Goal: Task Accomplishment & Management: Complete application form

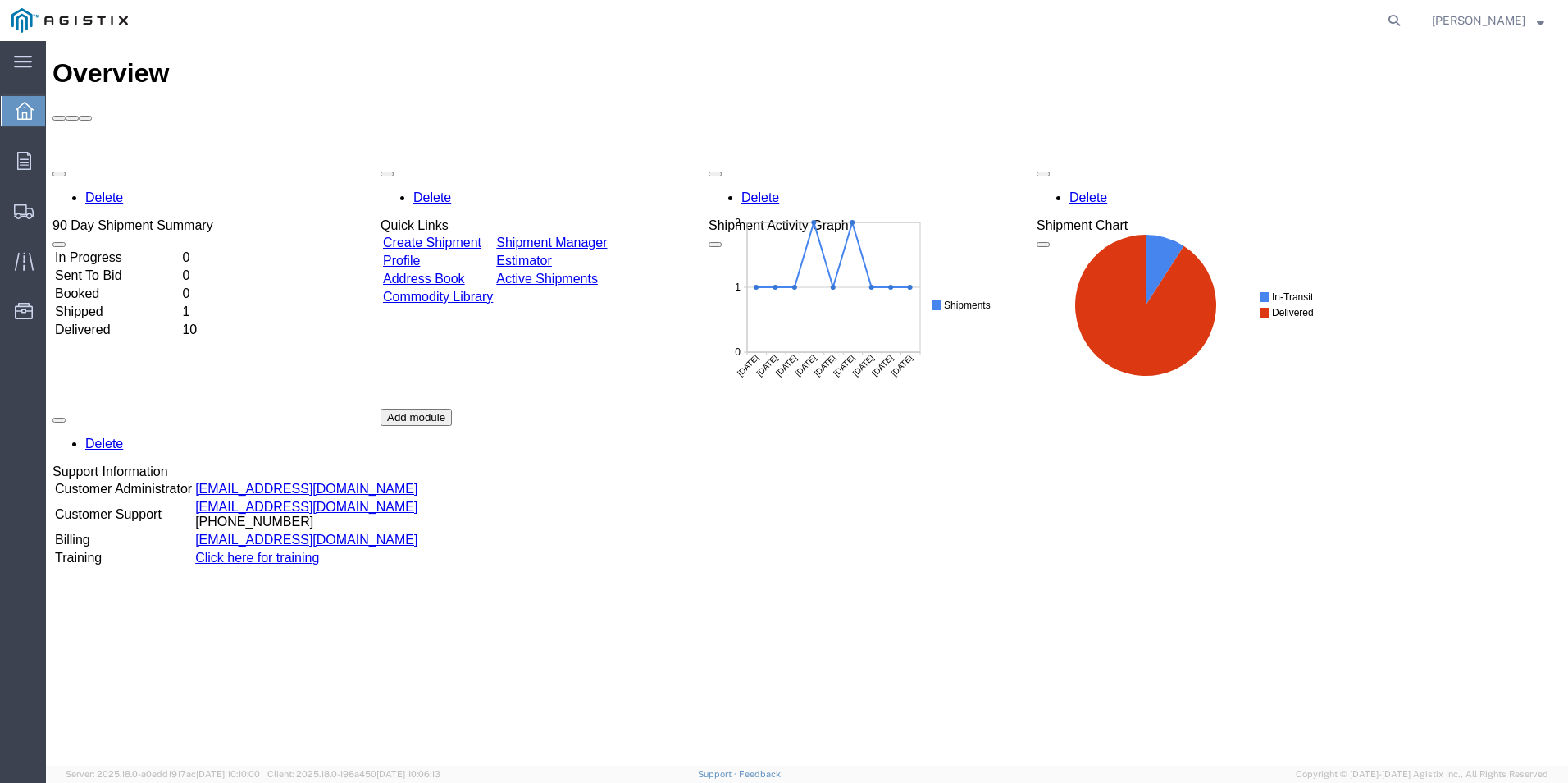
click at [427, 235] on link "Create Shipment" at bounding box center [432, 242] width 98 height 14
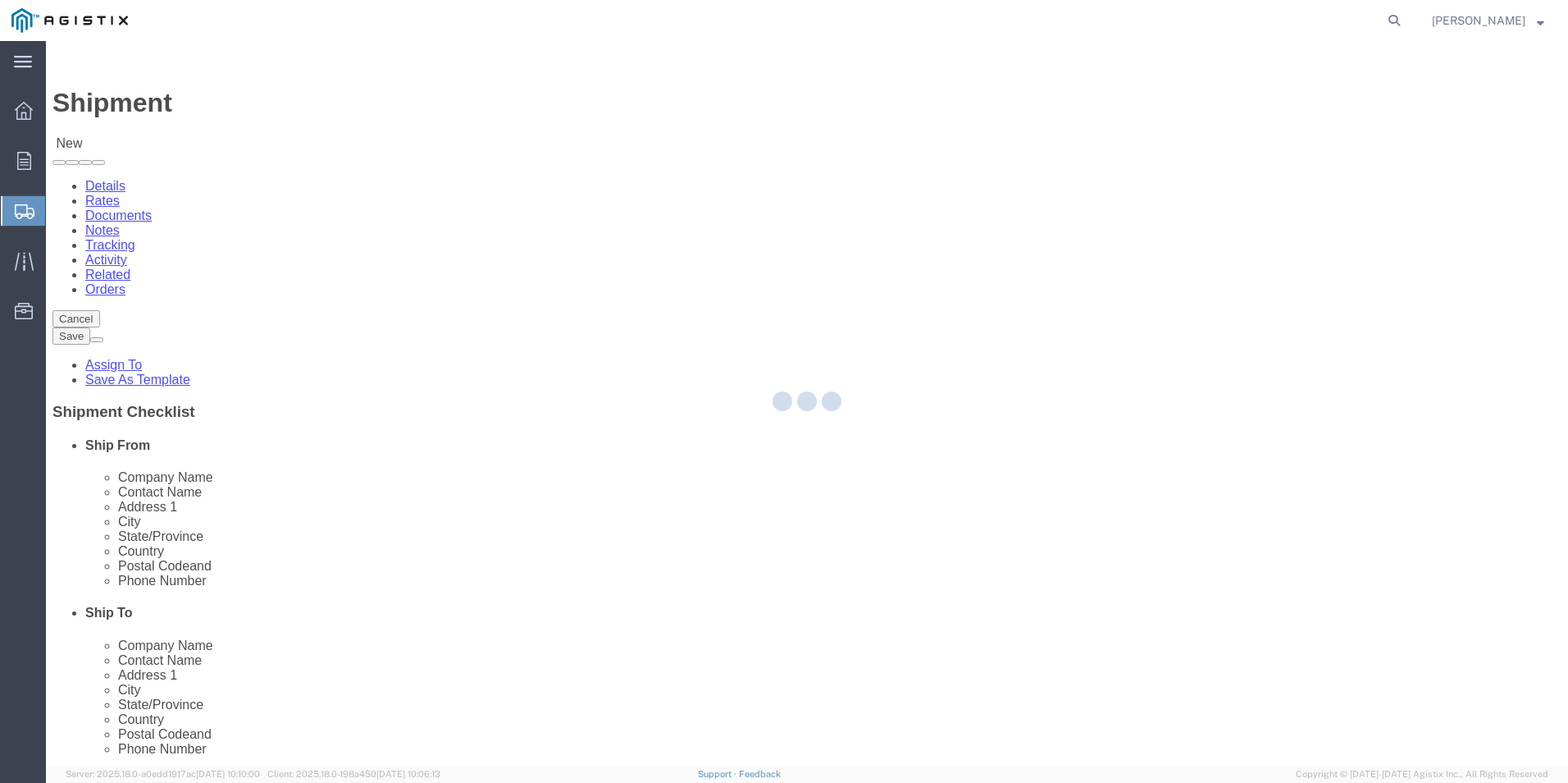
select select
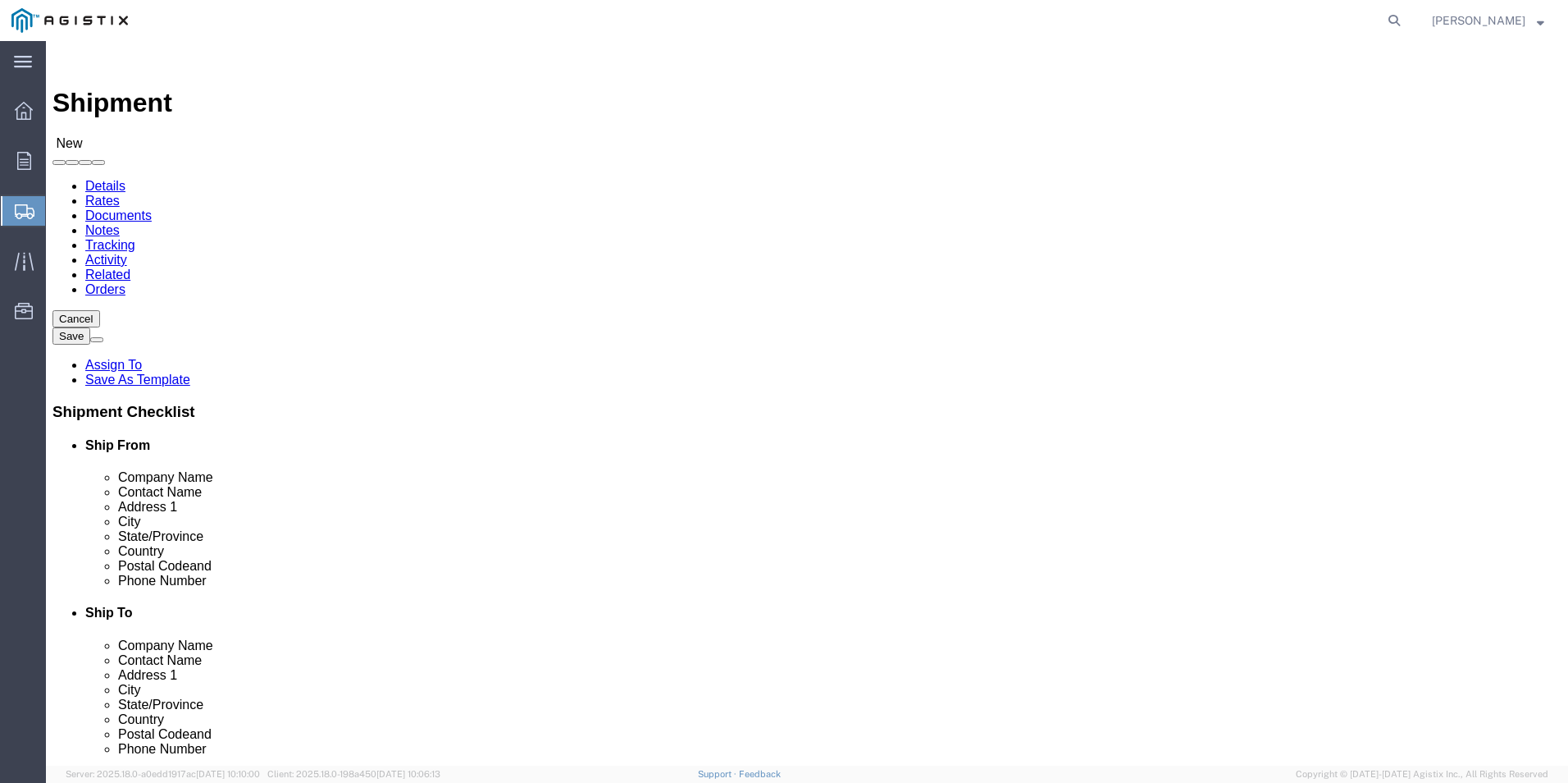
click select "Select PG&E R&B Company"
select select "9596"
click select "Select PG&E R&B Company"
select select "PURCHORD"
select select
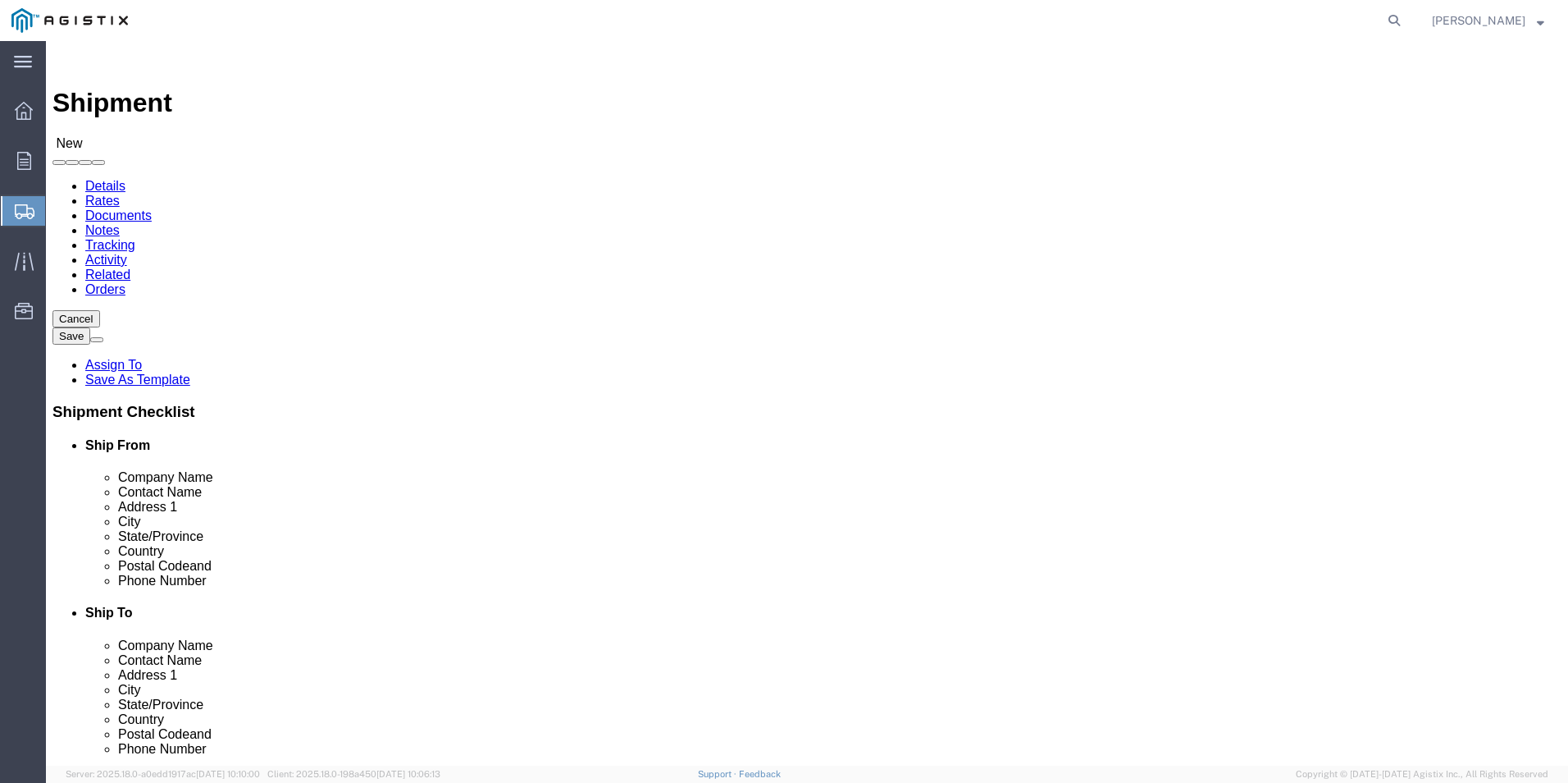
select select
click select "Select All Others [GEOGRAPHIC_DATA] [GEOGRAPHIC_DATA] [GEOGRAPHIC_DATA] [GEOGRA…"
select select "19740"
click select "Select All Others [GEOGRAPHIC_DATA] [GEOGRAPHIC_DATA] [GEOGRAPHIC_DATA] [GEOGRA…"
click input "text"
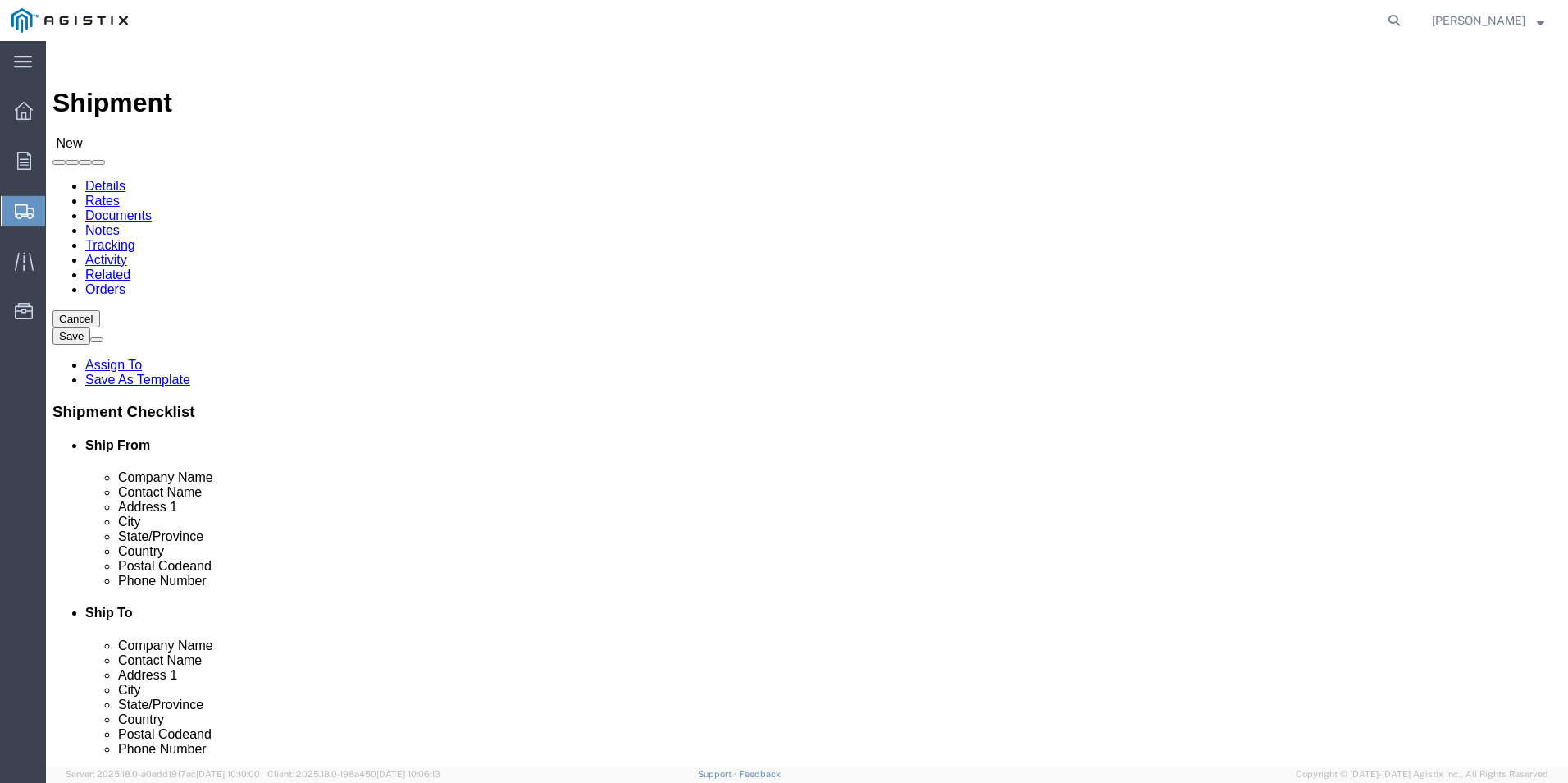
type input "wl"
click p "- WL Plastics LLC - ([PERSON_NAME]) [STREET_ADDRESS][PERSON_NAME]"
select select "PA"
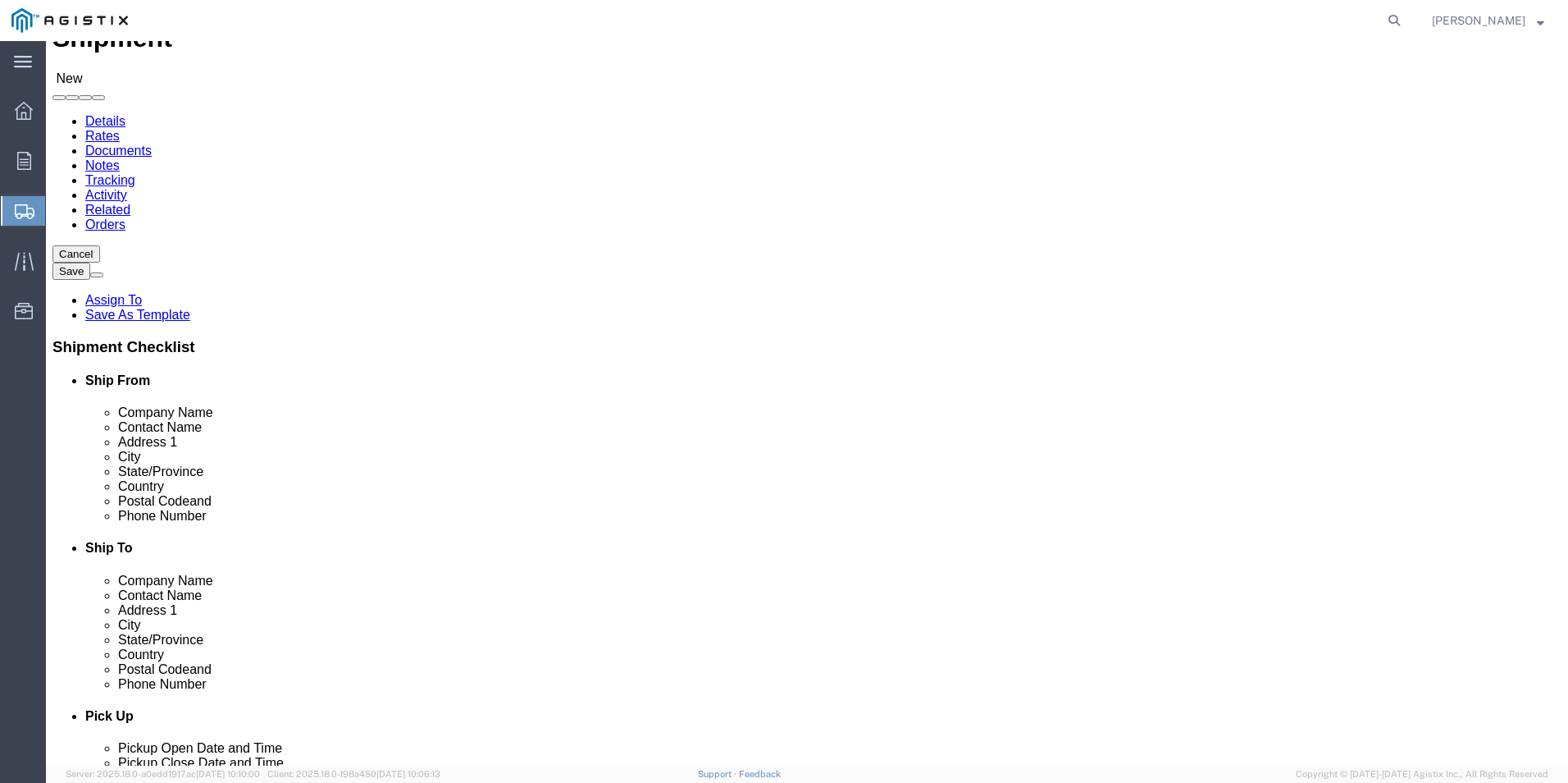
scroll to position [164, 0]
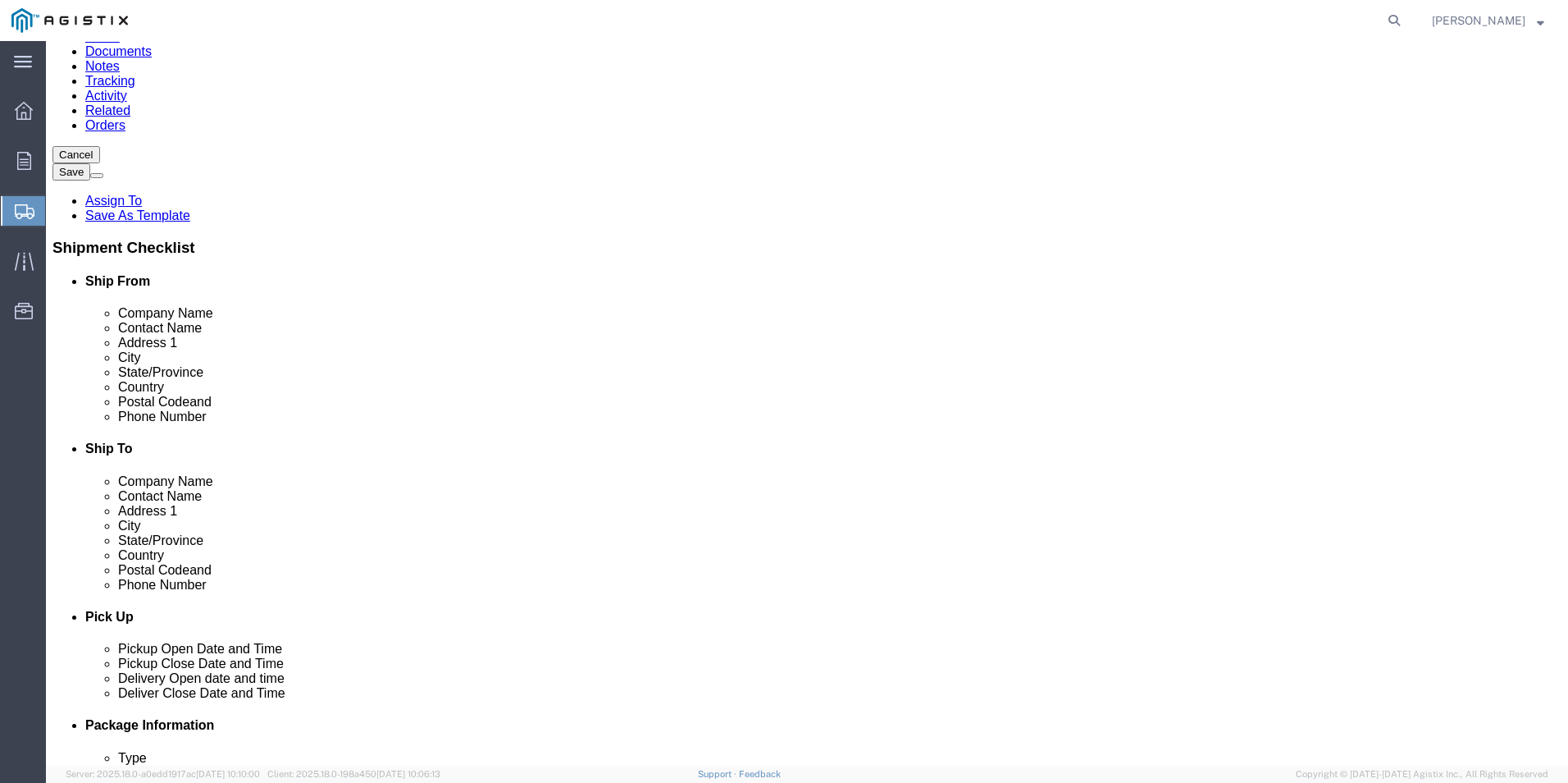
type input "WL Plastics LLC"
click input "text"
type input "[EMAIL_ADDRESS][PERSON_NAME][DOMAIN_NAME]"
click input "text"
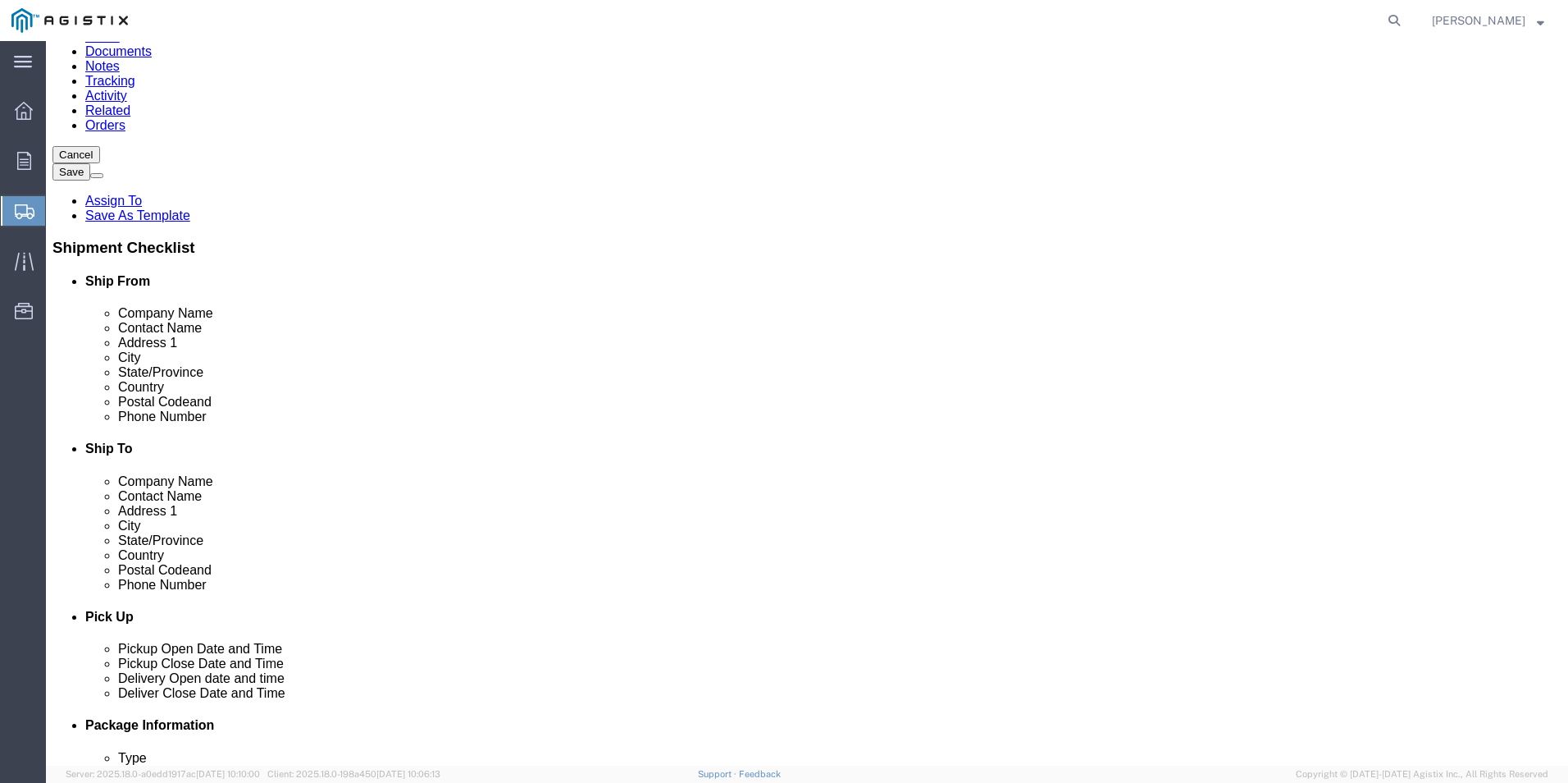
type input "[PHONE_NUMBER]"
click div "Location My Profile Location (OBSOLETE) [PERSON_NAME] SC - GC TRAILER (OBSOLETE…"
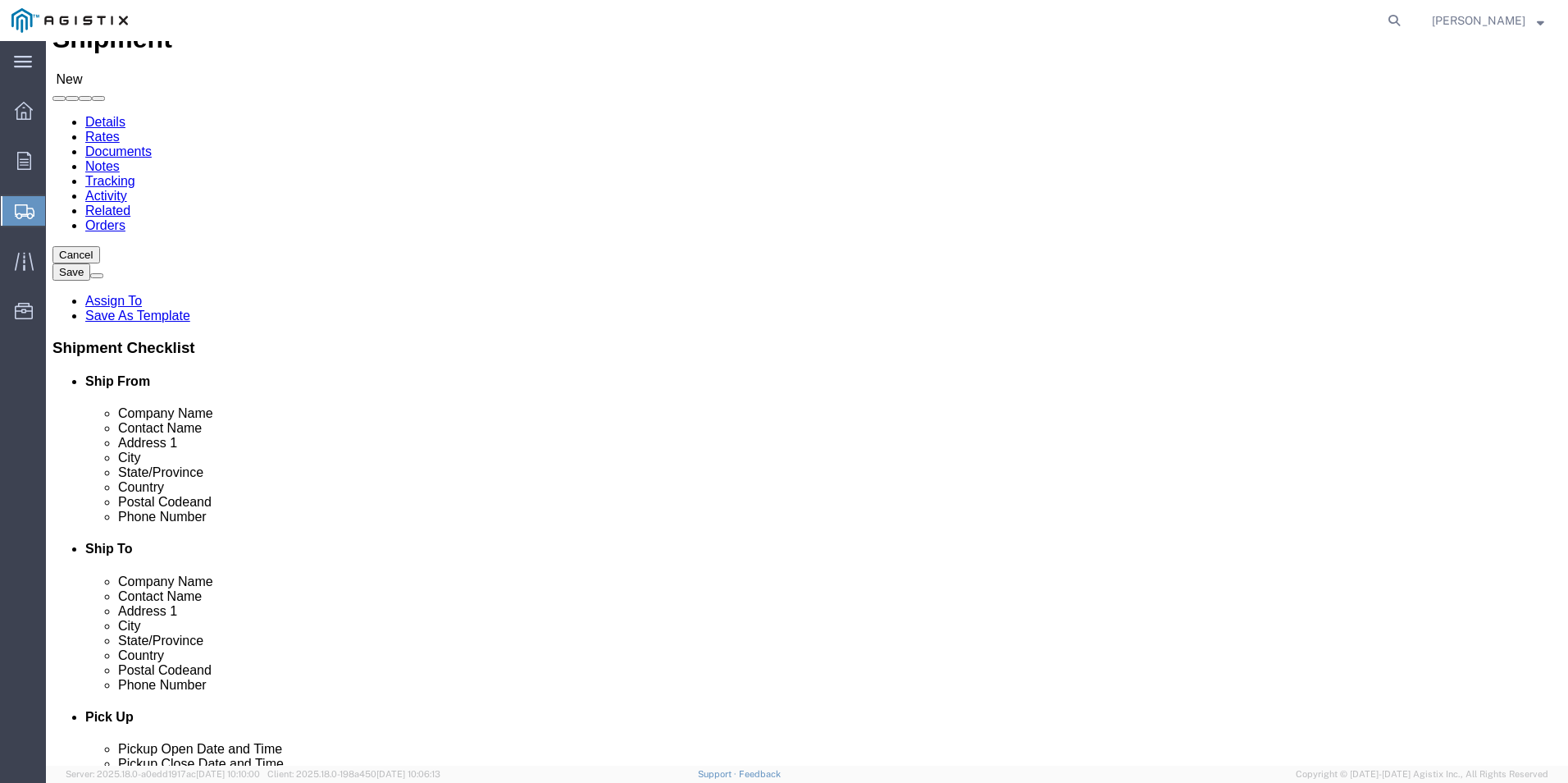
scroll to position [0, 0]
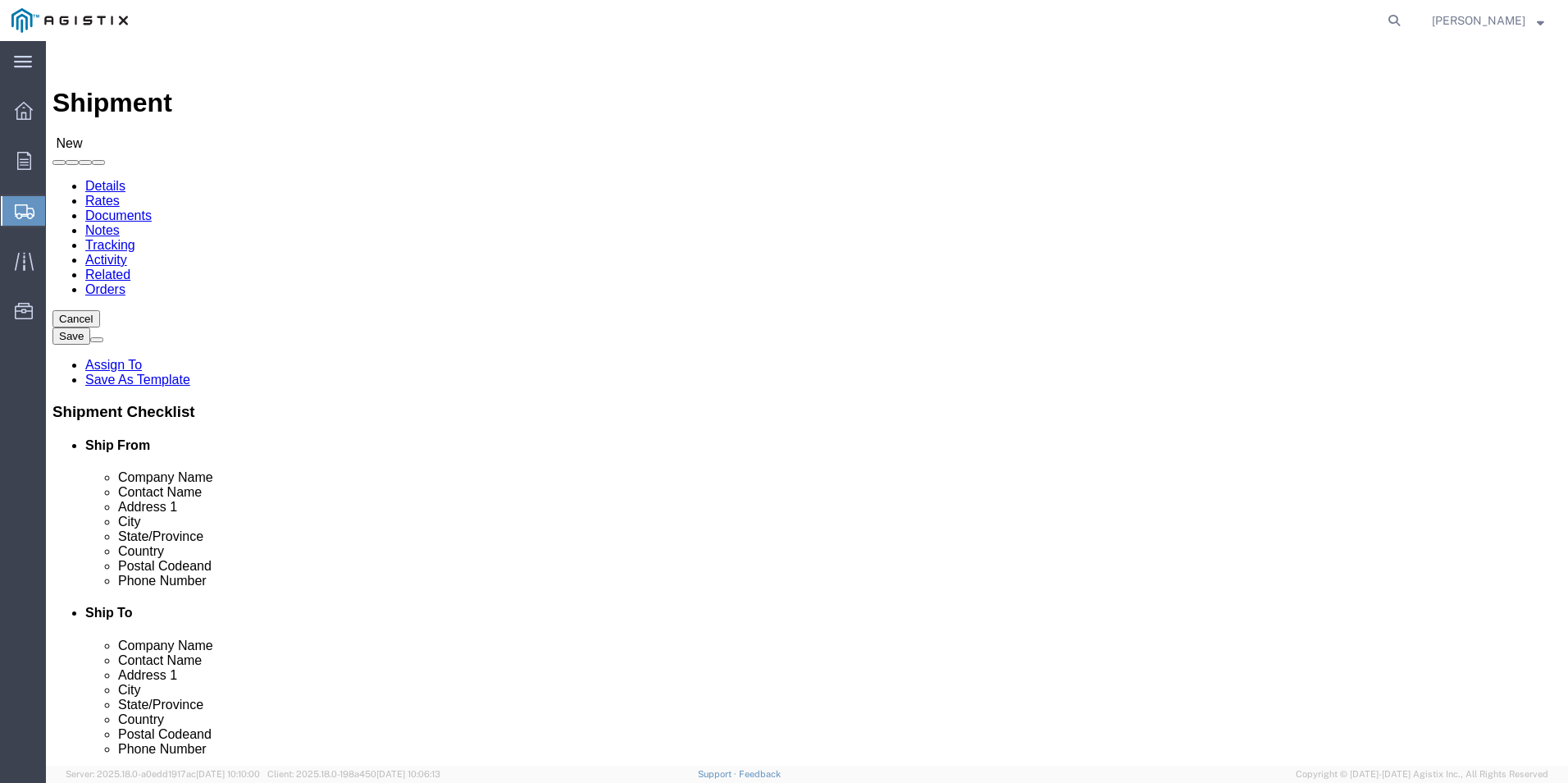
click input "text"
type input "fre"
click p "- PG&E - (FREMONT MATERIALS RECEIVING) [STREET_ADDRESS][PERSON_NAME]"
select select "CA"
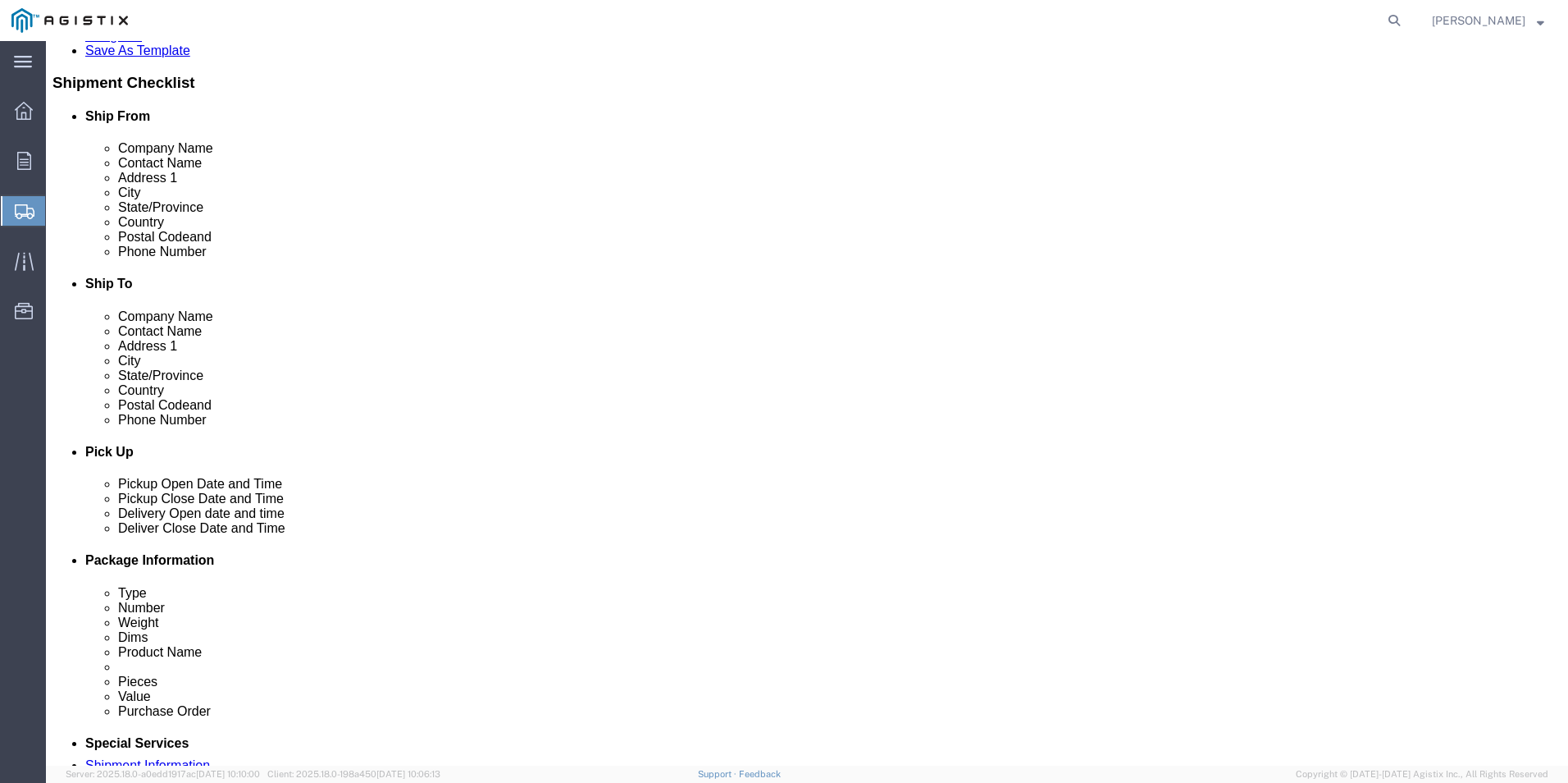
scroll to position [164, 0]
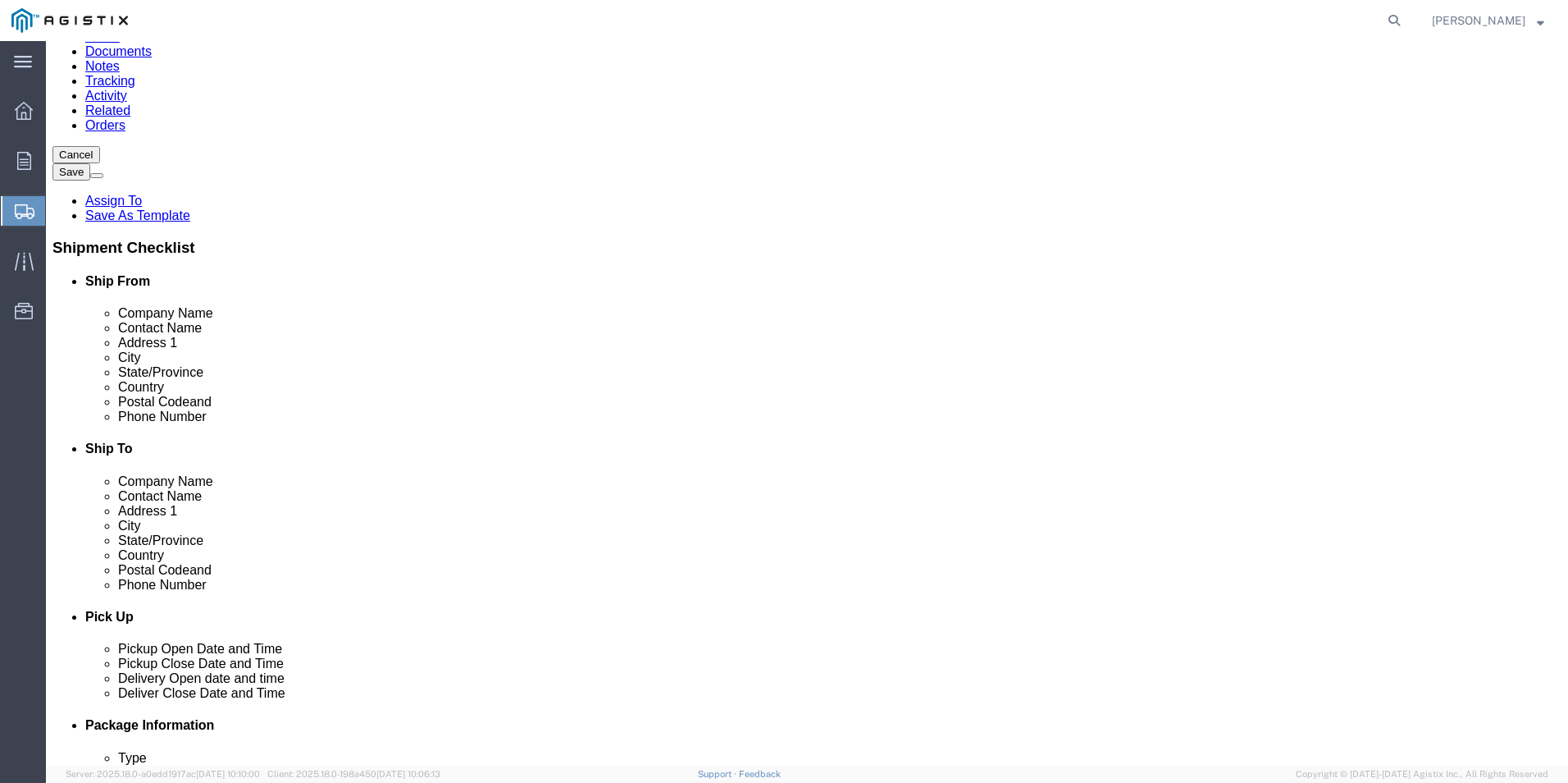
type input "FREMONT"
click label
click input "checkbox"
checkbox input "true"
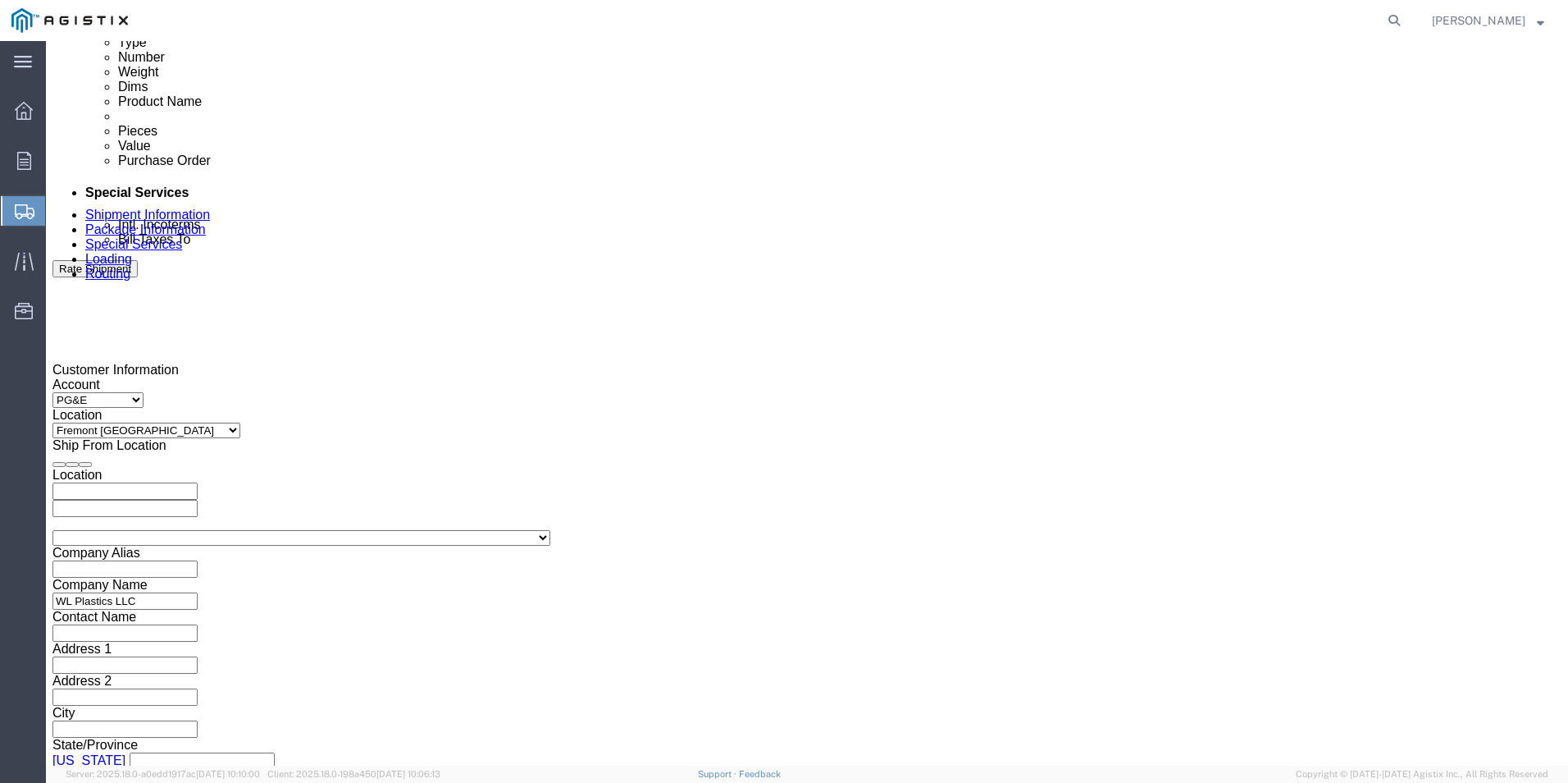
scroll to position [902, 0]
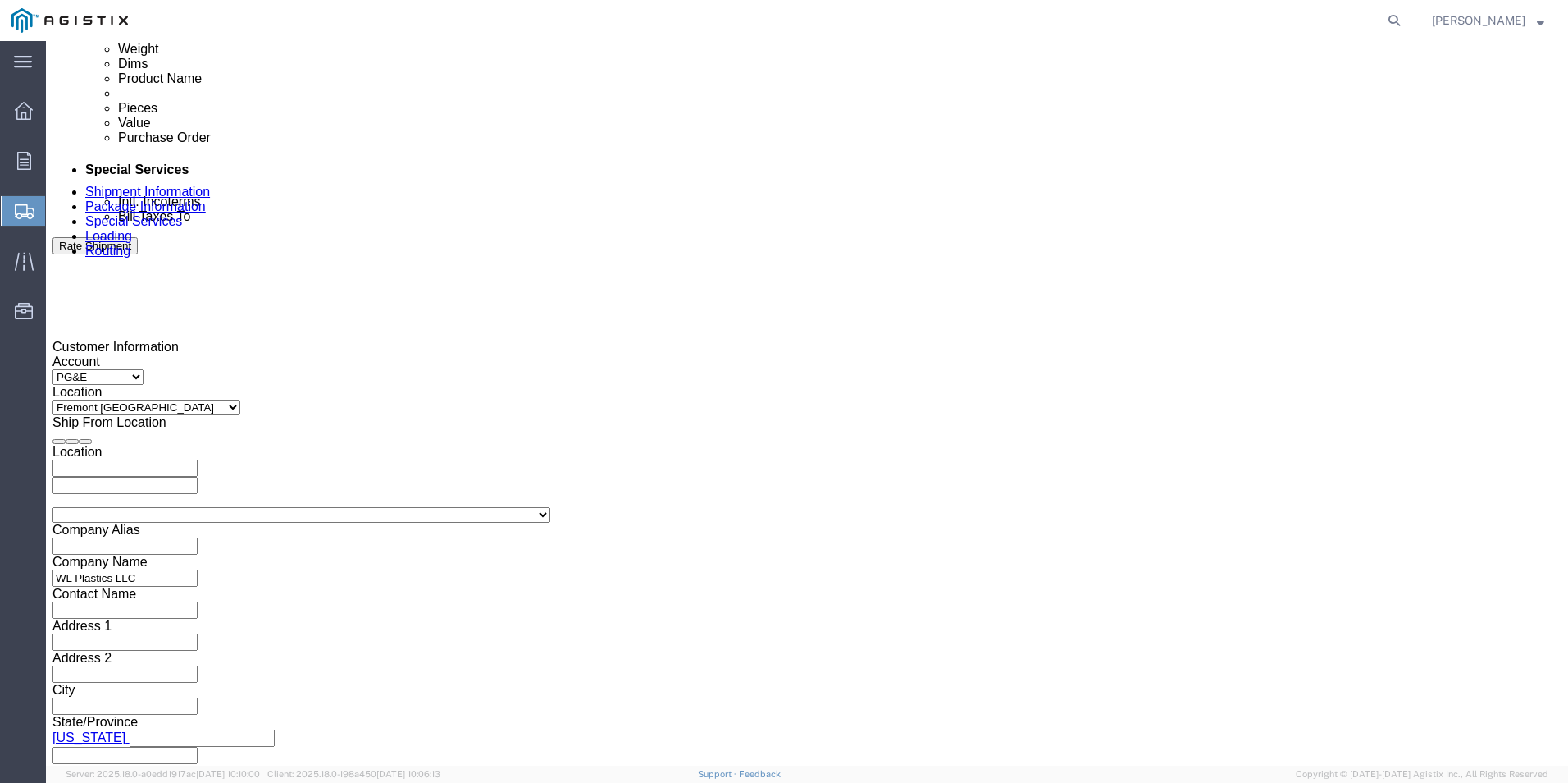
click div "[DATE] 3:00 PM"
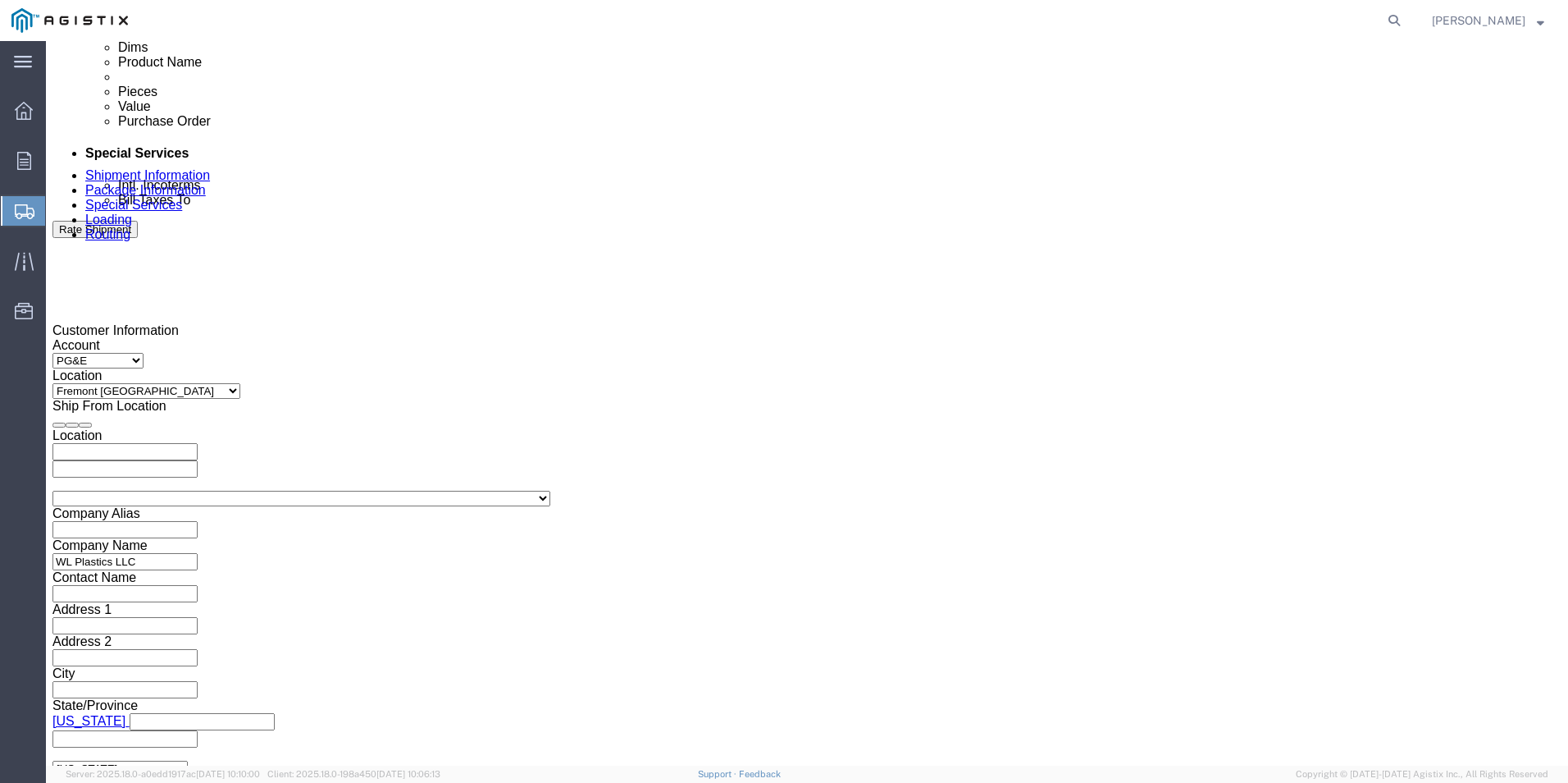
click input "3:00 PM"
click input "8:00 PM"
type input "8:00 AM"
click button "Apply"
click div "[DATE] 9:00 AM"
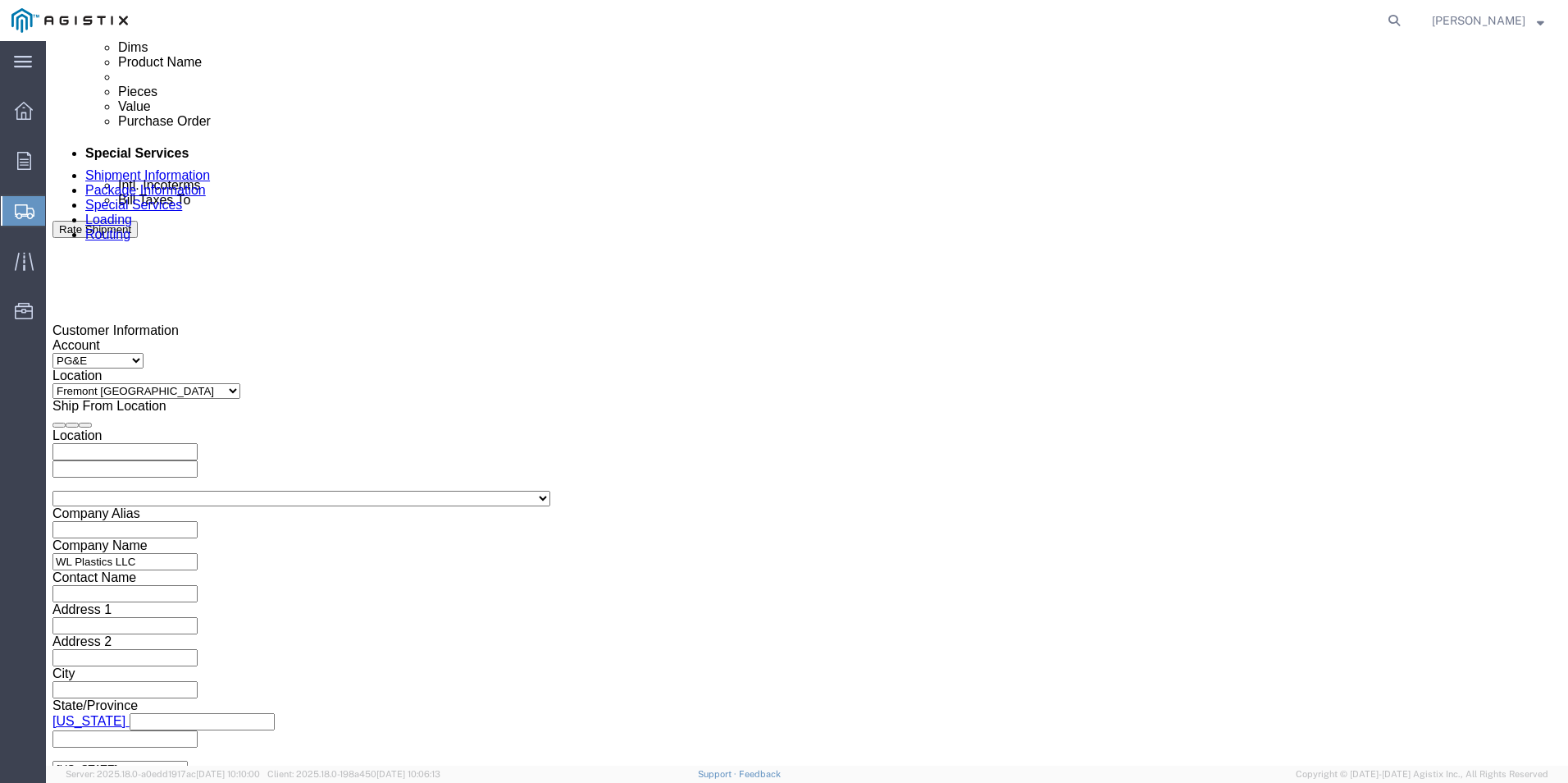
click input "2:00 AM"
type input "2:00 PM"
click button "Apply"
click div
click input "3:00 PM"
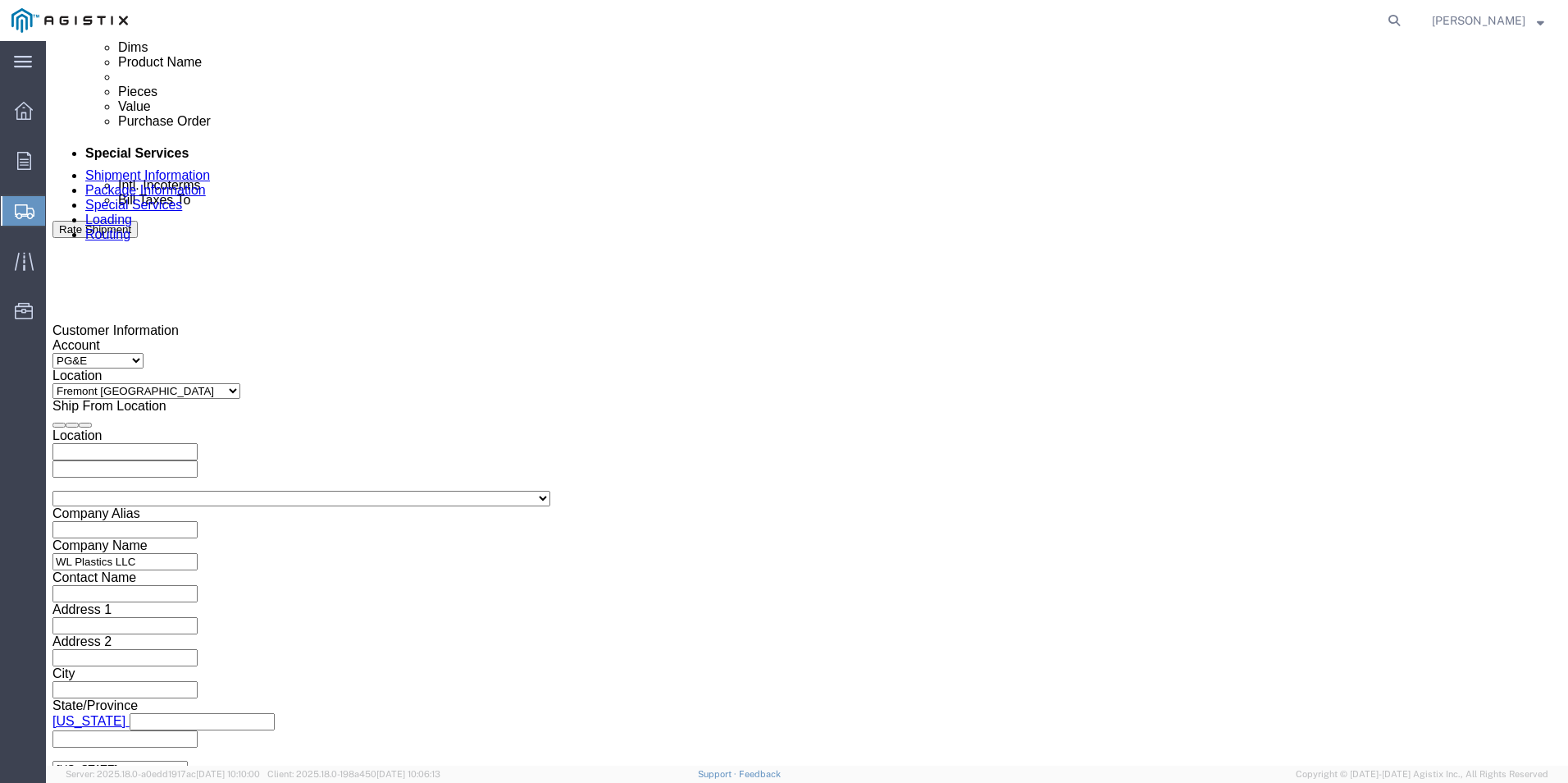
click input "8:00 PM"
type input "8:00 AM"
click button "Apply"
click div
click input "2:00 AM"
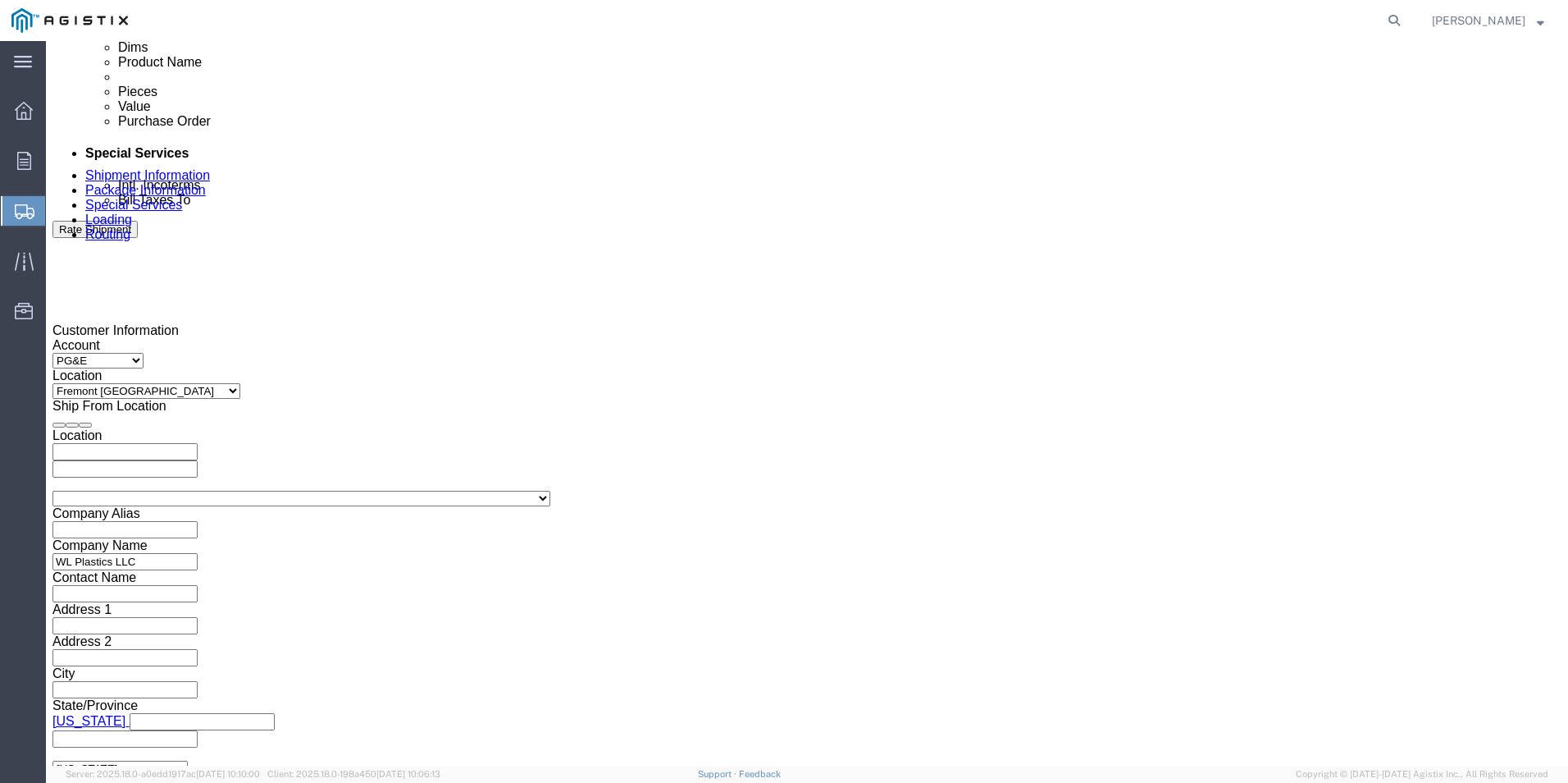
type input "2:00 PM"
click button "Apply"
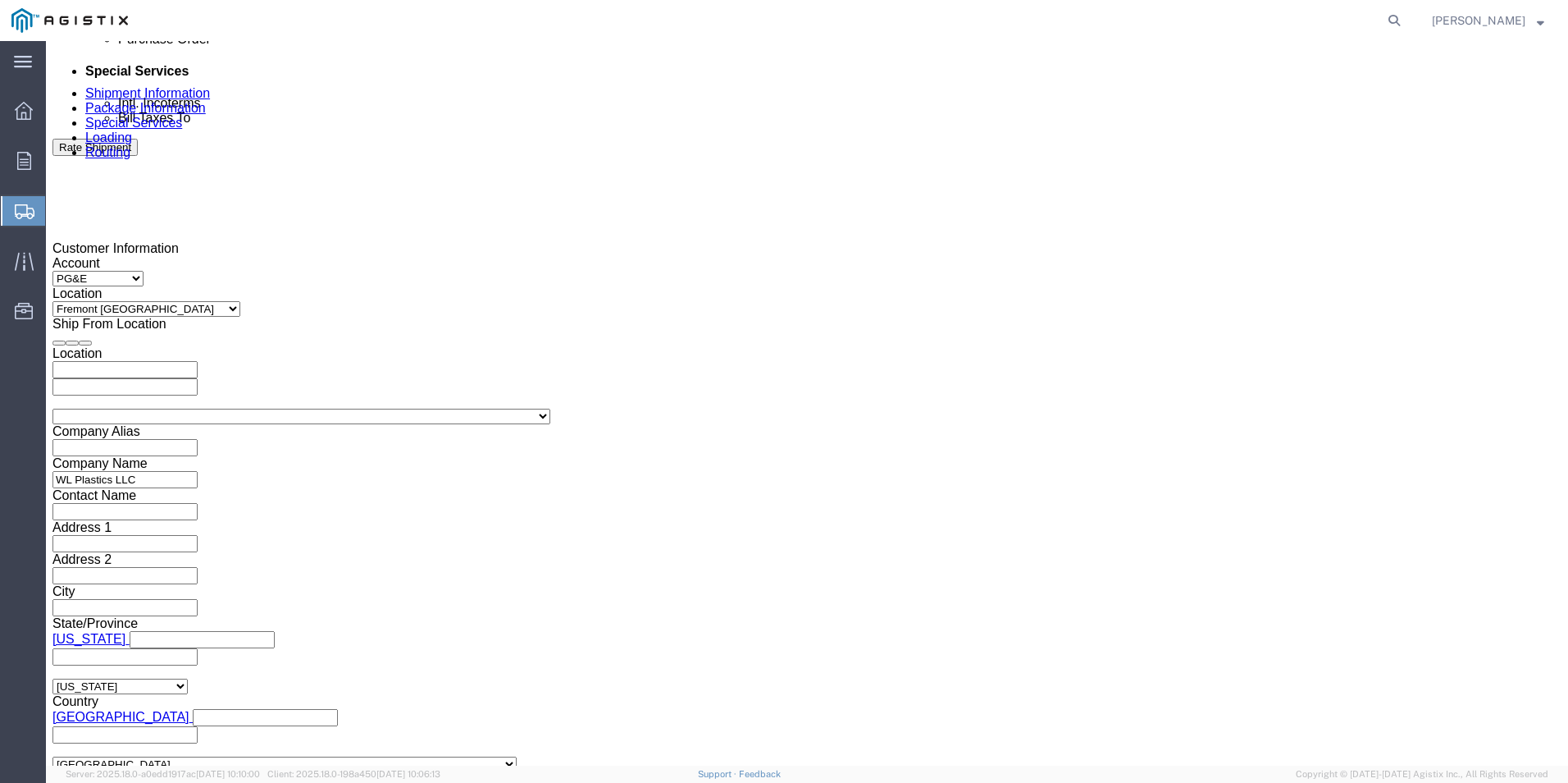
click input "text"
type input "3501411487"
click select "Select Account Type Activity ID Airline Appointment Number ASN Batch Request # …"
select select "PURCHORD"
click select "Select Account Type Activity ID Airline Appointment Number ASN Batch Request # …"
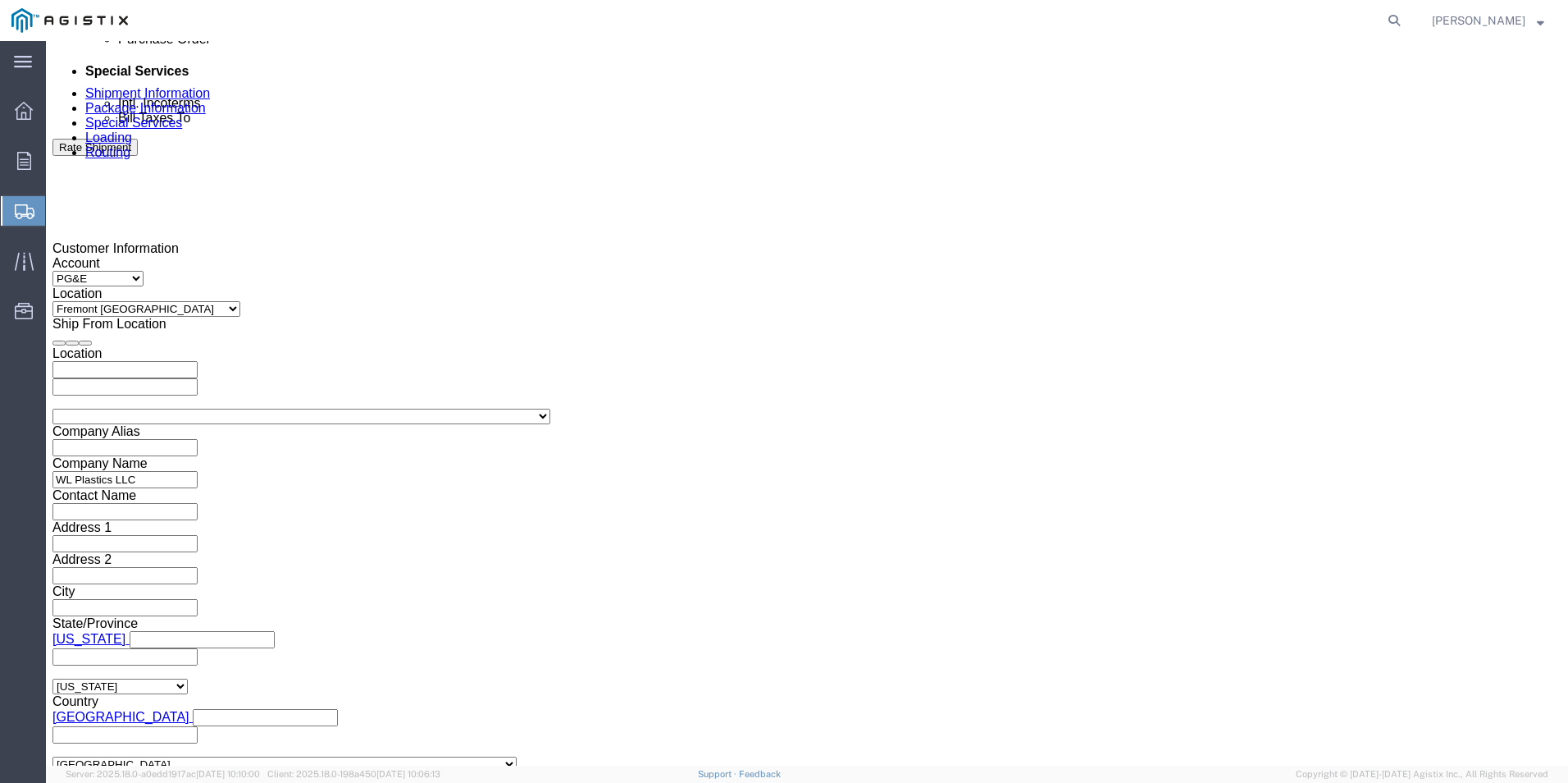
click input "text"
type input "3501415633"
click div "Shipping Mode (Optional)"
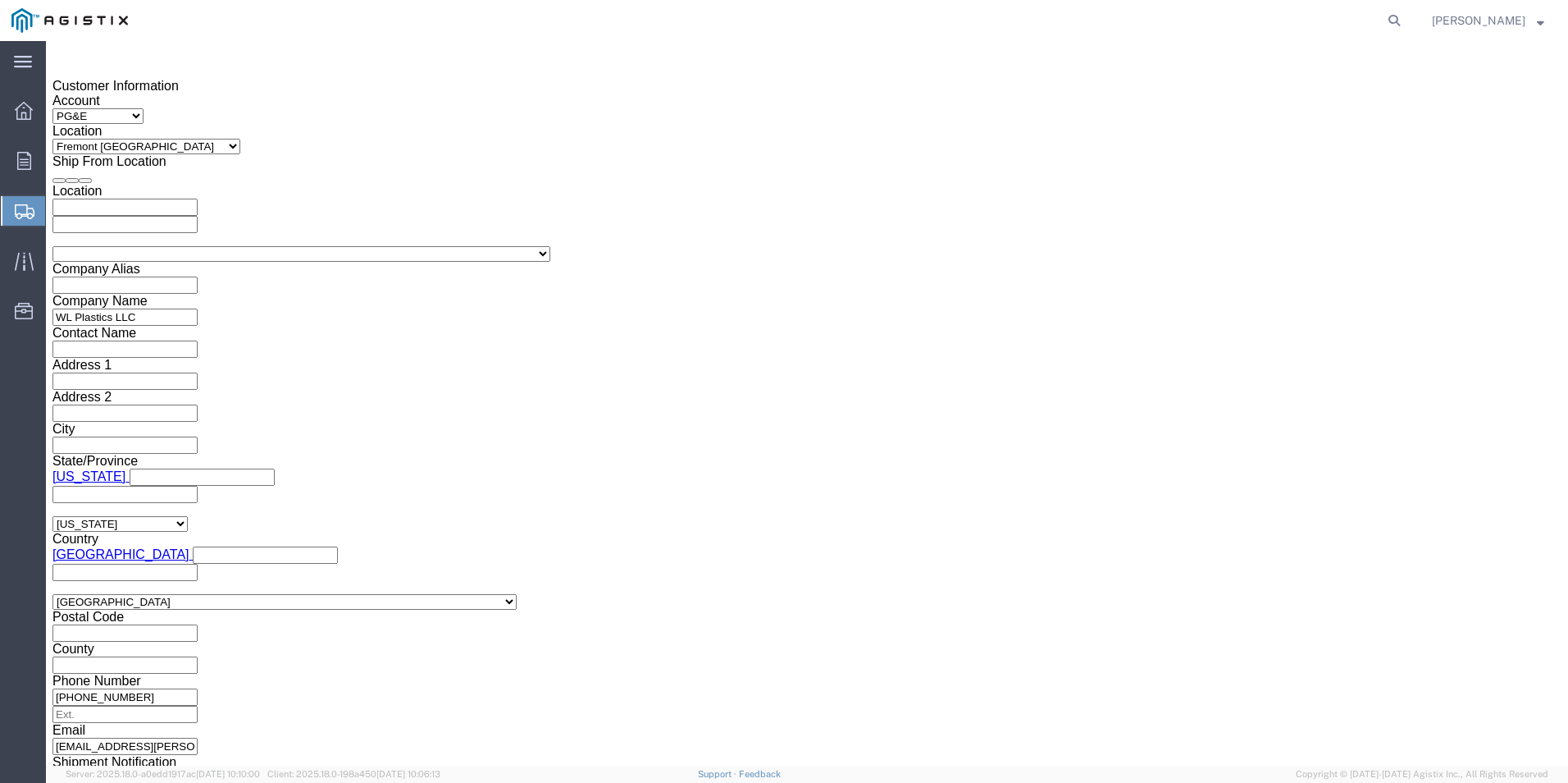
scroll to position [1165, 0]
click button "Continue"
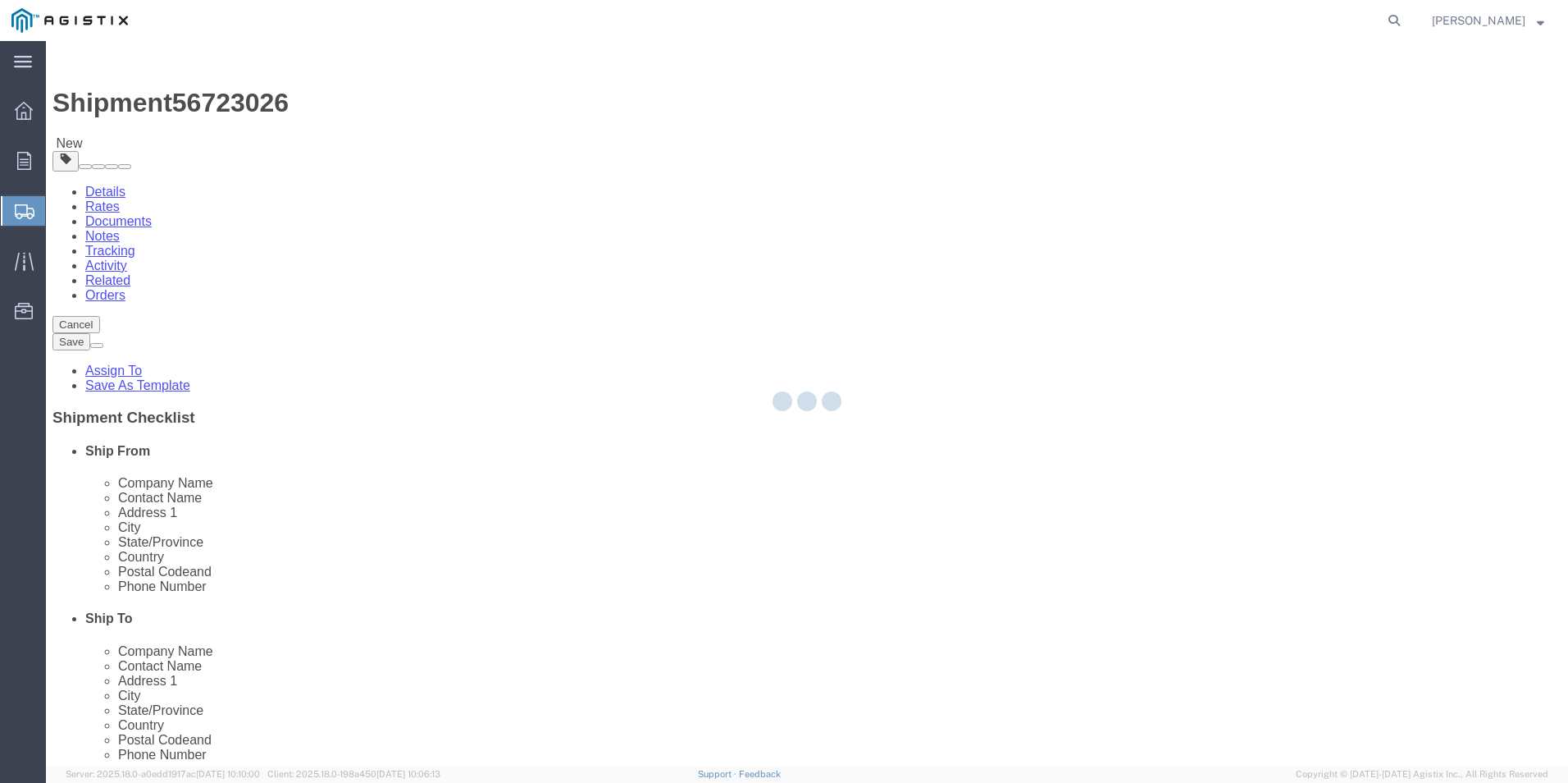
select select "CBOX"
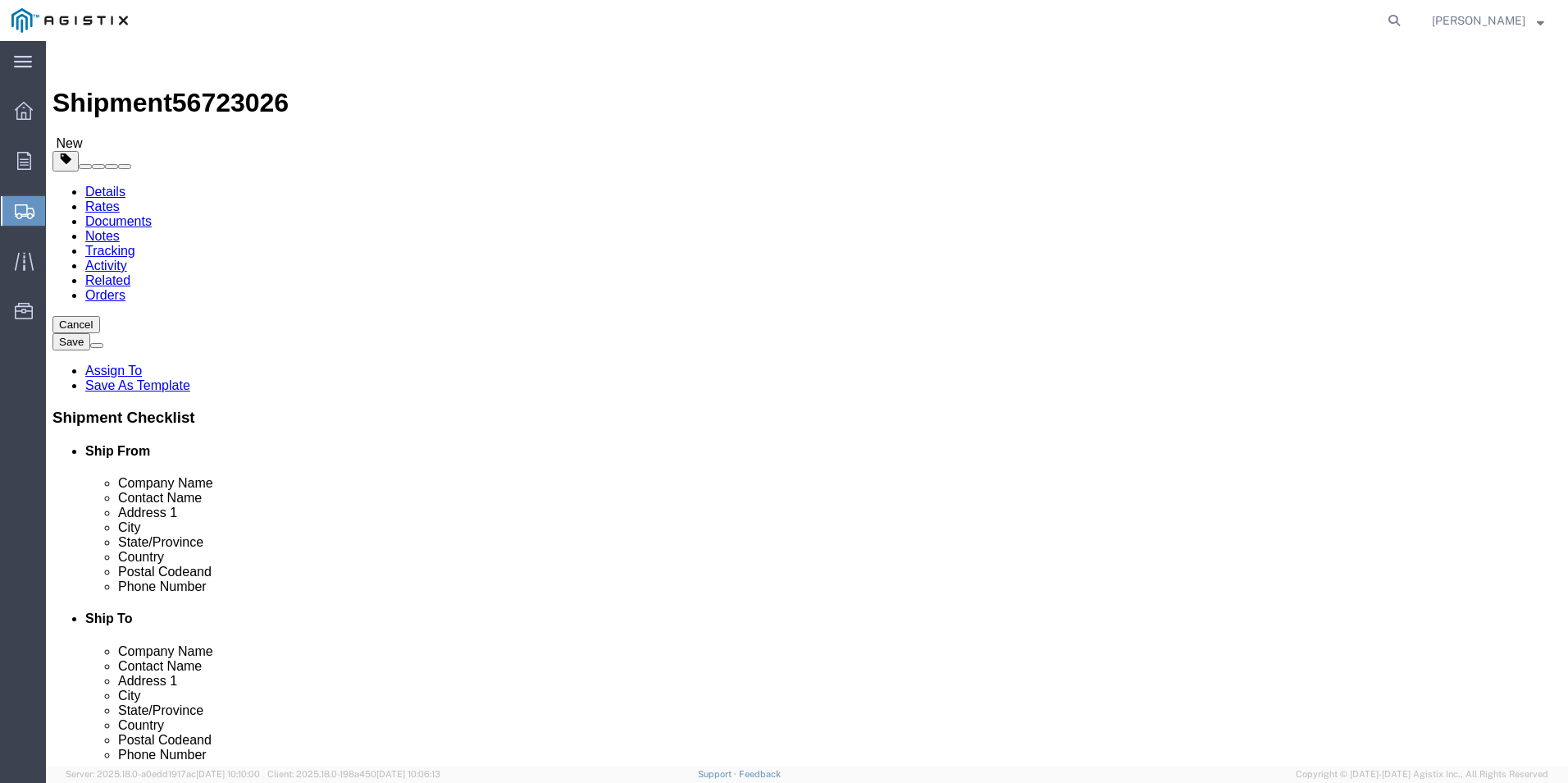
click img
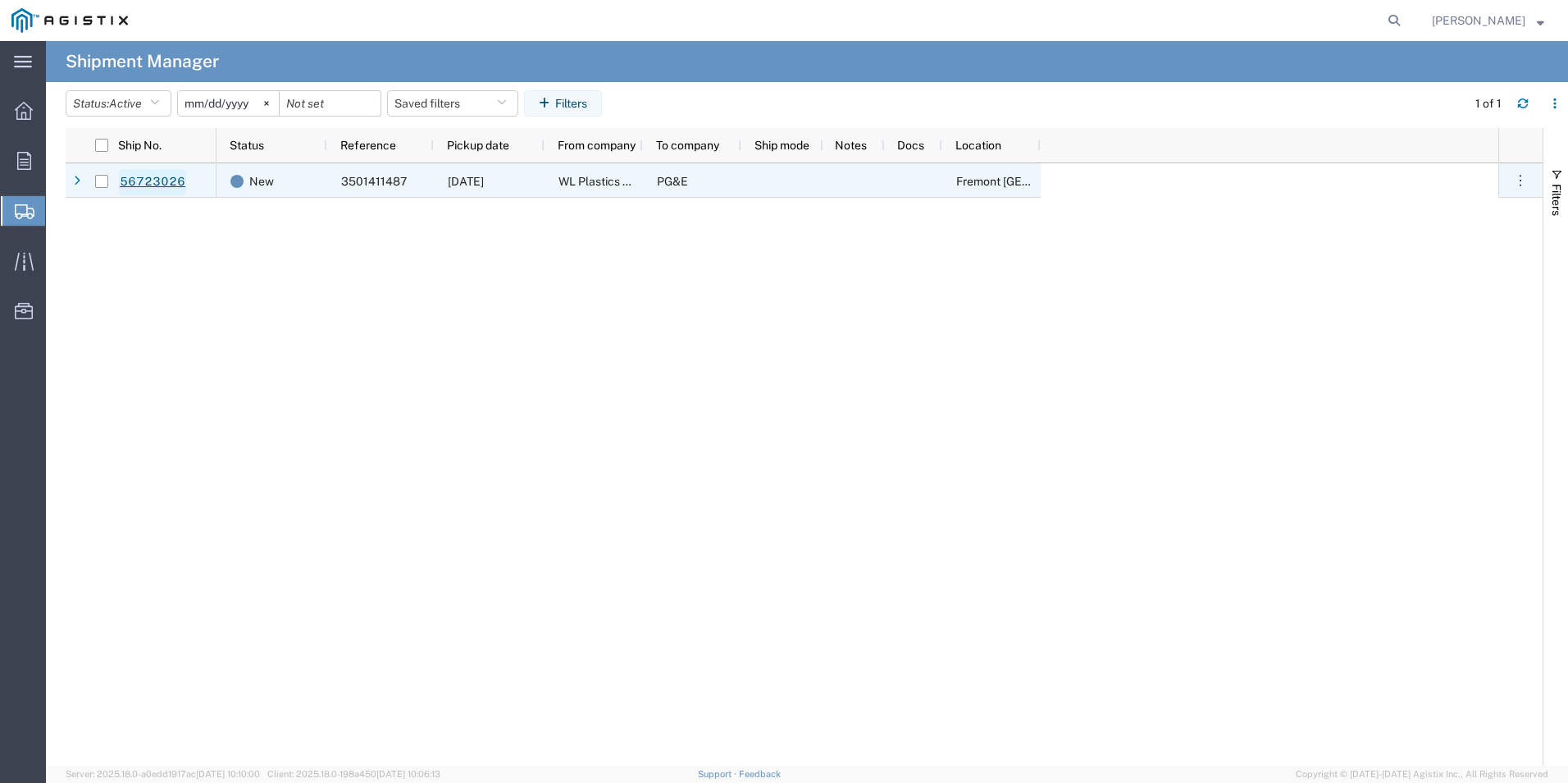
click at [142, 180] on link "56723026" at bounding box center [152, 181] width 68 height 26
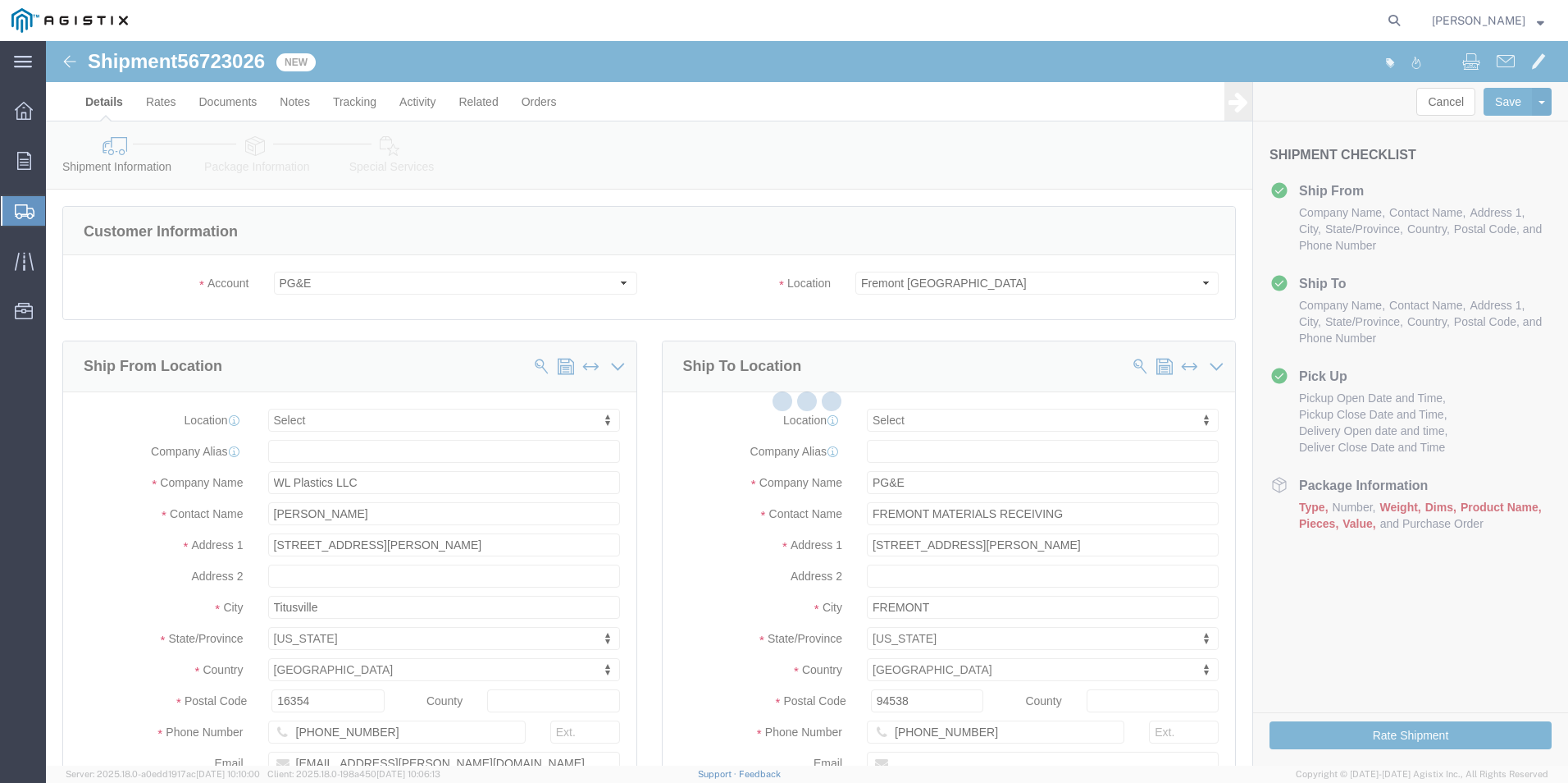
select select
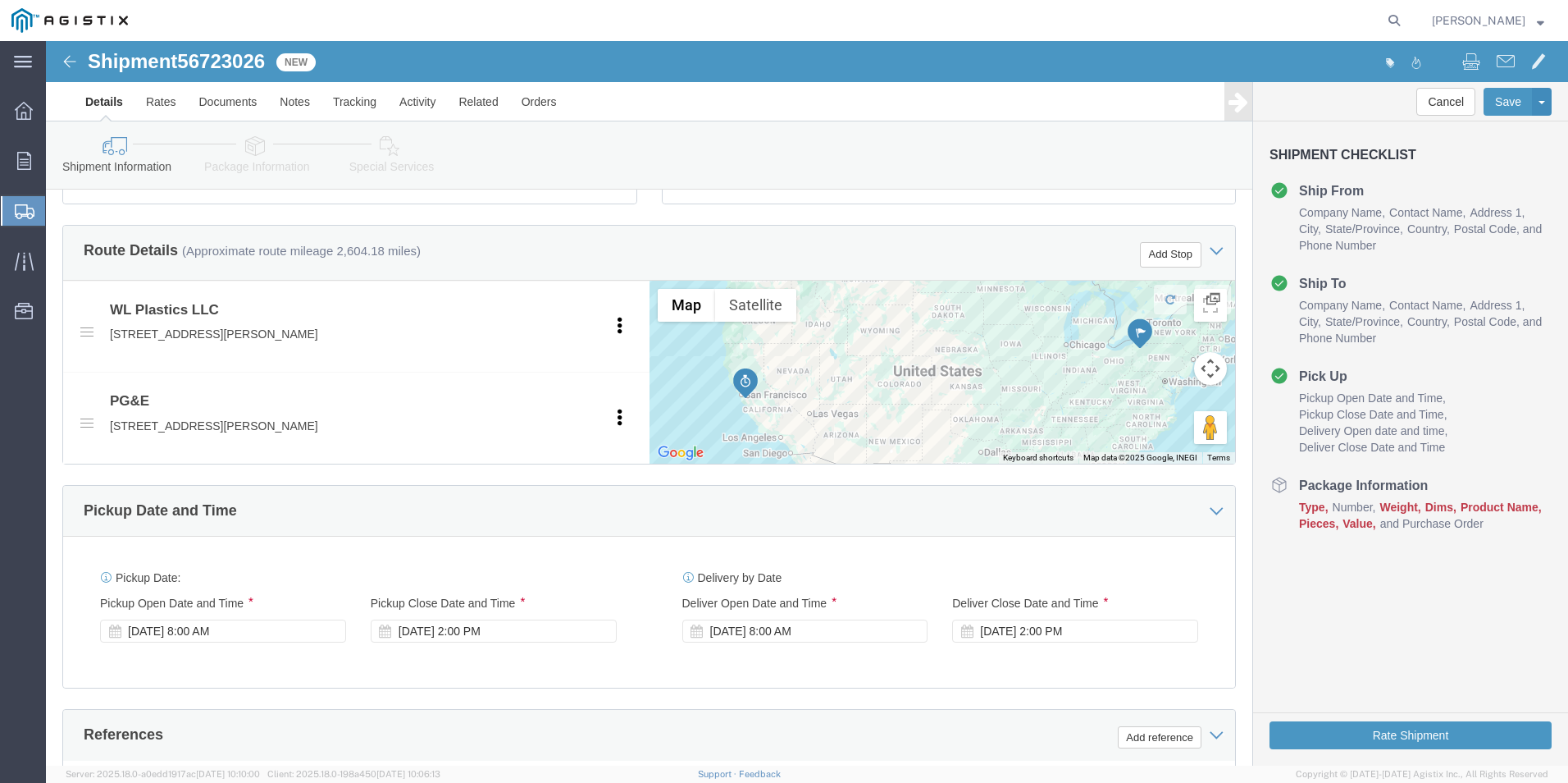
scroll to position [984, 0]
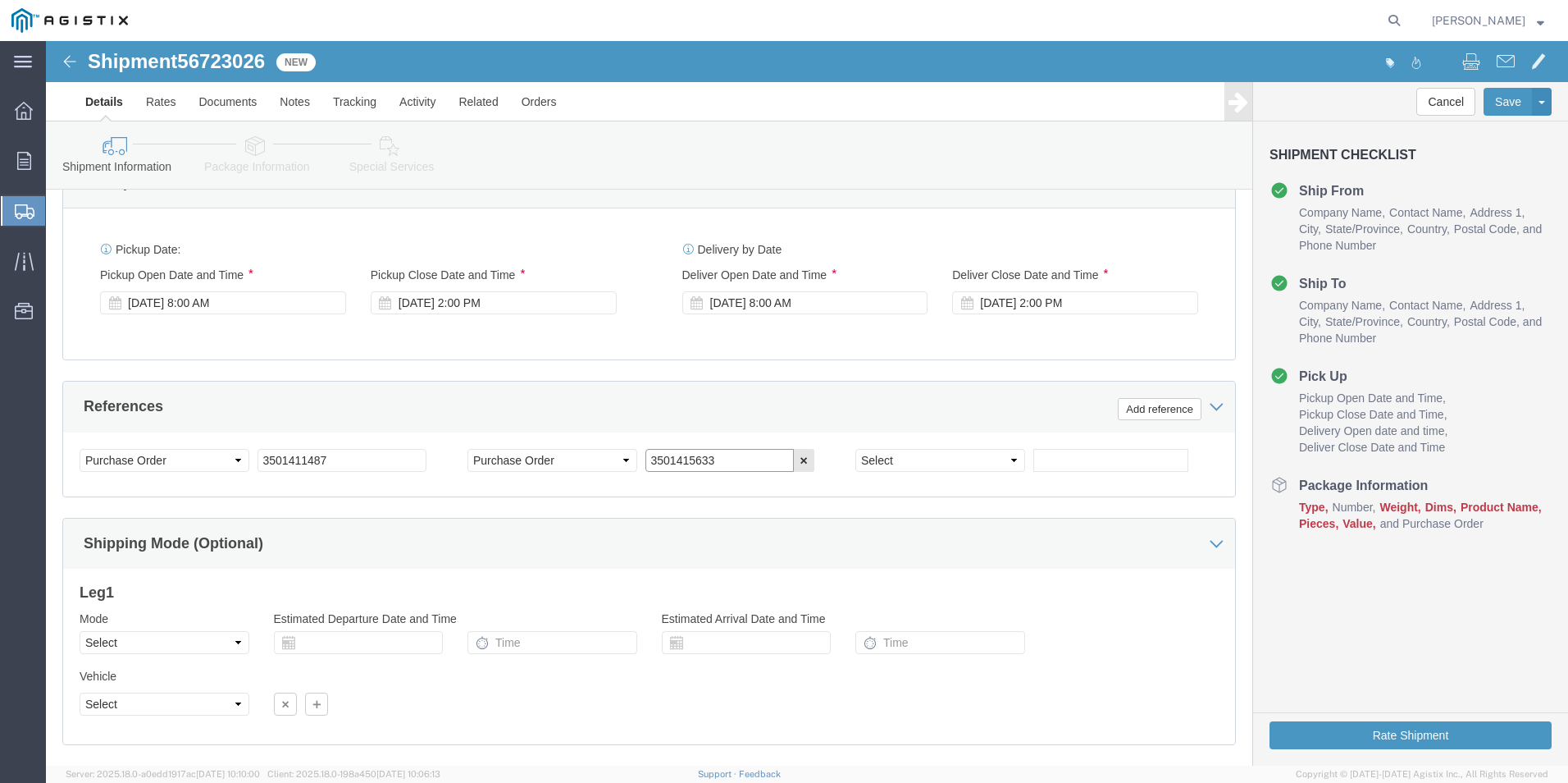
drag, startPoint x: 679, startPoint y: 417, endPoint x: 497, endPoint y: 418, distance: 182.0
click div "Select Account Type Activity ID Airline Appointment Number ASN Batch Request # …"
click div "Mode Select Air Less than Truckload Multi-Leg Ocean Freight Rail Small Parcel T…"
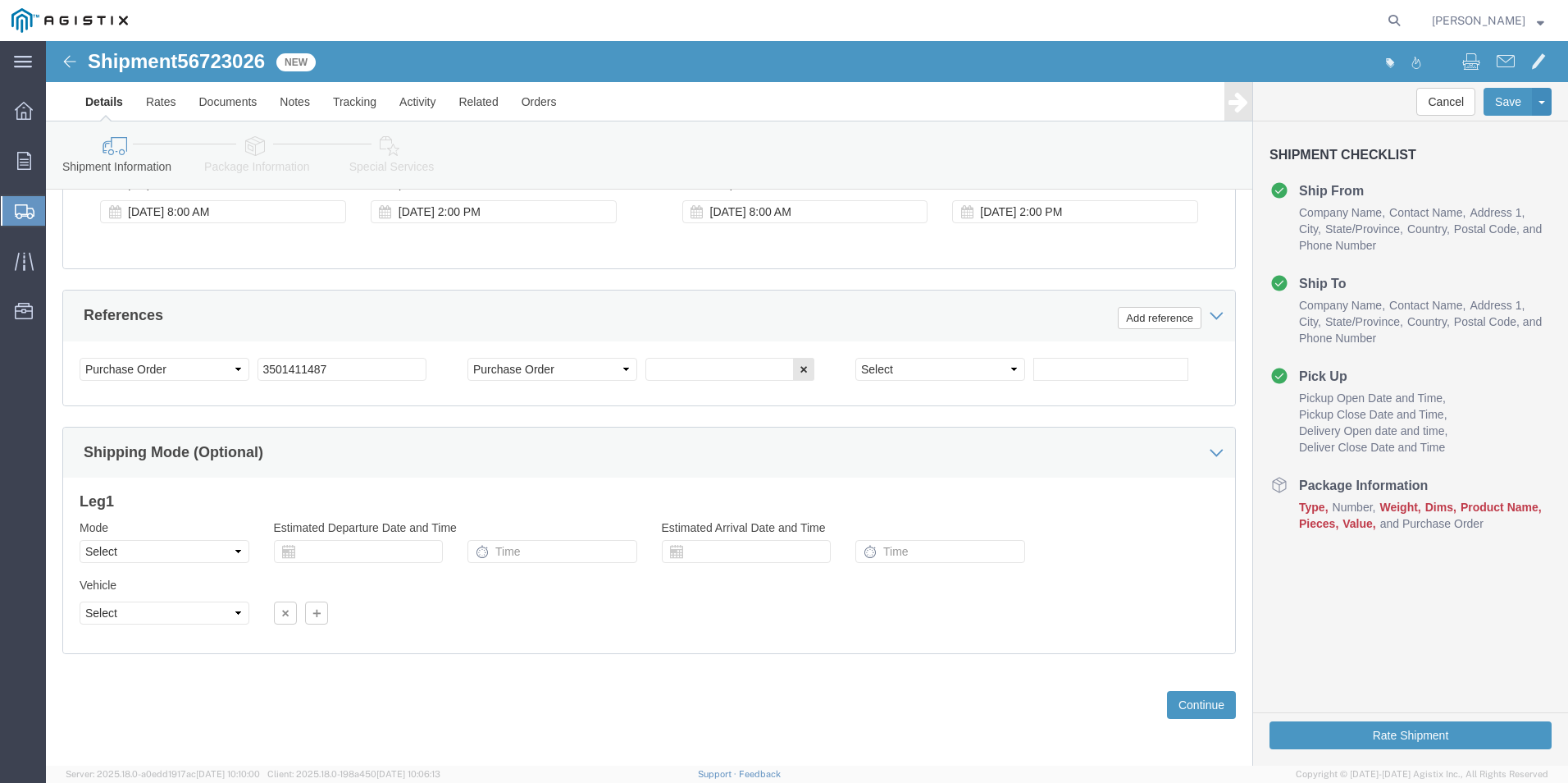
scroll to position [1079, 0]
click button "Continue"
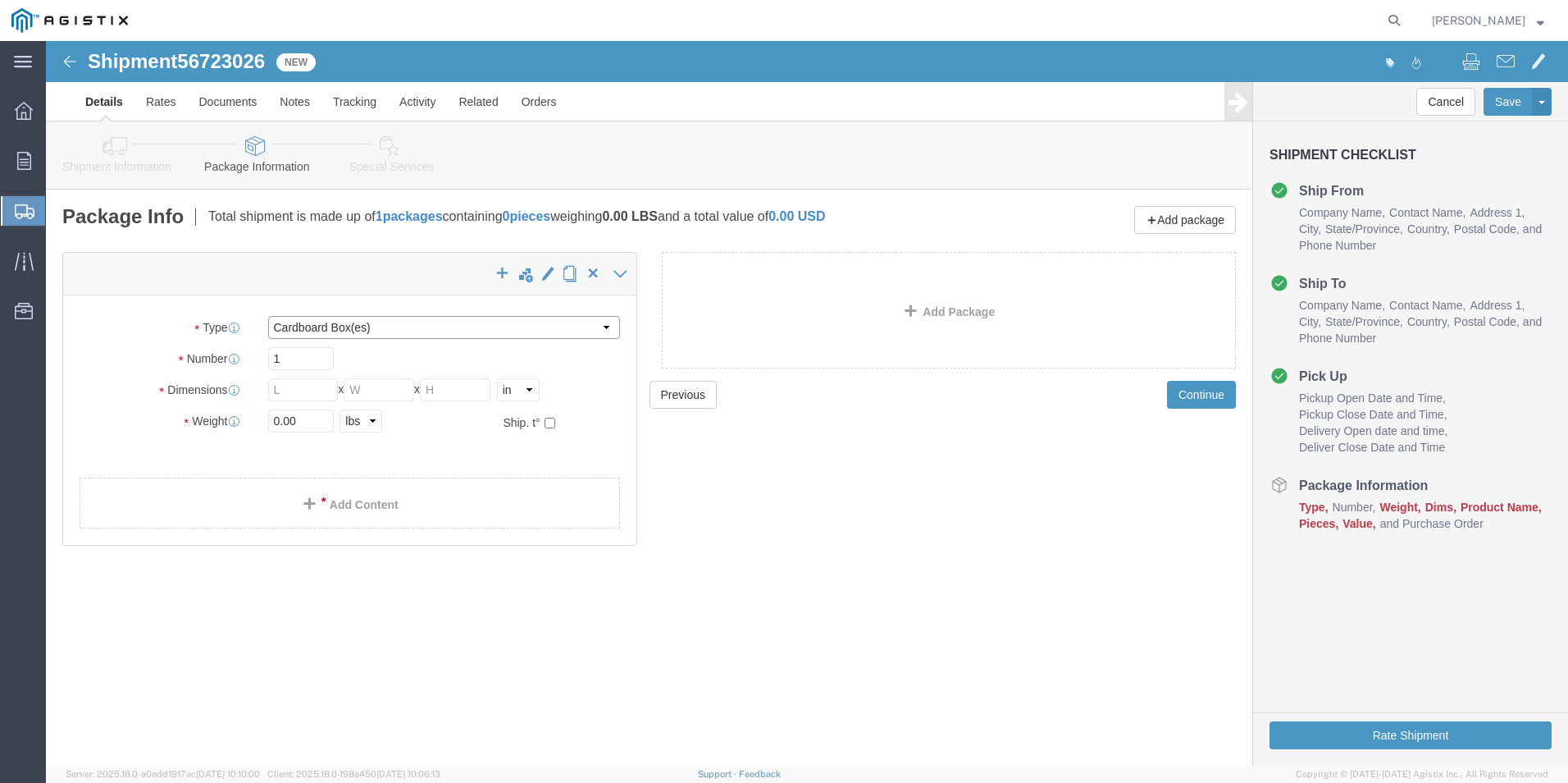
click select "Select Bulk Bundle(s) Cardboard Box(es) Carton(s) Crate(s) Drum(s) (Fiberboard)…"
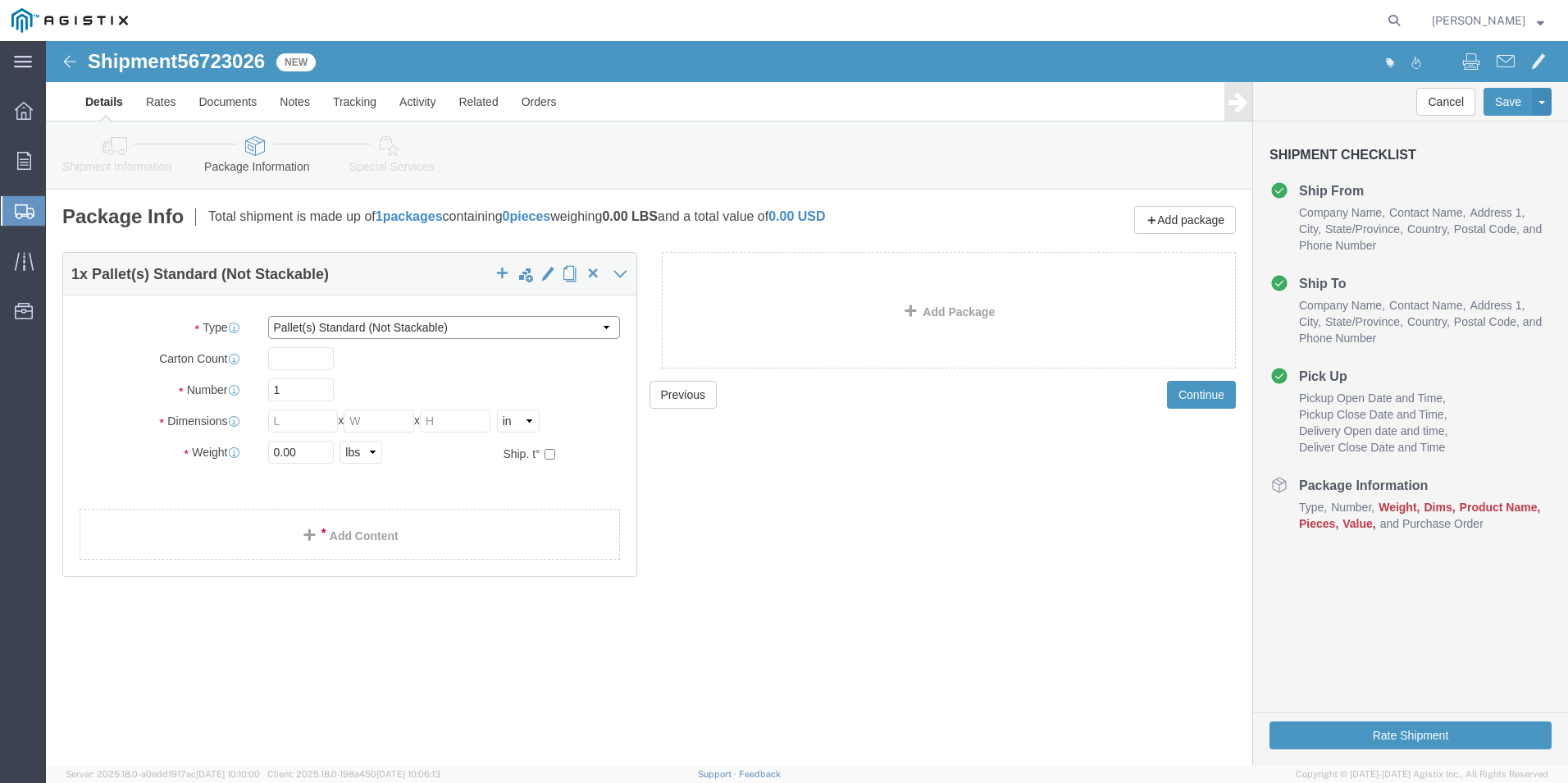
click select "Select Bulk Bundle(s) Cardboard Box(es) Carton(s) Crate(s) Drum(s) (Fiberboard)…"
select select "PONS"
click select "Select Bulk Bundle(s) Cardboard Box(es) Carton(s) Crate(s) Drum(s) (Fiberboard)…"
click div "Previous Continue"
click input "text"
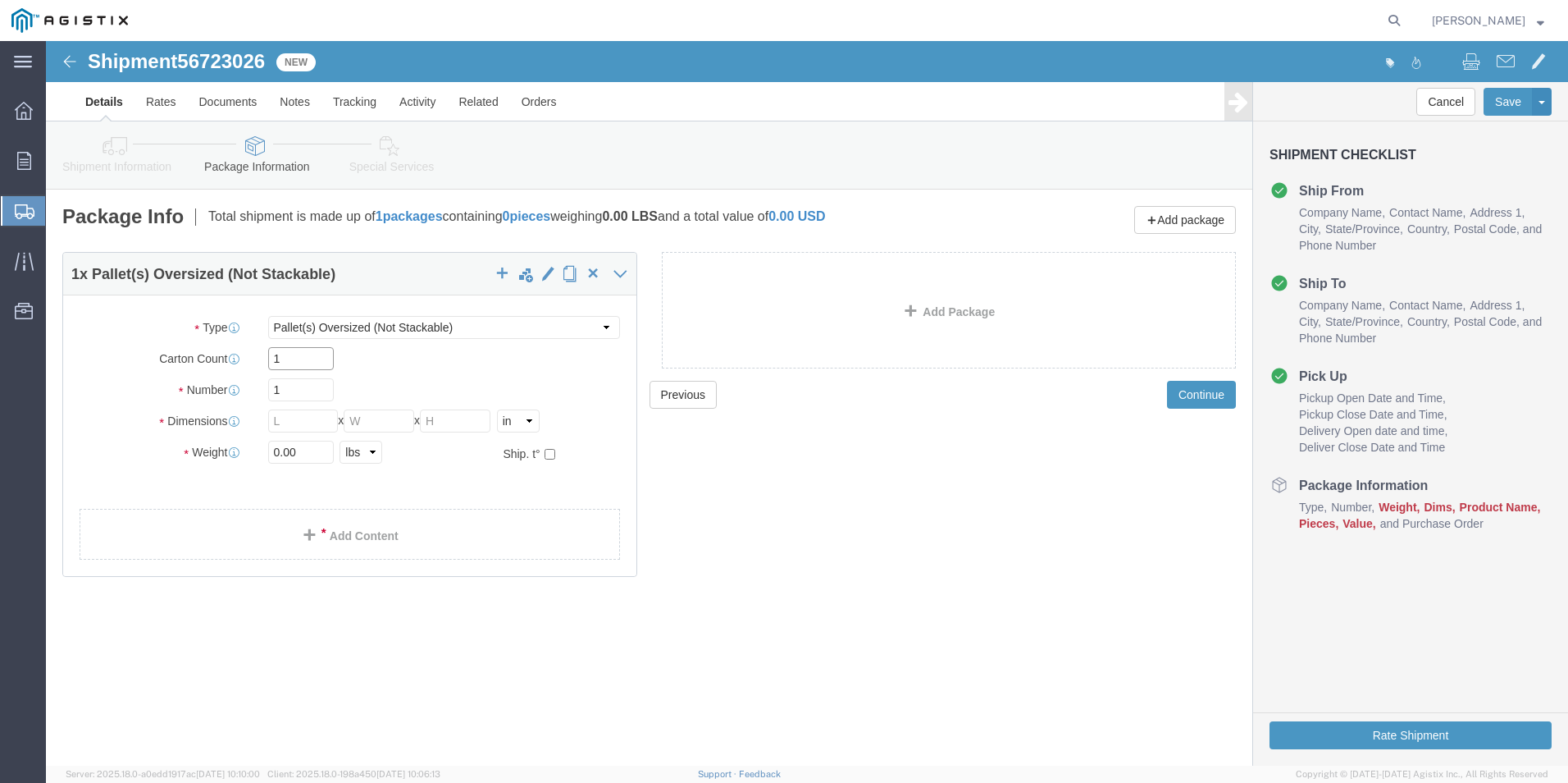
type input "1"
click input "1"
type input "5"
click input "text"
type input "78"
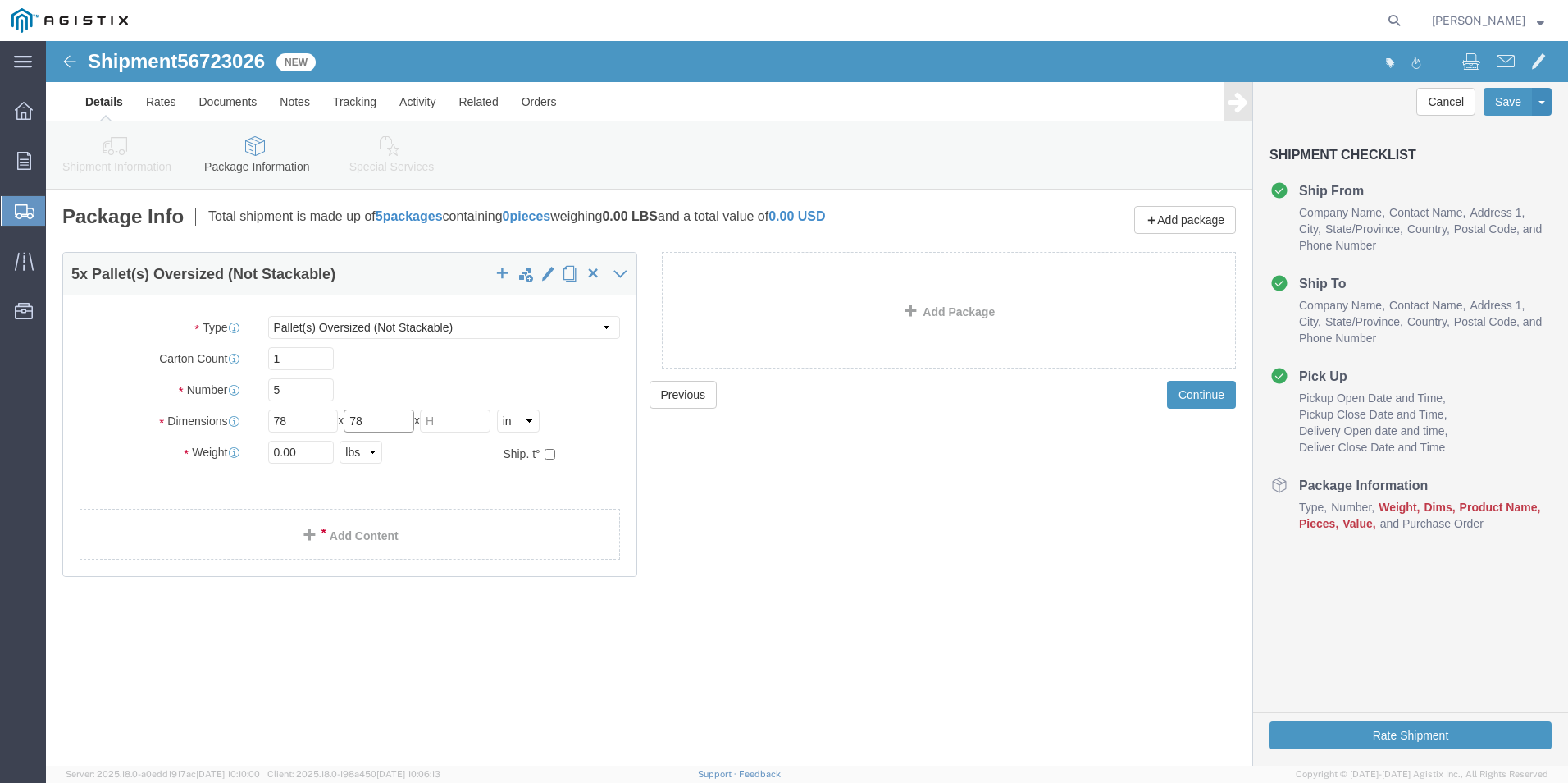
type input "78"
type input "98"
drag, startPoint x: 257, startPoint y: 410, endPoint x: 84, endPoint y: 425, distance: 173.6
click div "Package Type Select Bulk Bundle(s) Cardboard Box(es) Carton(s) Crate(s) Drum(s)…"
type input "2250"
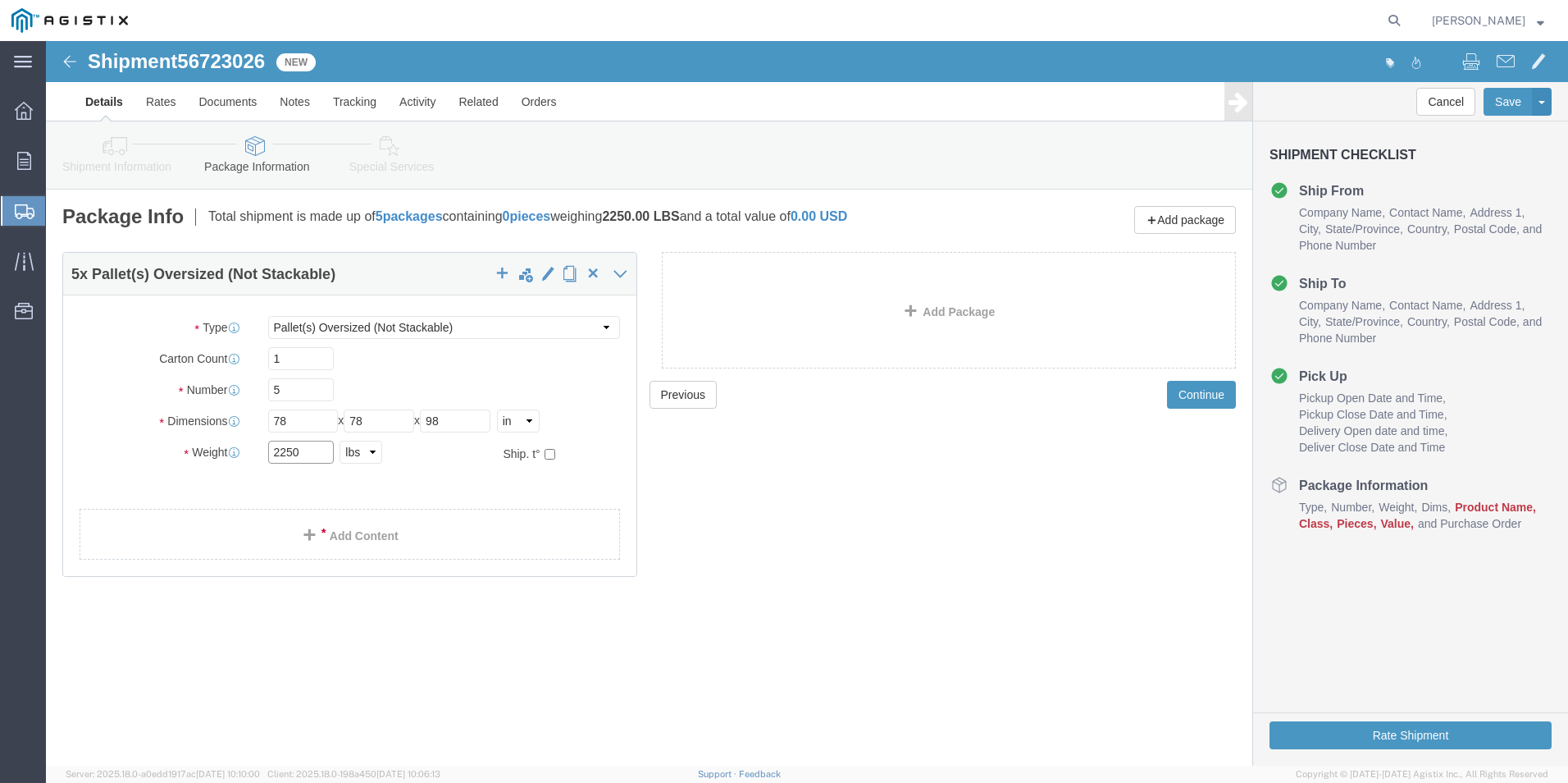
drag, startPoint x: 265, startPoint y: 411, endPoint x: 164, endPoint y: 409, distance: 101.0
click div "Weight 2250 Select kgs lbs Ship. t°"
type input "11040"
click ul
click link "Add Content"
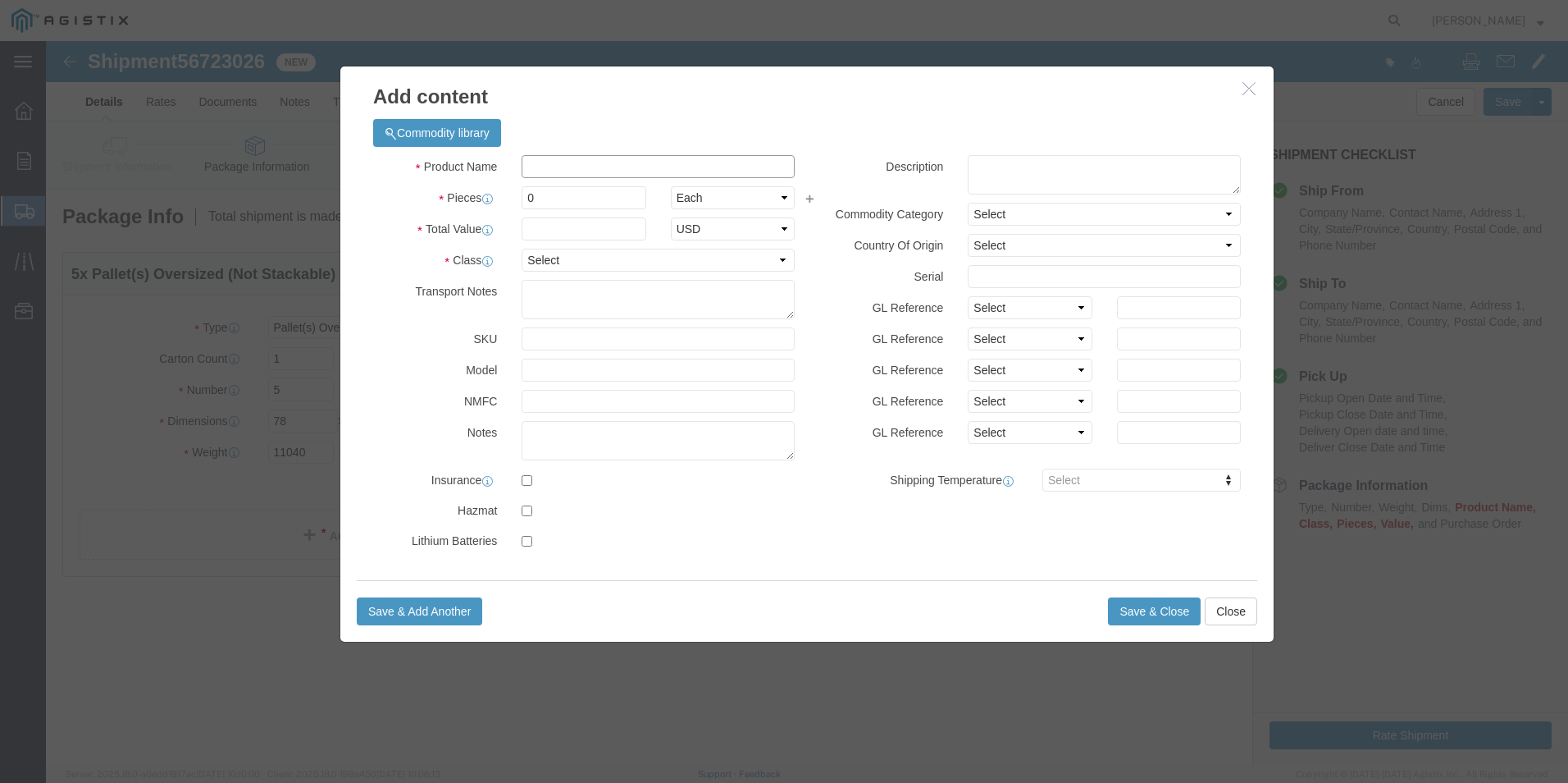
click input "text"
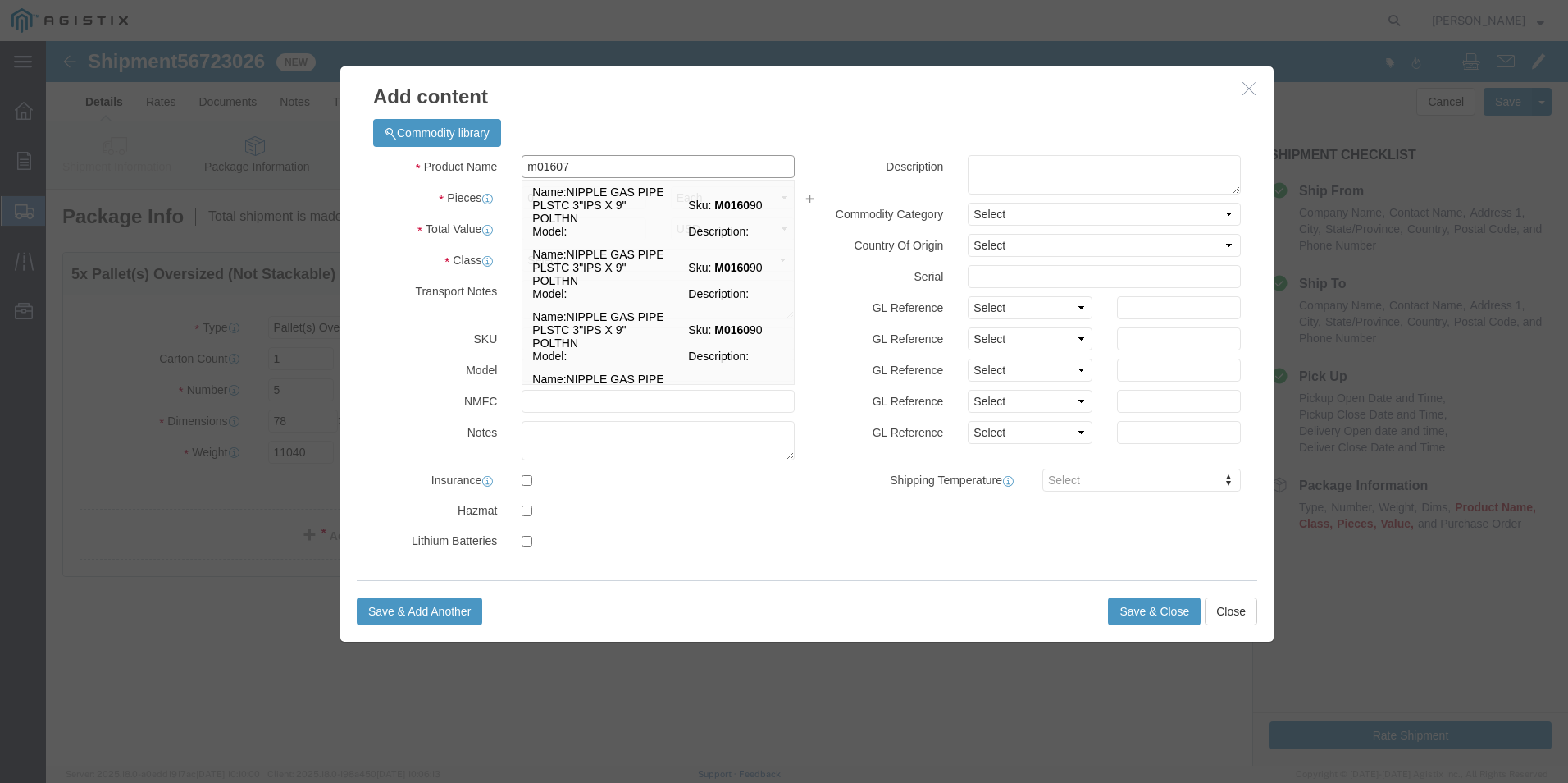
type input "m016079"
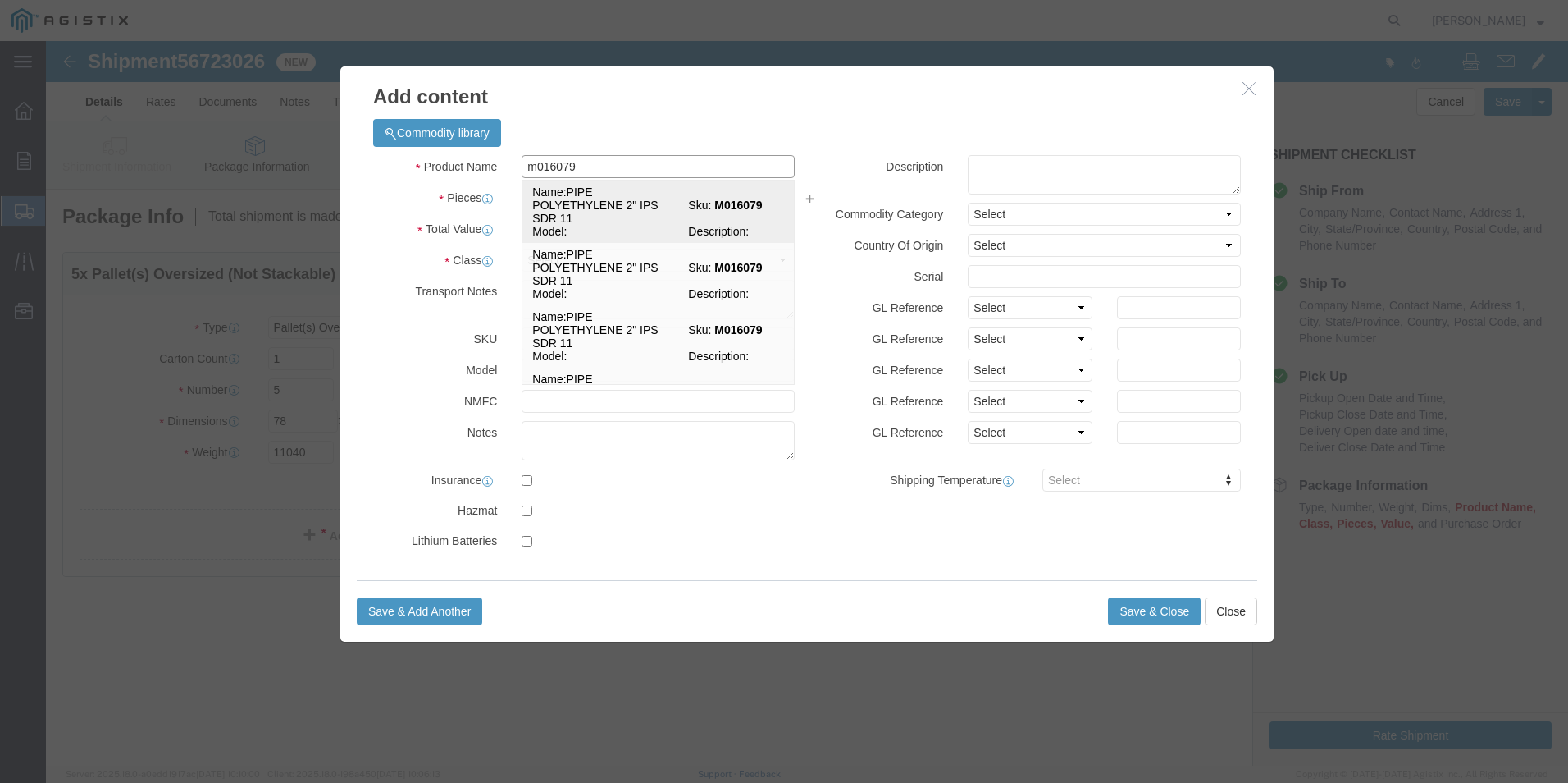
click td "Name: PIPE POLYETHYLENE 2" IPS SDR 11"
select select
select select "USD"
type input "PIPE POLYETHYLENE 2" IPS SDR 11"
type input "M016079"
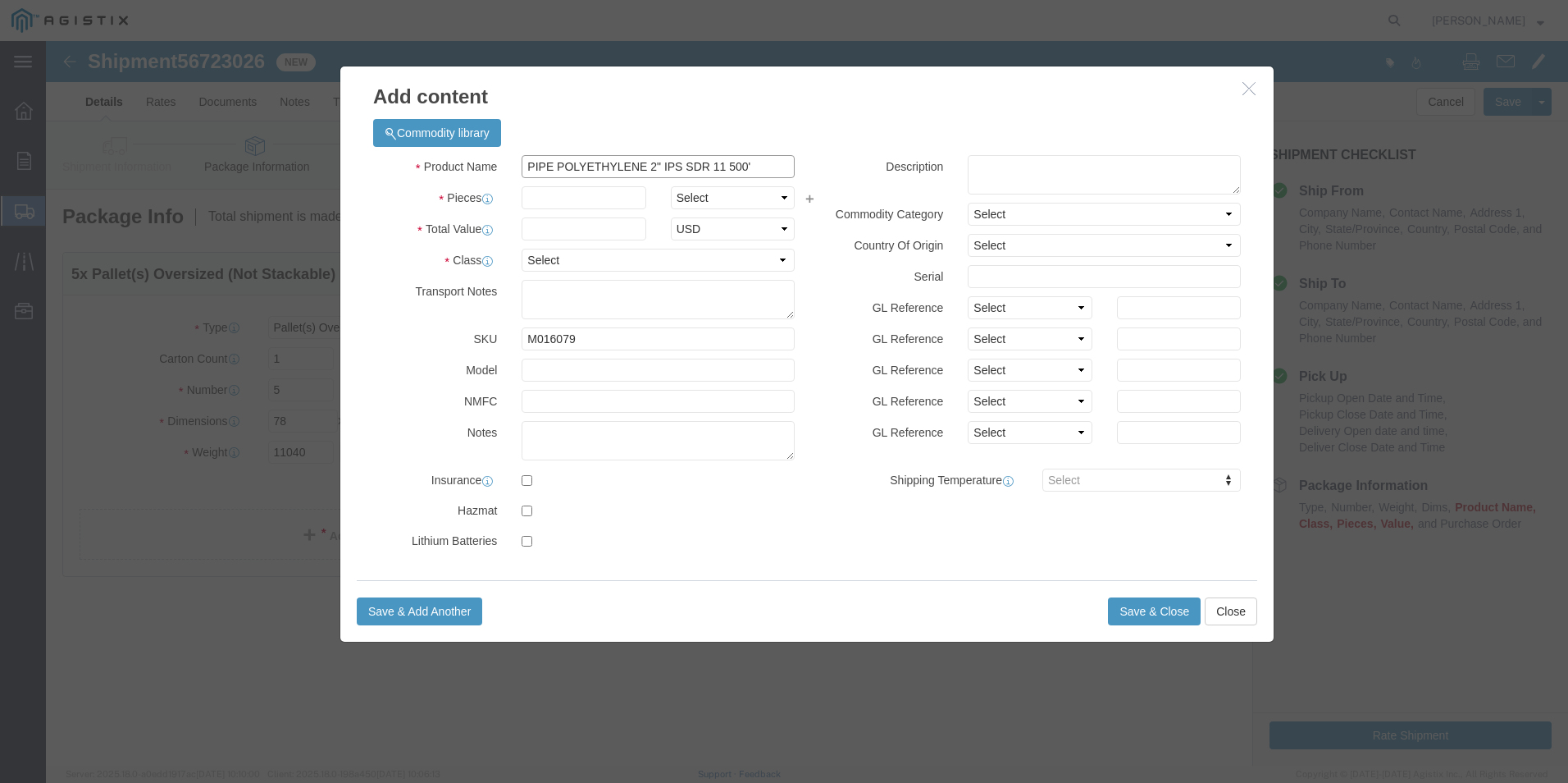
drag, startPoint x: 599, startPoint y: 124, endPoint x: 457, endPoint y: 120, distance: 142.1
click div "Product Name PIPE POLYETHYLENE 2" IPS SDR 11 500' m016079"
click input "MDPE 2" IPS SDR 11 500'"
type input "M016079 MDPE 2" IPS SDR 11 500'"
click input "text"
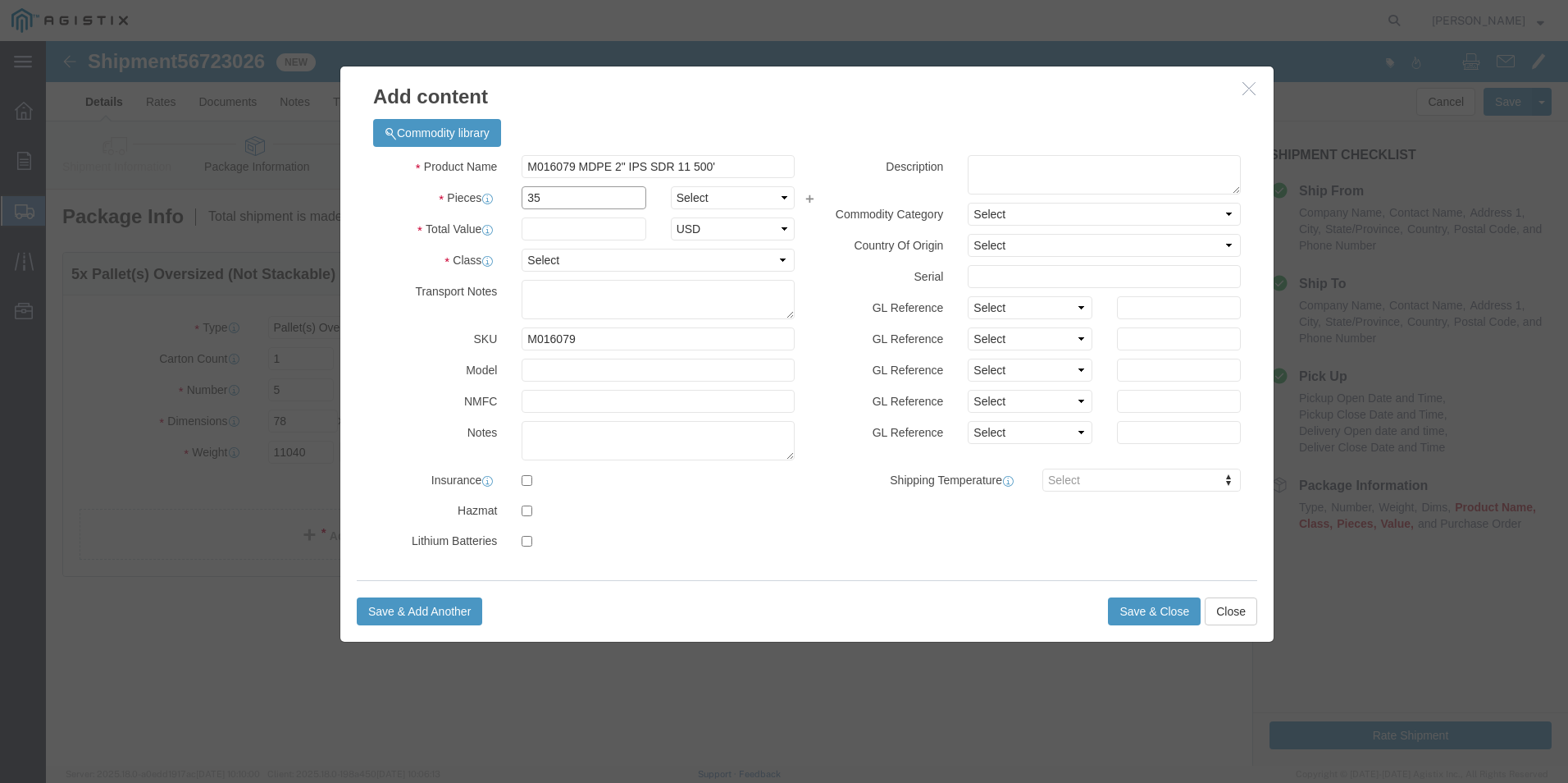
type input "35"
click input "text"
type input "23625.00"
click select "Select 50 55 60 65 70 85 92.5 100 125 175 250 300 400"
select select "50"
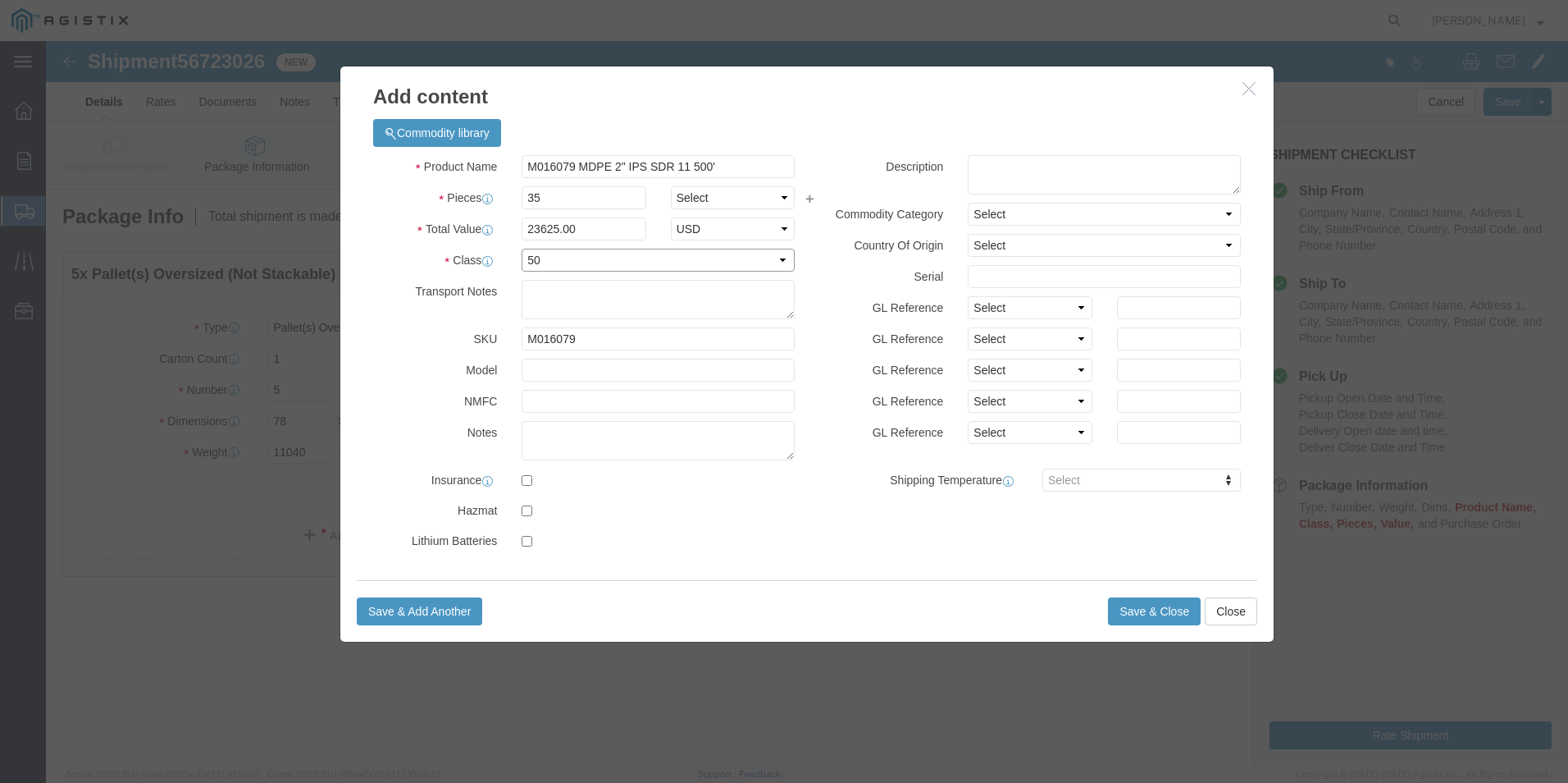
click select "Select 50 55 60 65 70 85 92.5 100 125 175 250 300 400"
click textarea
type textarea "Must be transported in an enclosed van or trailer"
click button "Save & Close"
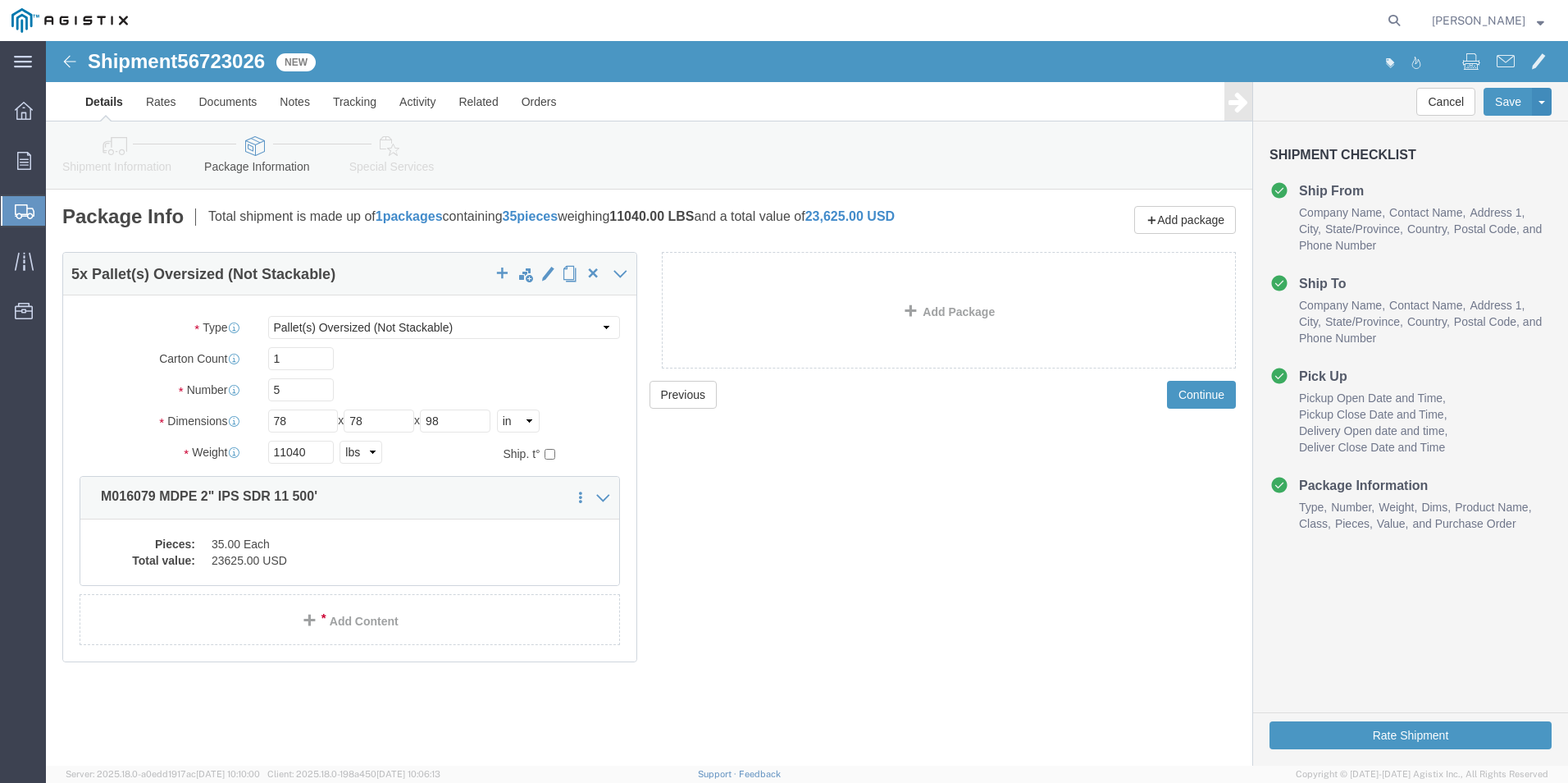
click div "Previous Continue"
click link "Details"
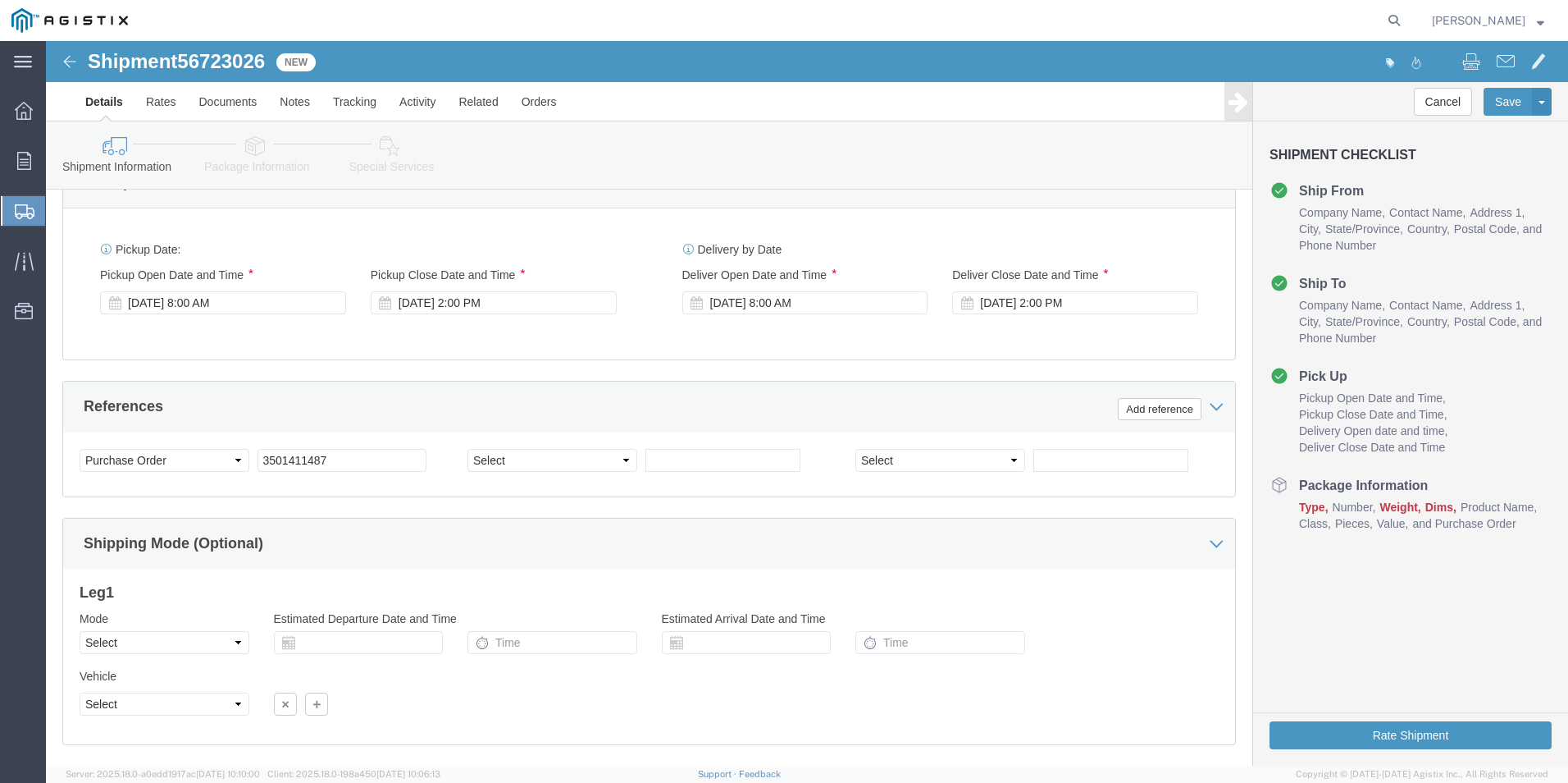
scroll to position [1079, 0]
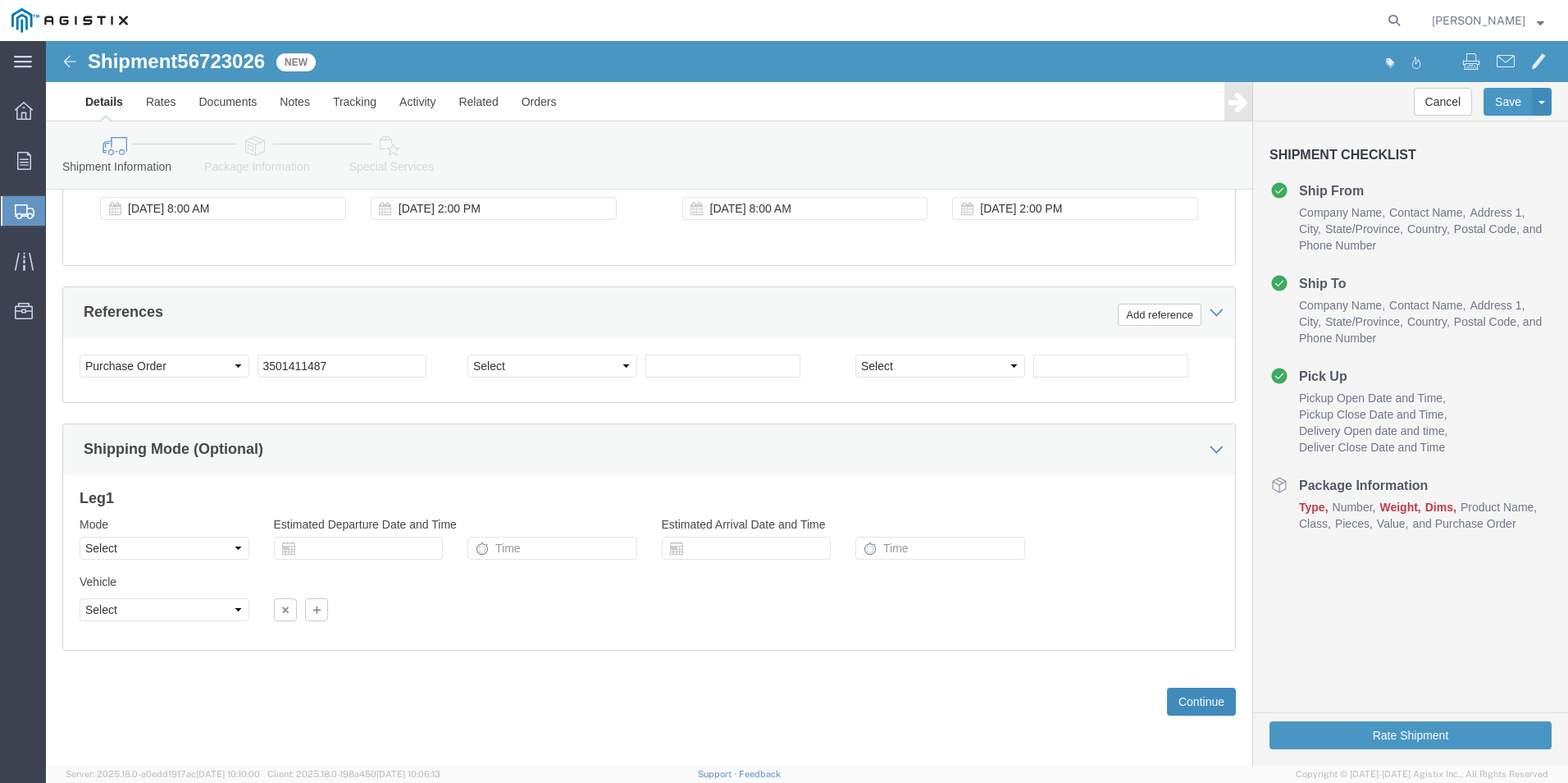
click button "Continue"
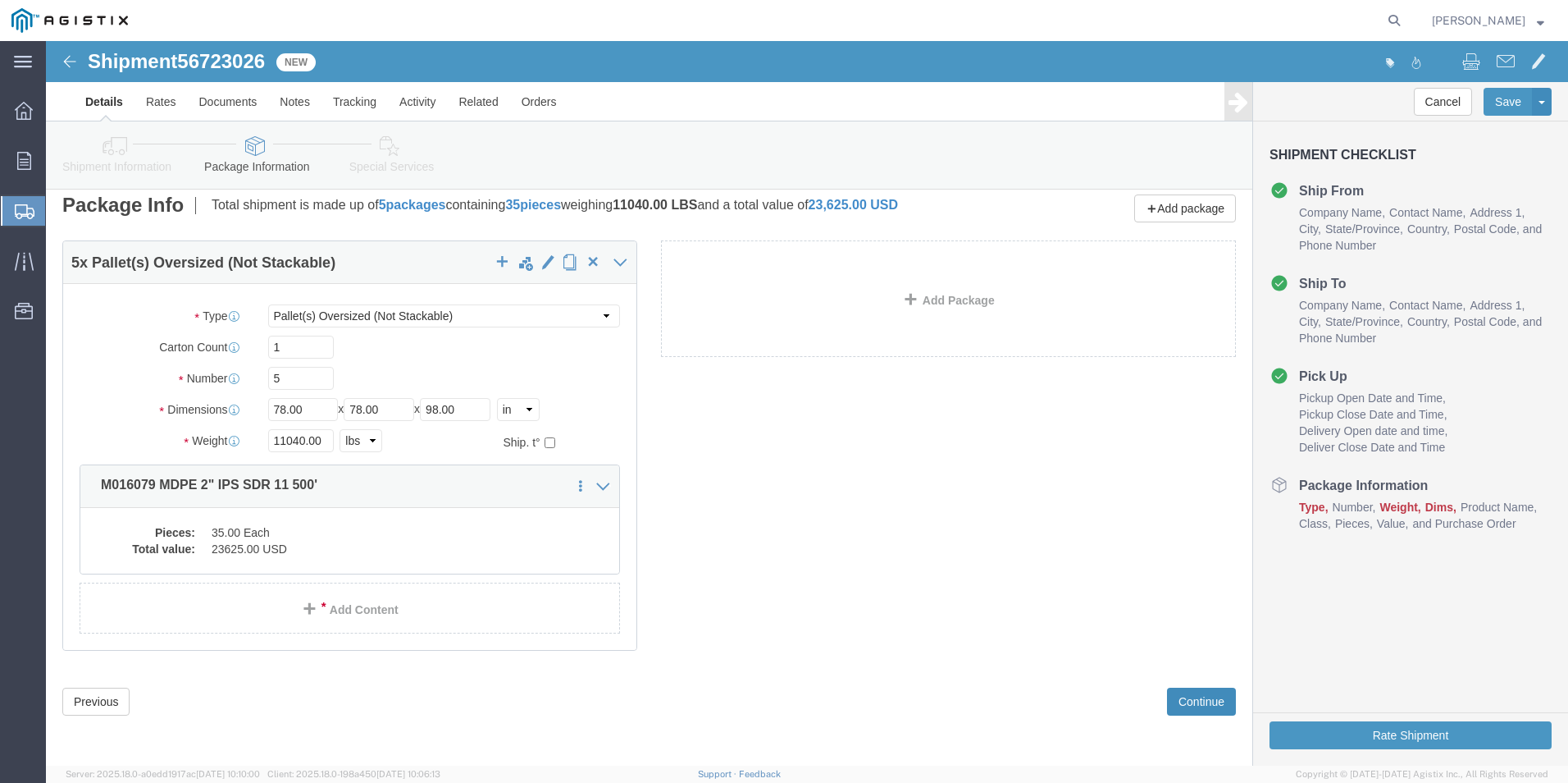
scroll to position [0, 0]
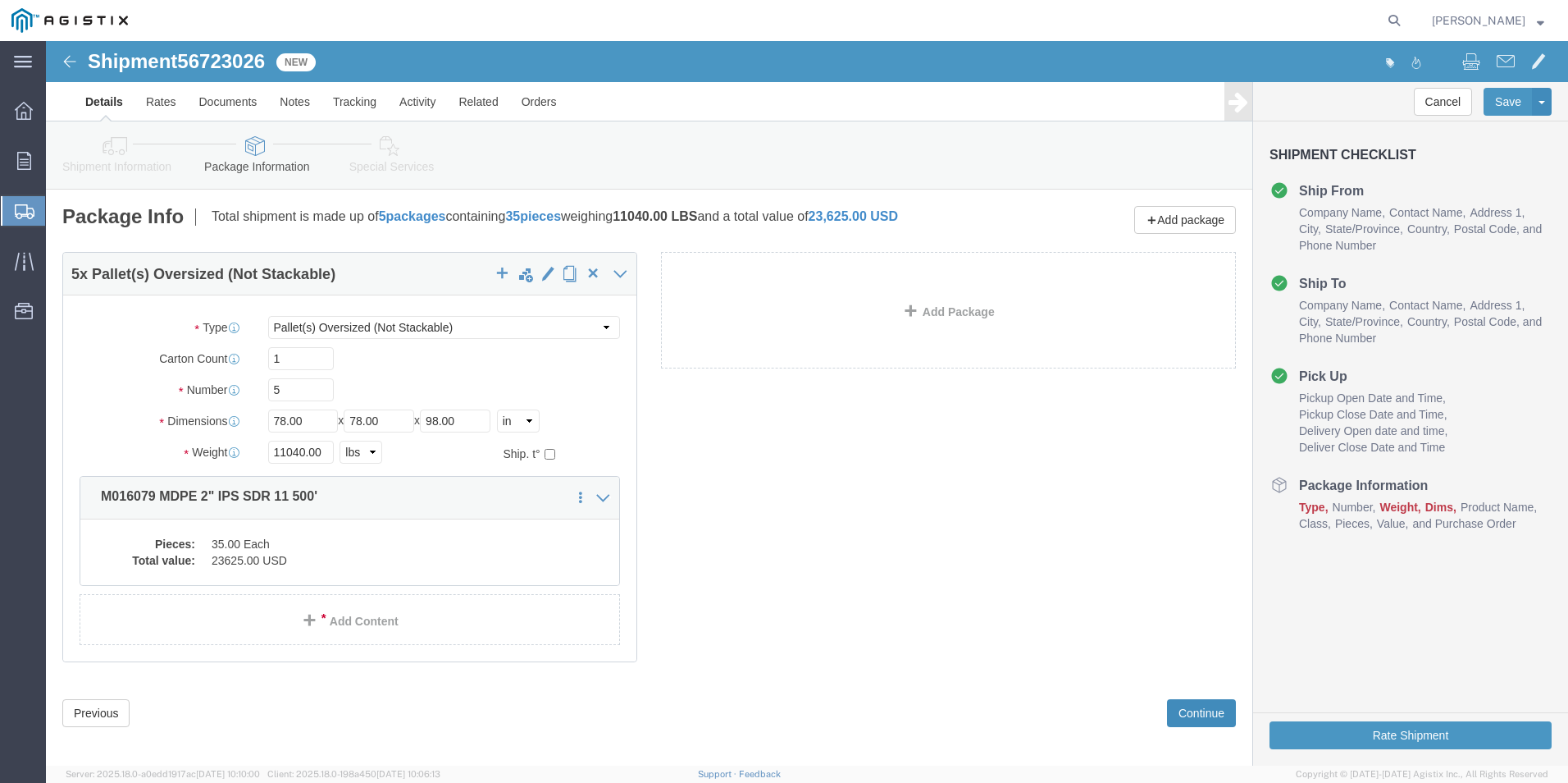
click button "Continue"
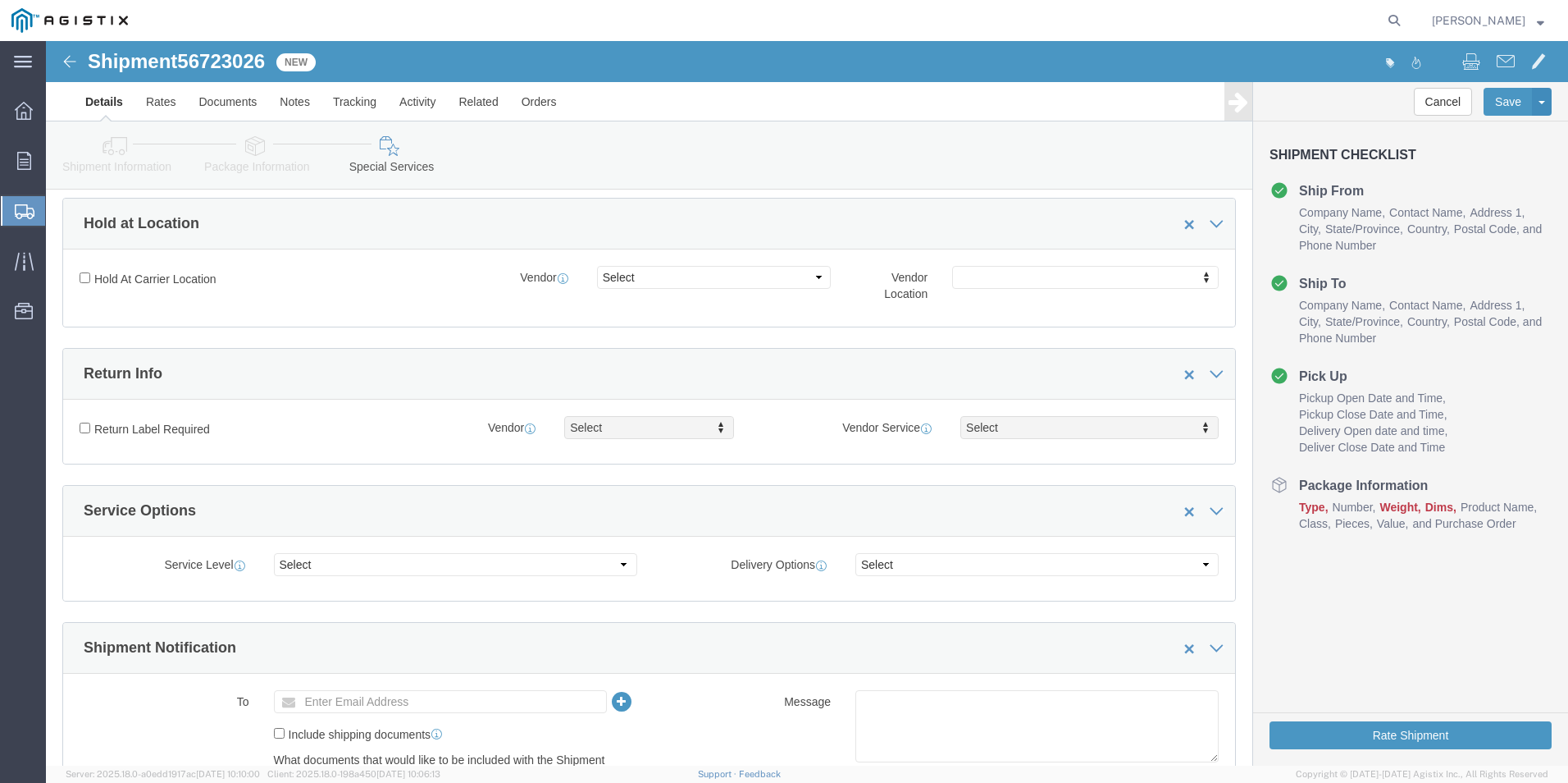
scroll to position [328, 0]
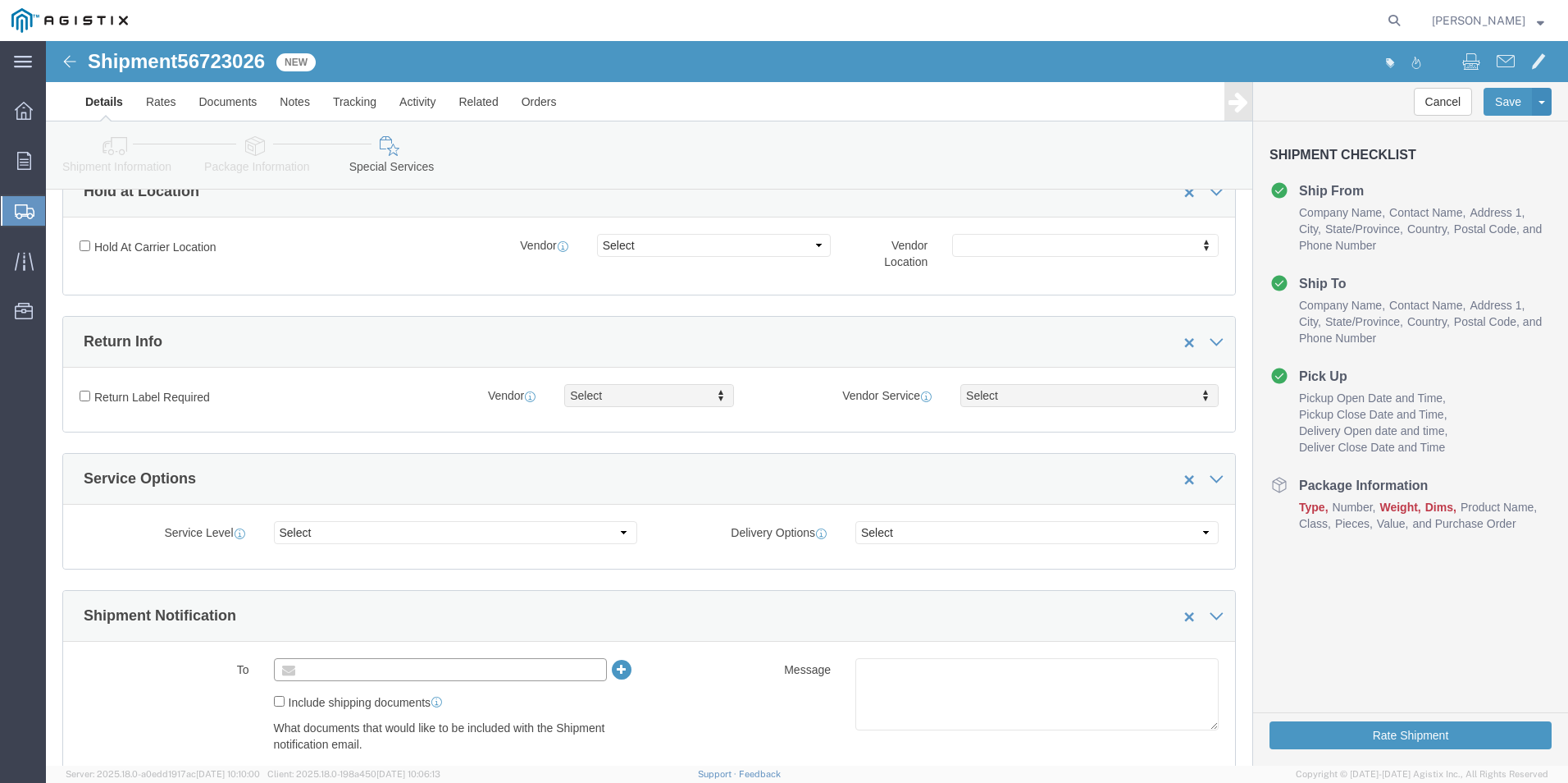
click input "text"
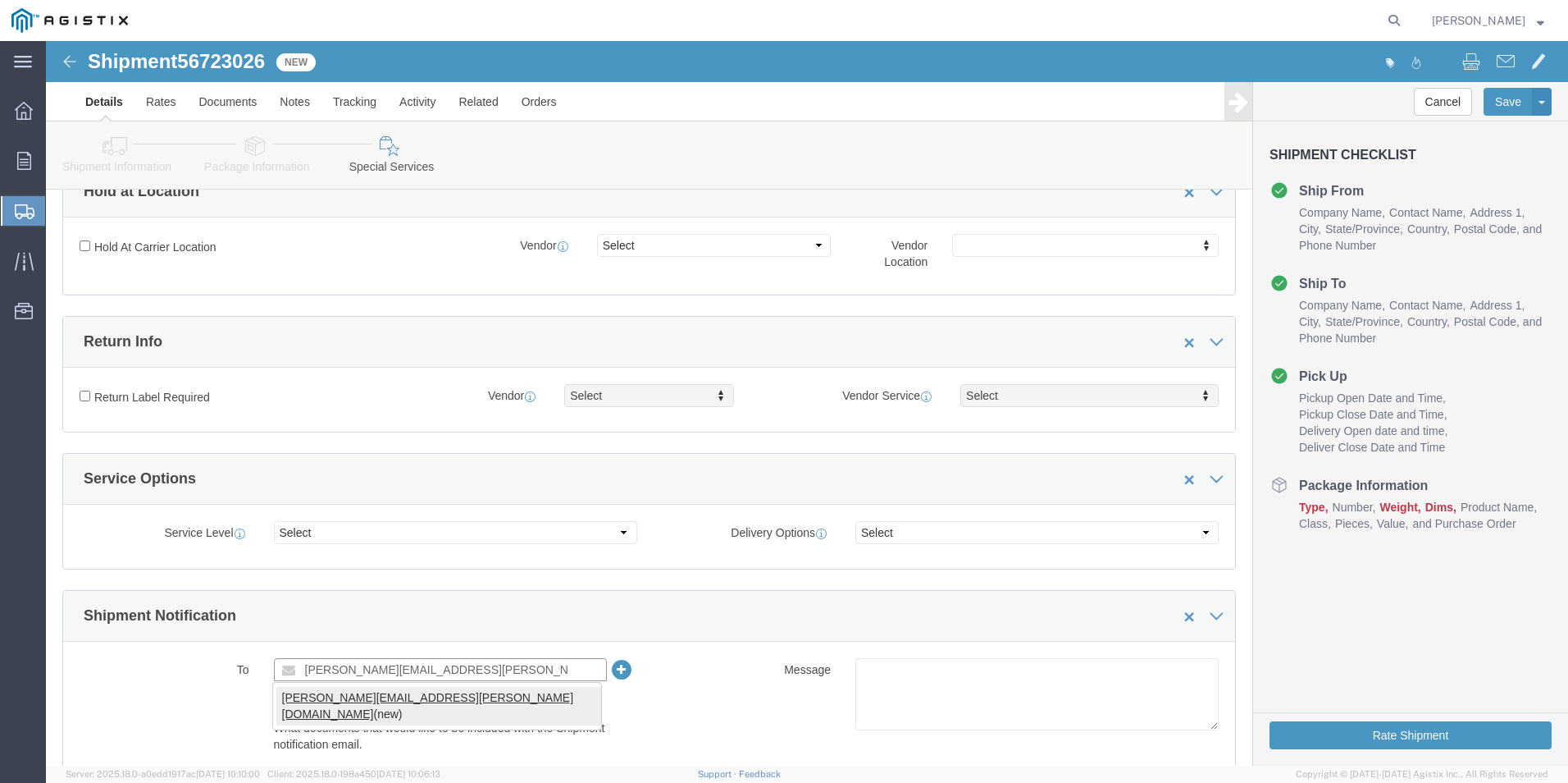
type input "[PERSON_NAME][EMAIL_ADDRESS][PERSON_NAME][DOMAIN_NAME]"
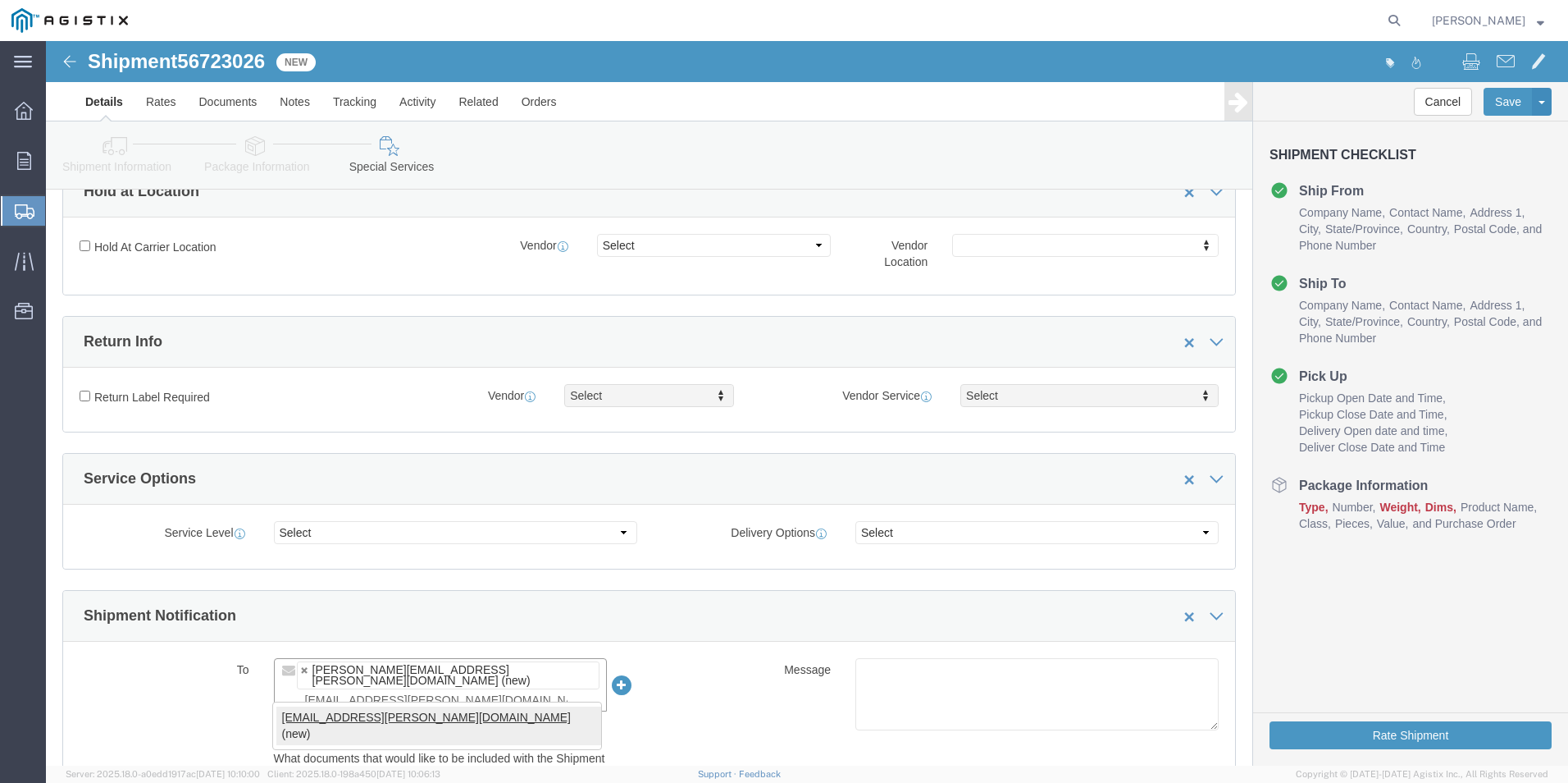
type input "[EMAIL_ADDRESS][PERSON_NAME][DOMAIN_NAME]"
type input "[PERSON_NAME][EMAIL_ADDRESS][PERSON_NAME][DOMAIN_NAME],[PERSON_NAME][DOMAIN_NAM…"
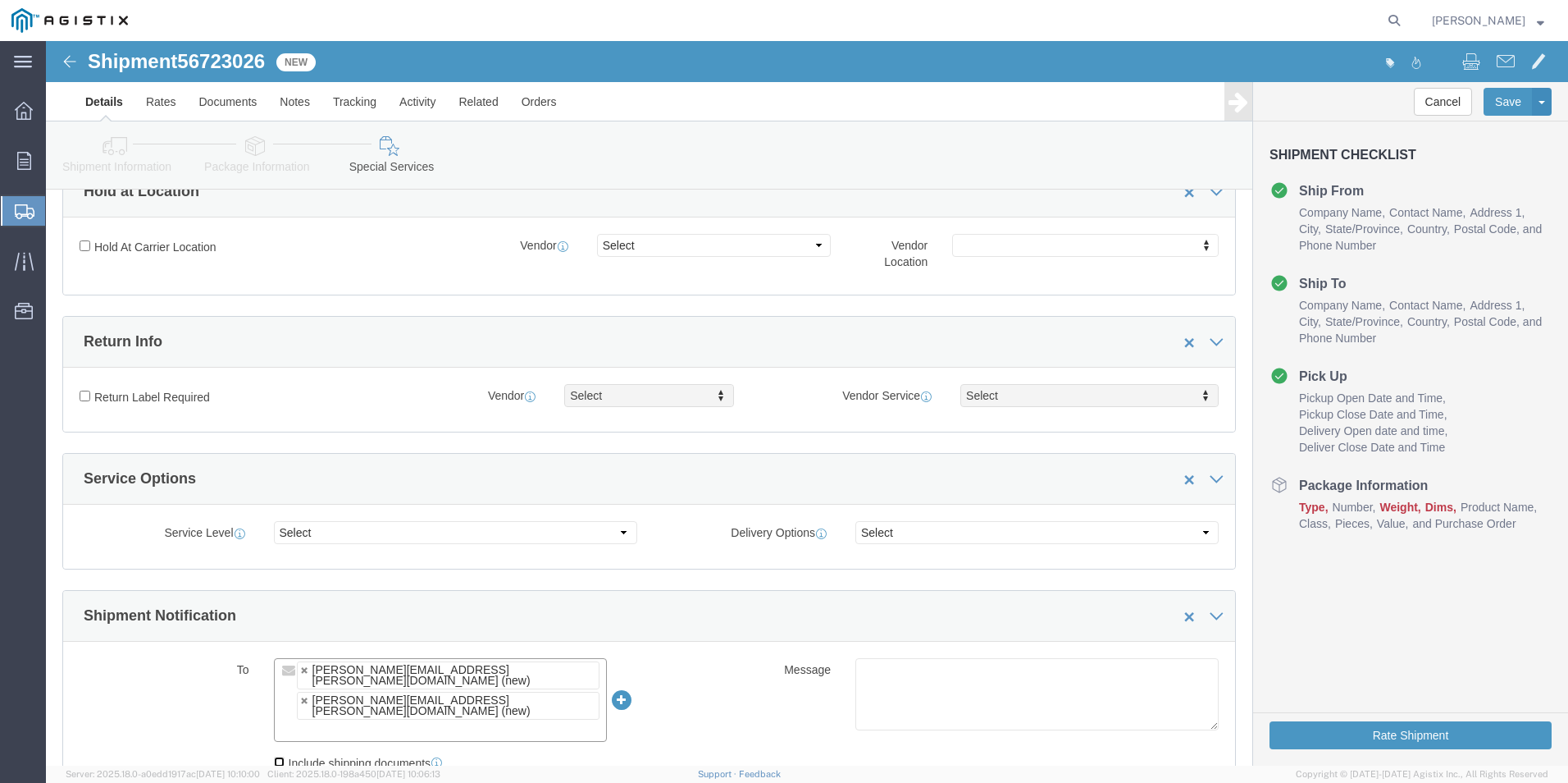
click input "Include shipping documents"
checkbox input "true"
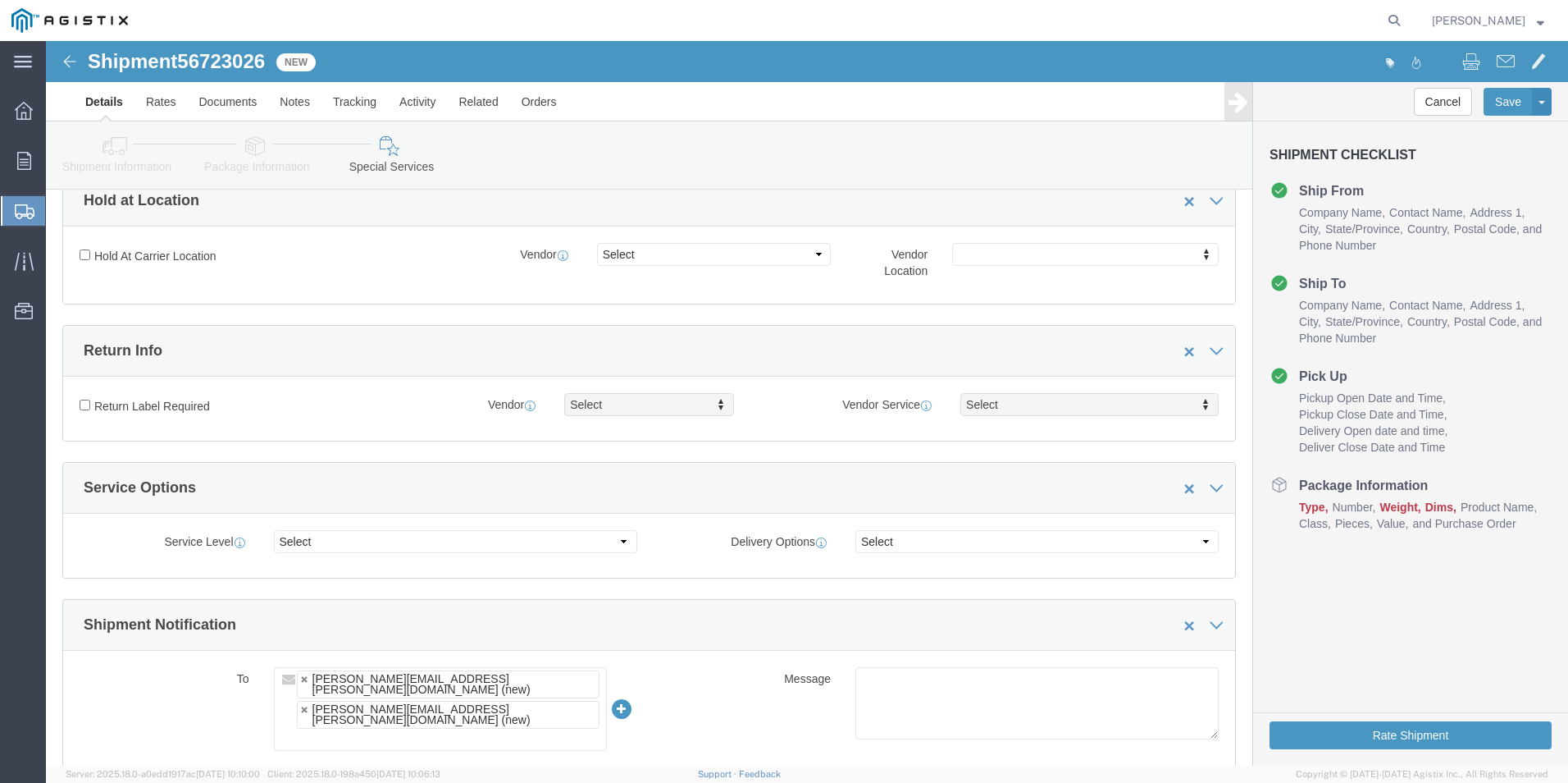
scroll to position [94, 0]
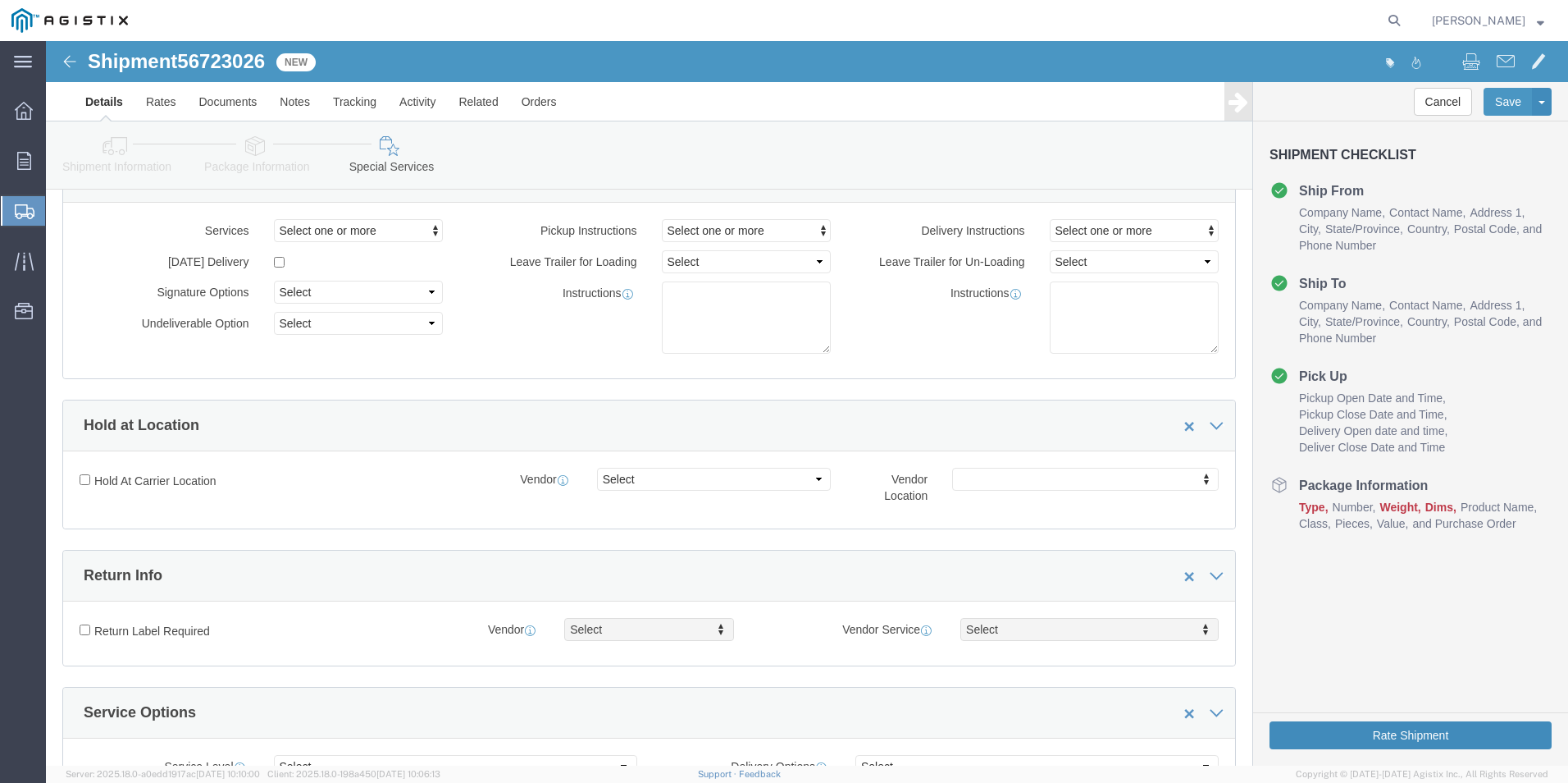
click button "Rate Shipment"
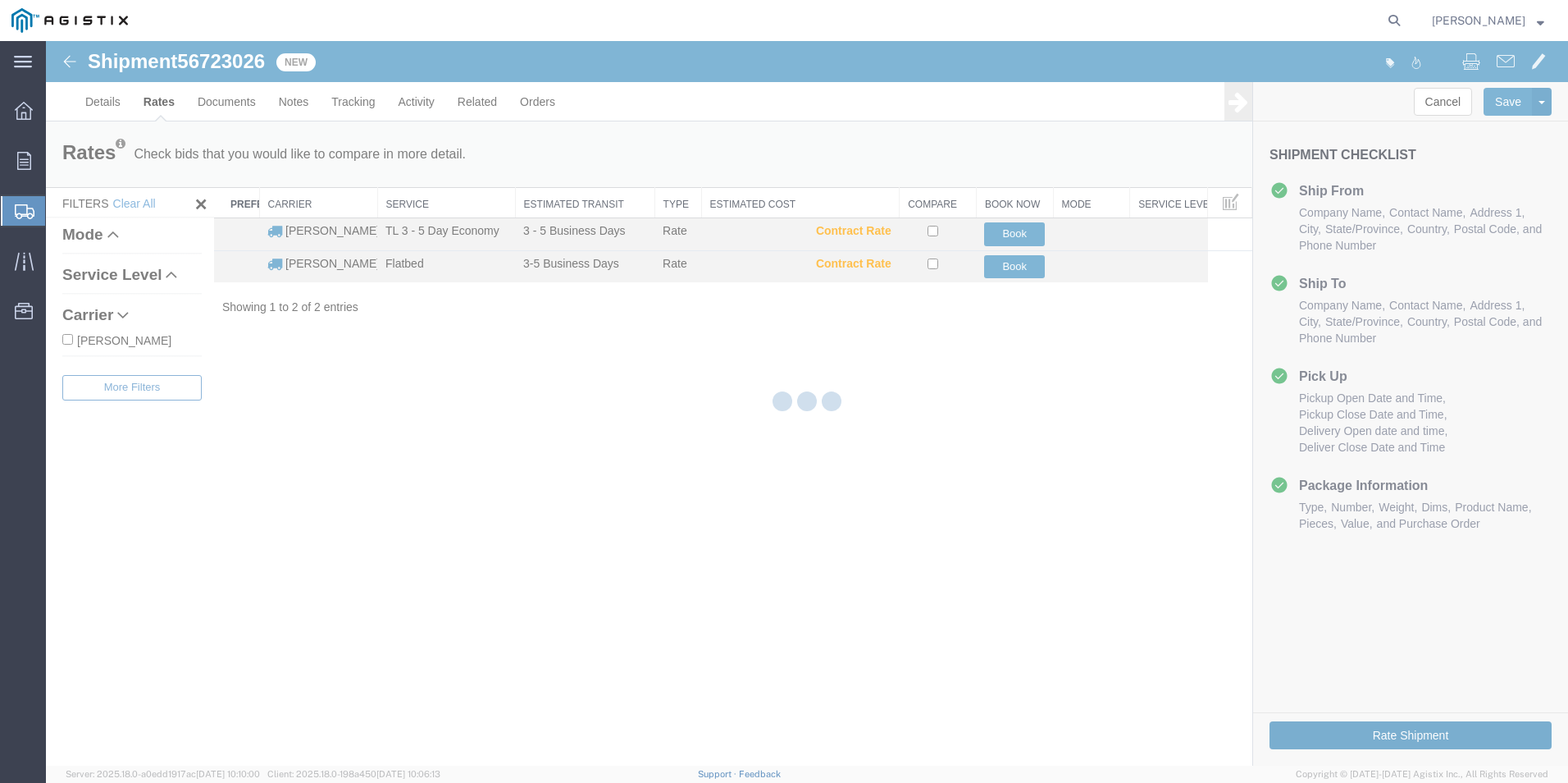
scroll to position [0, 0]
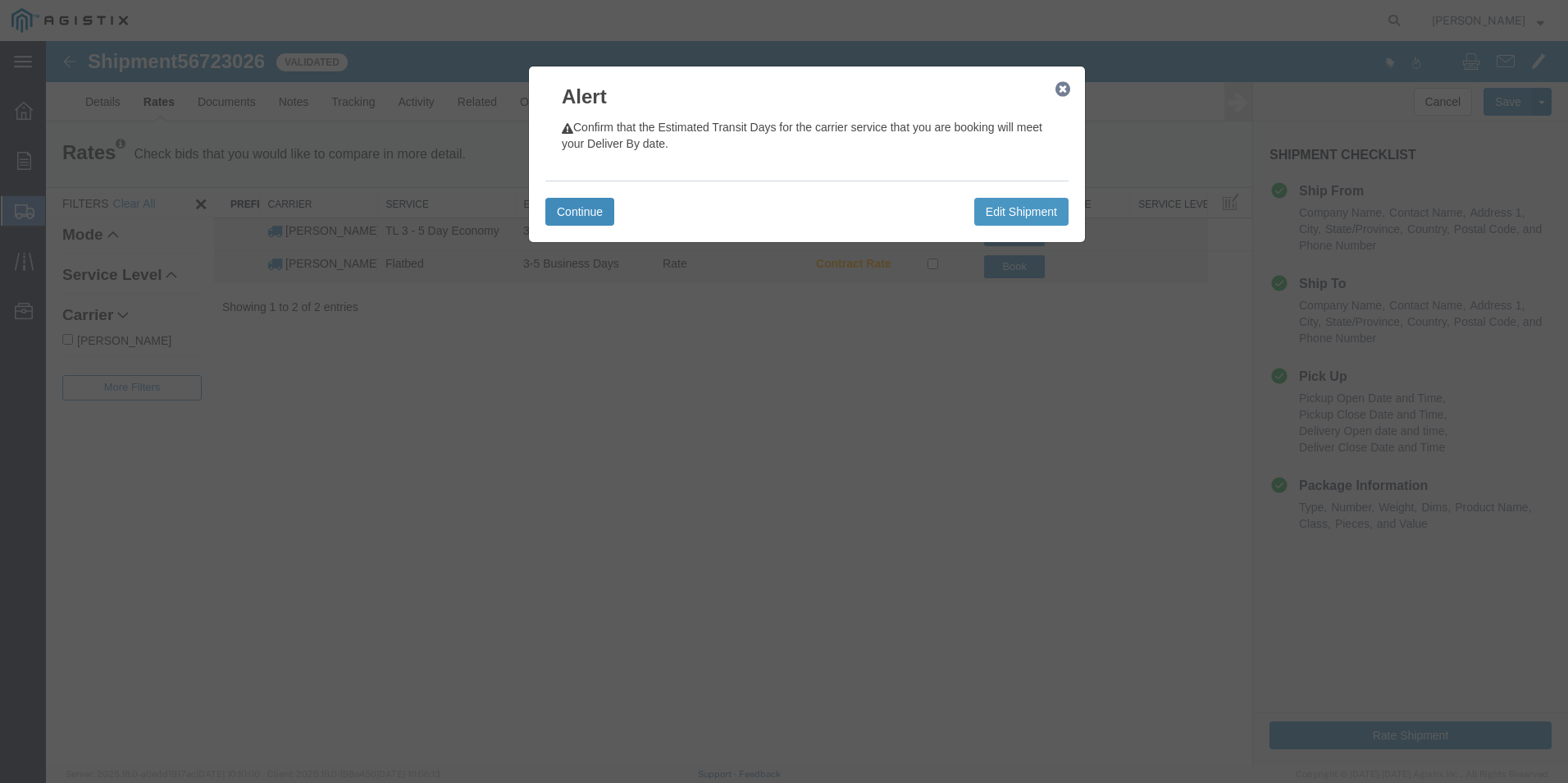
click at [577, 202] on button "Continue" at bounding box center [580, 211] width 69 height 28
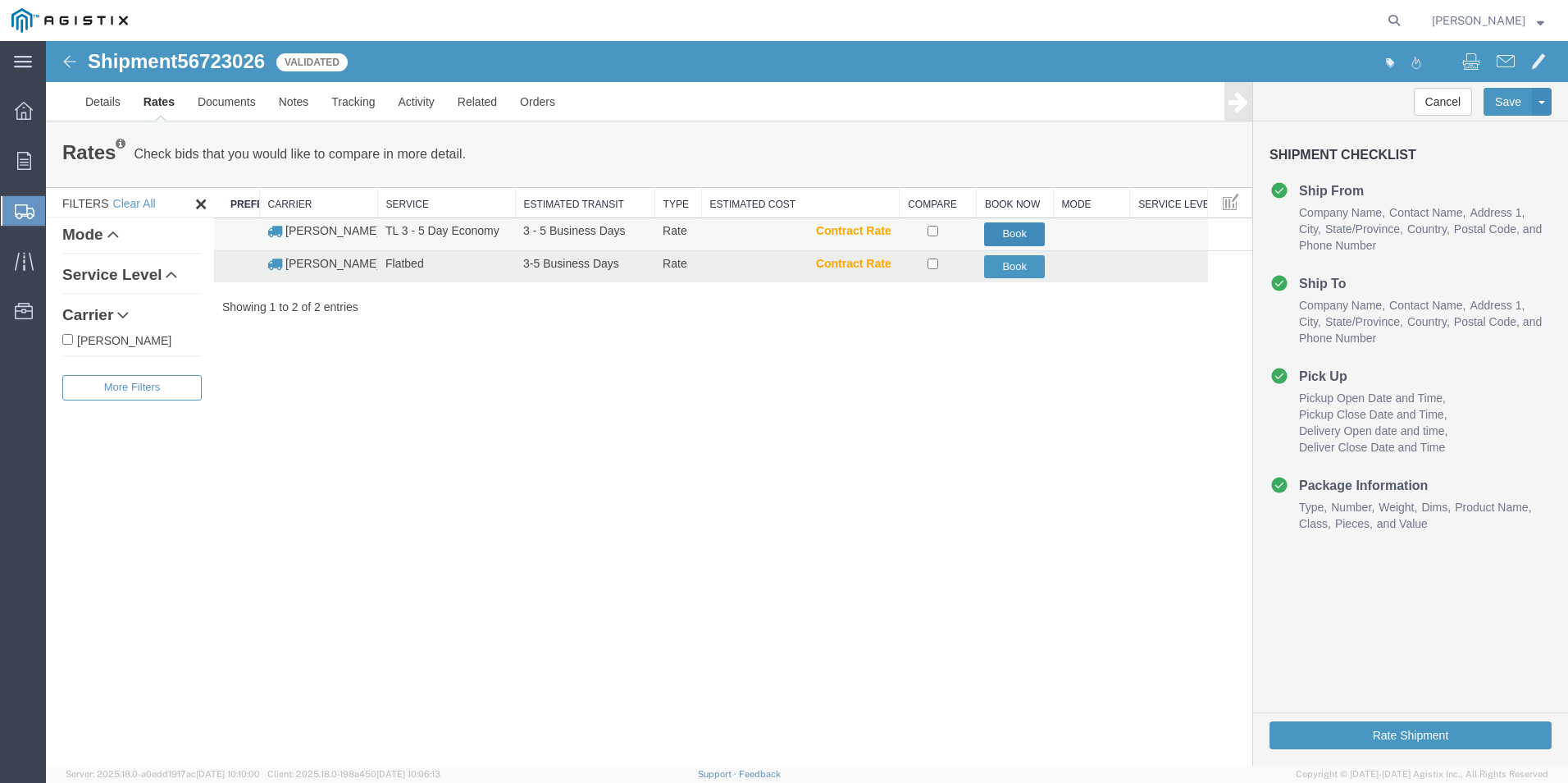
click at [1018, 226] on button "Book" at bounding box center [1014, 234] width 61 height 23
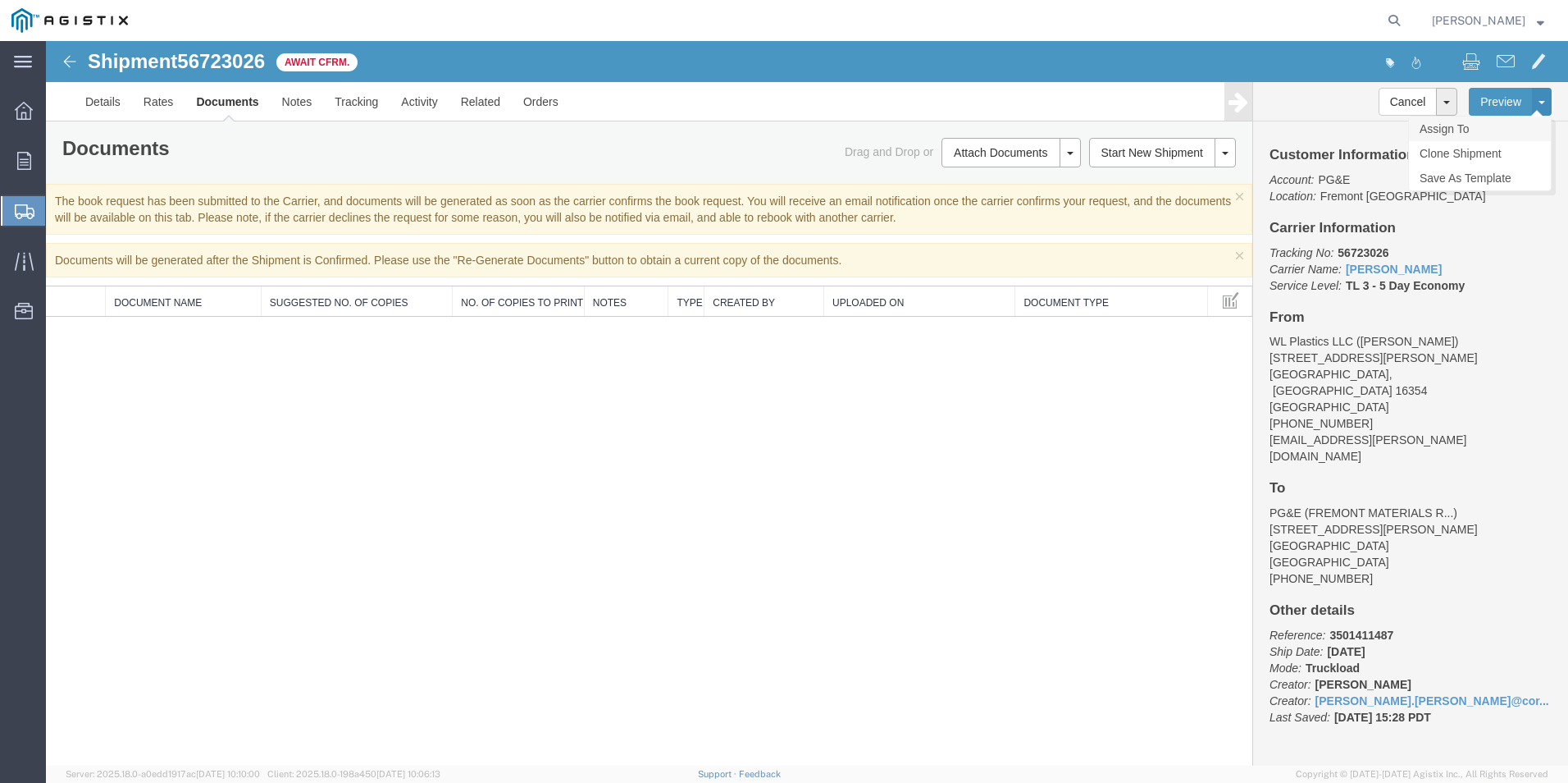
click at [1466, 139] on link "Assign To" at bounding box center [1480, 129] width 142 height 24
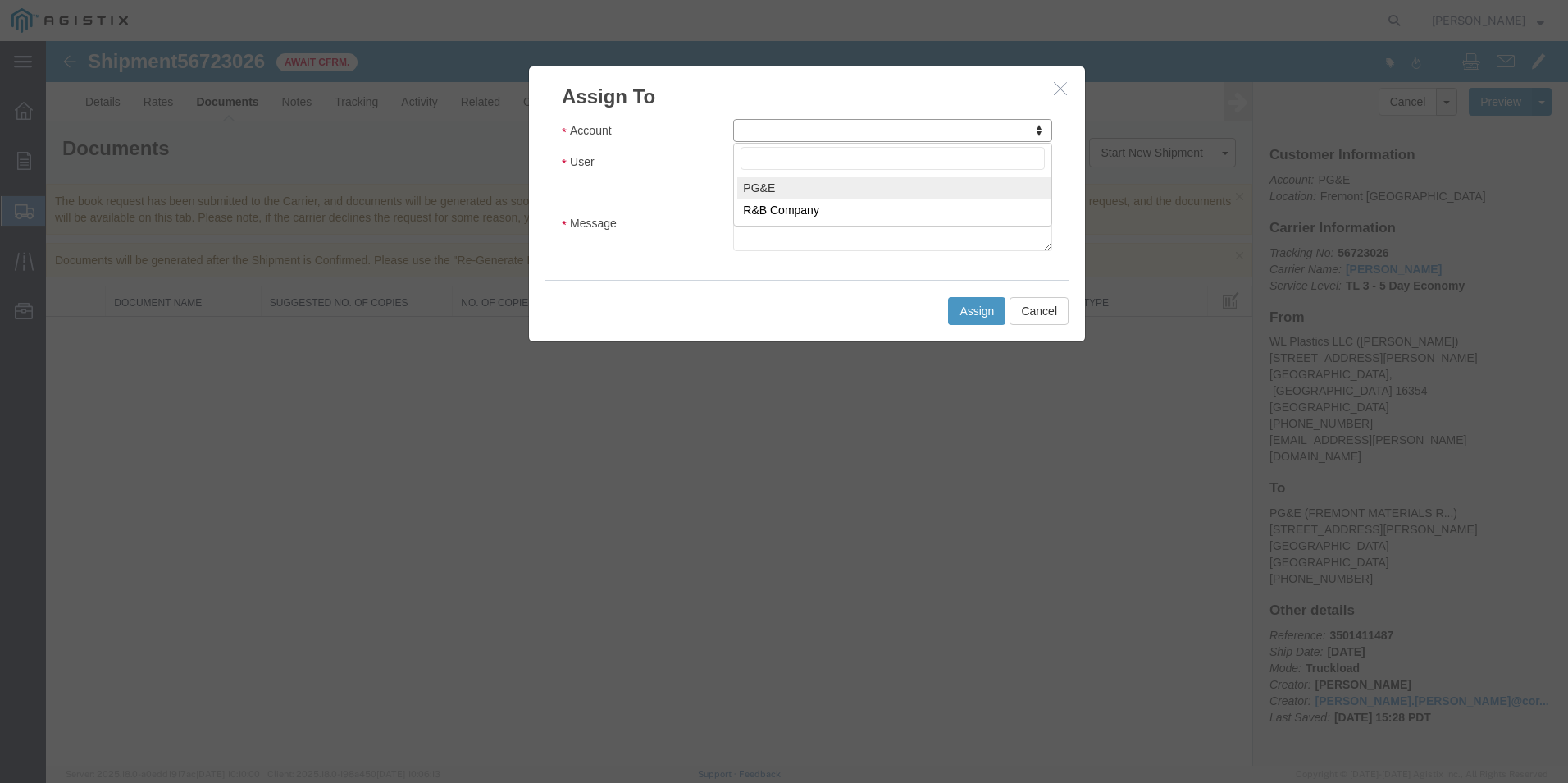
select select "9596"
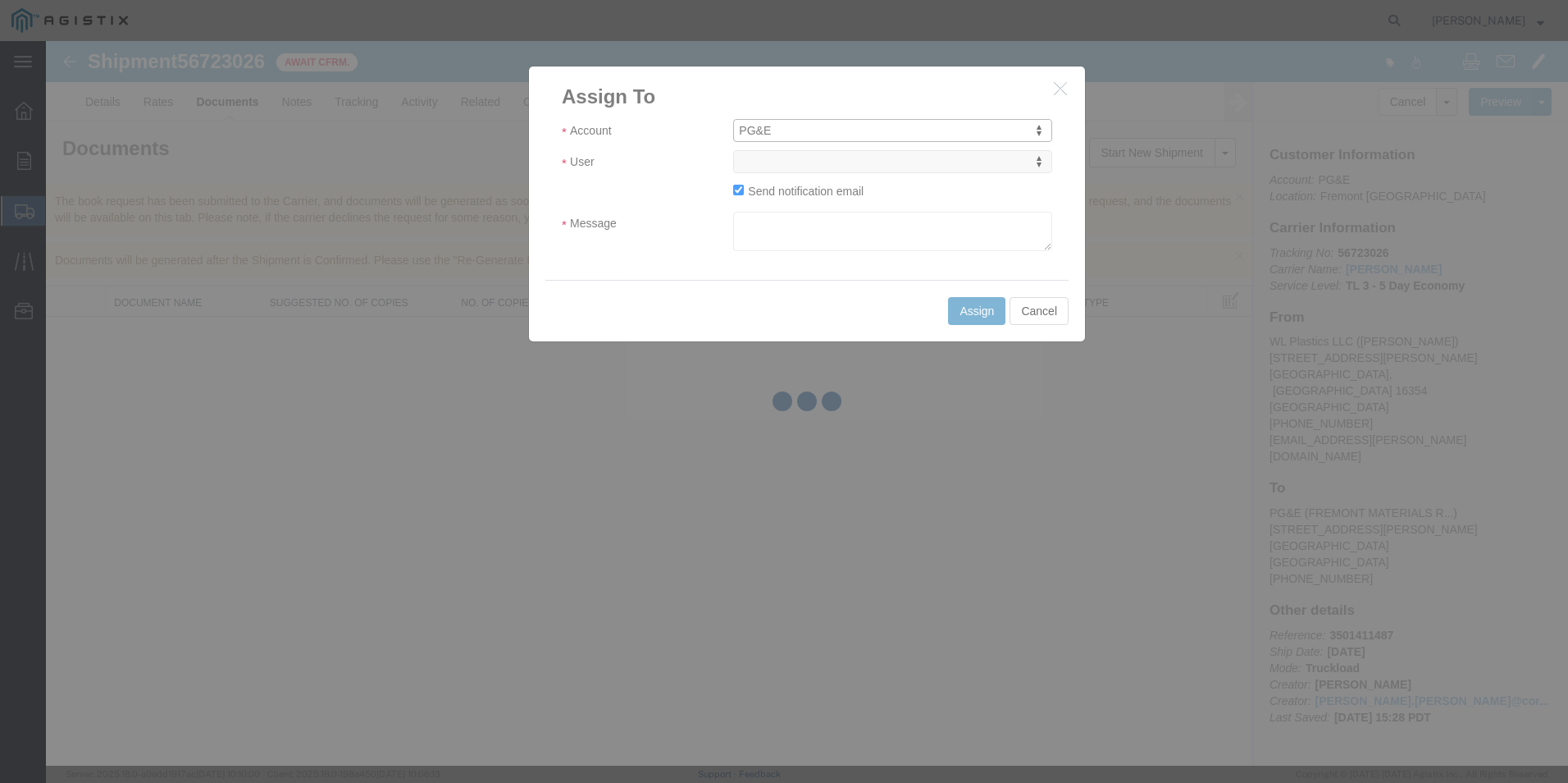
select select
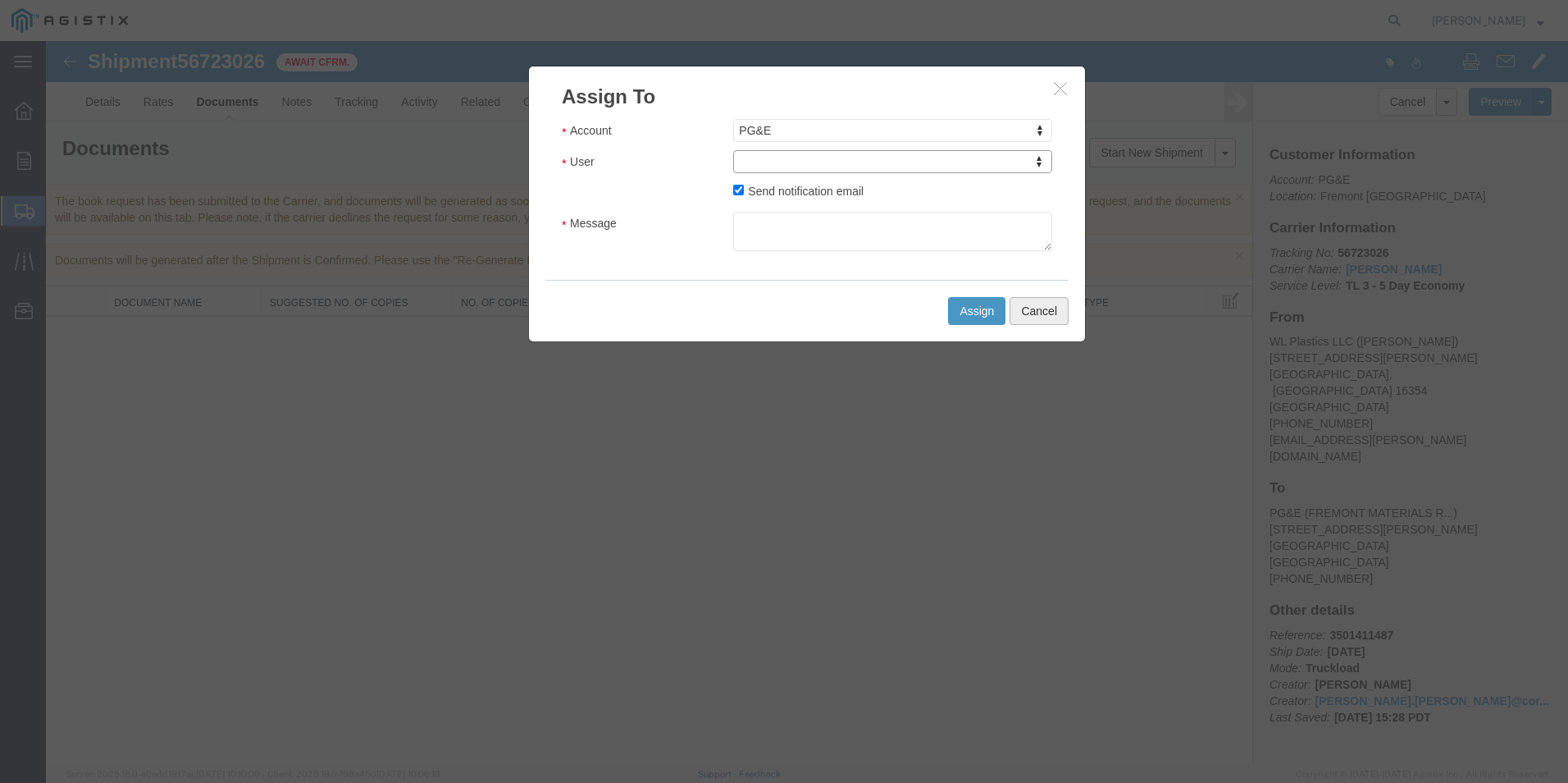
click at [1034, 306] on button "Cancel" at bounding box center [1039, 311] width 59 height 28
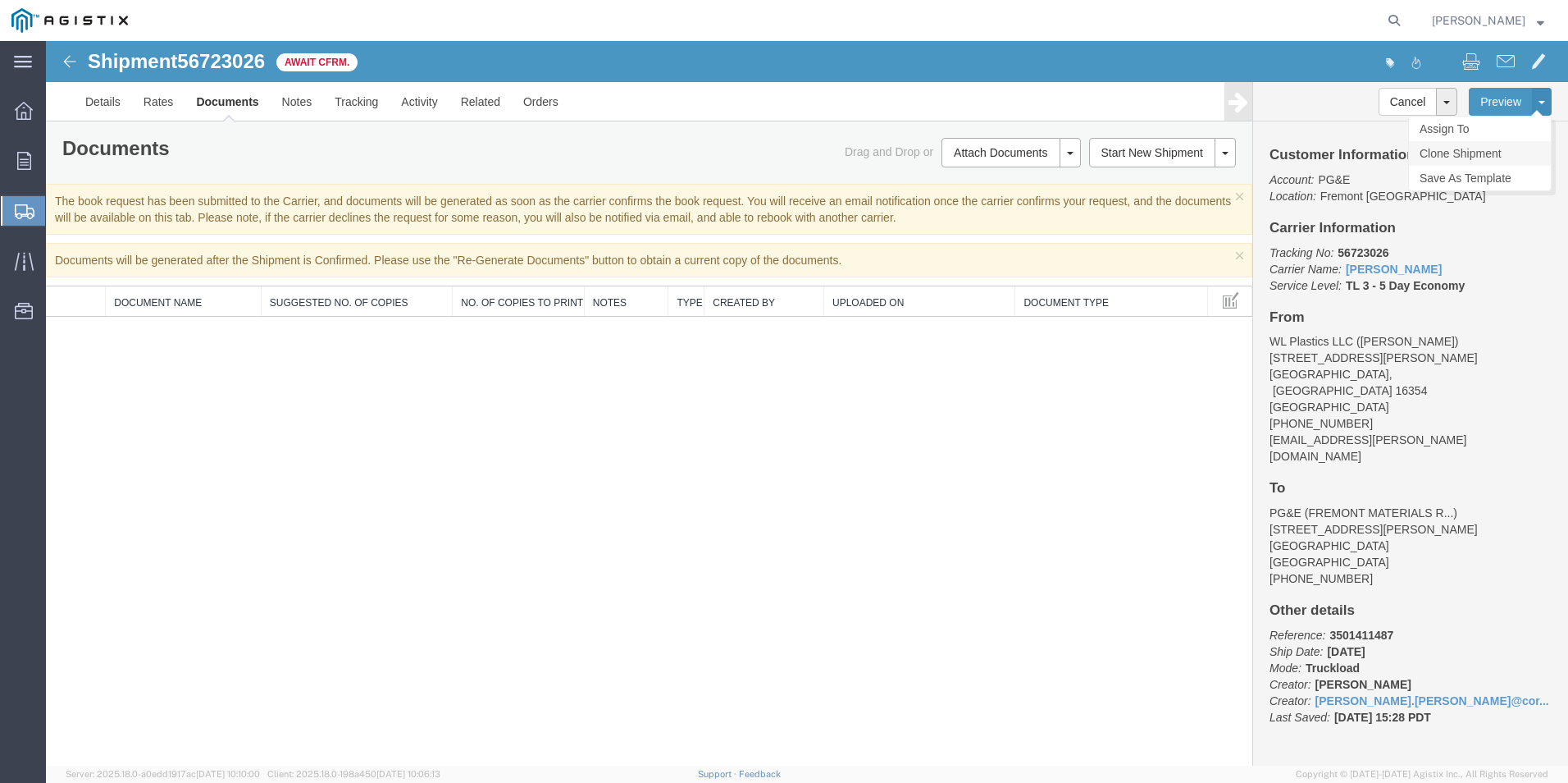
click at [1472, 150] on link "Clone Shipment" at bounding box center [1480, 153] width 142 height 24
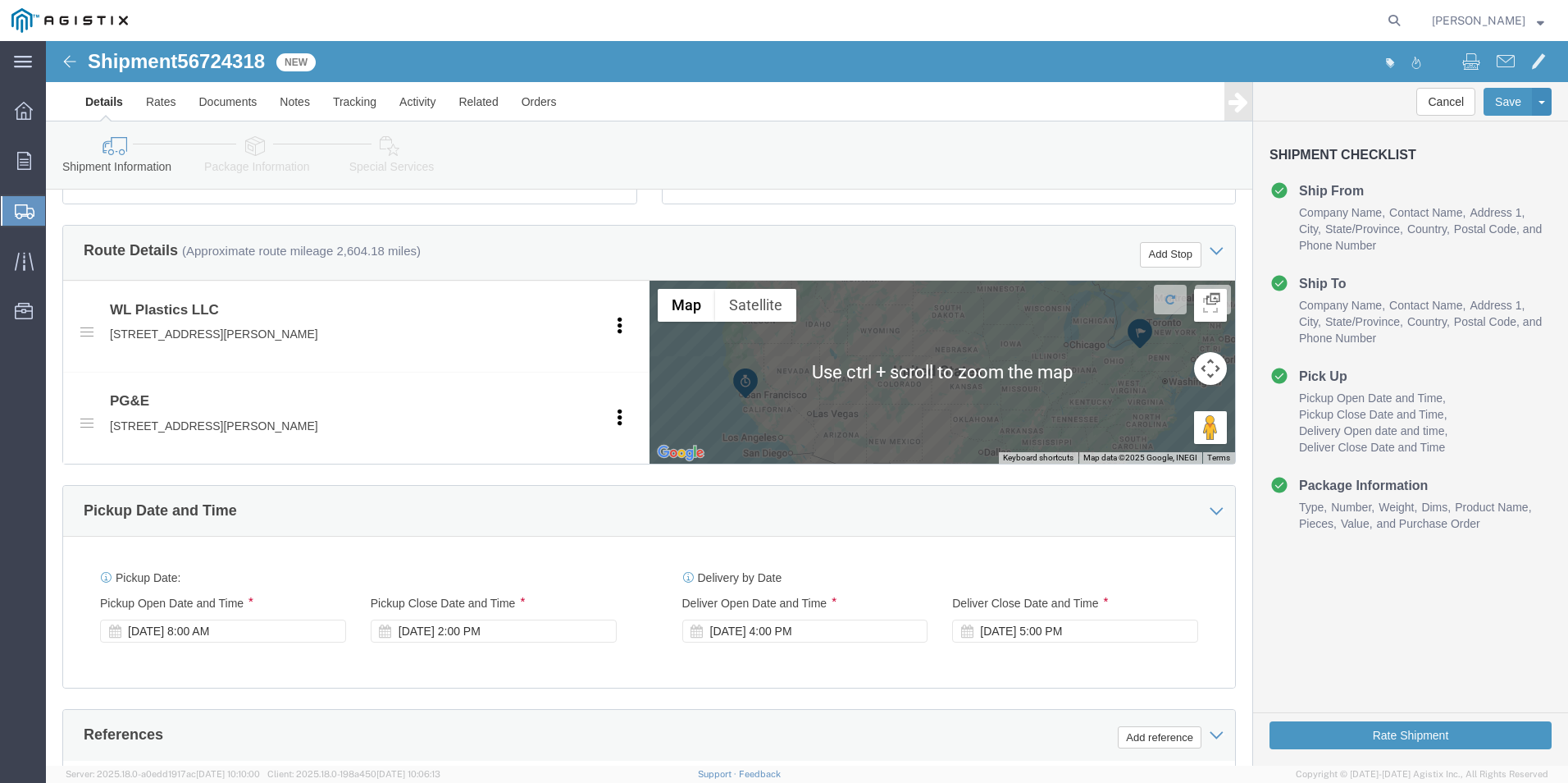
scroll to position [1067, 0]
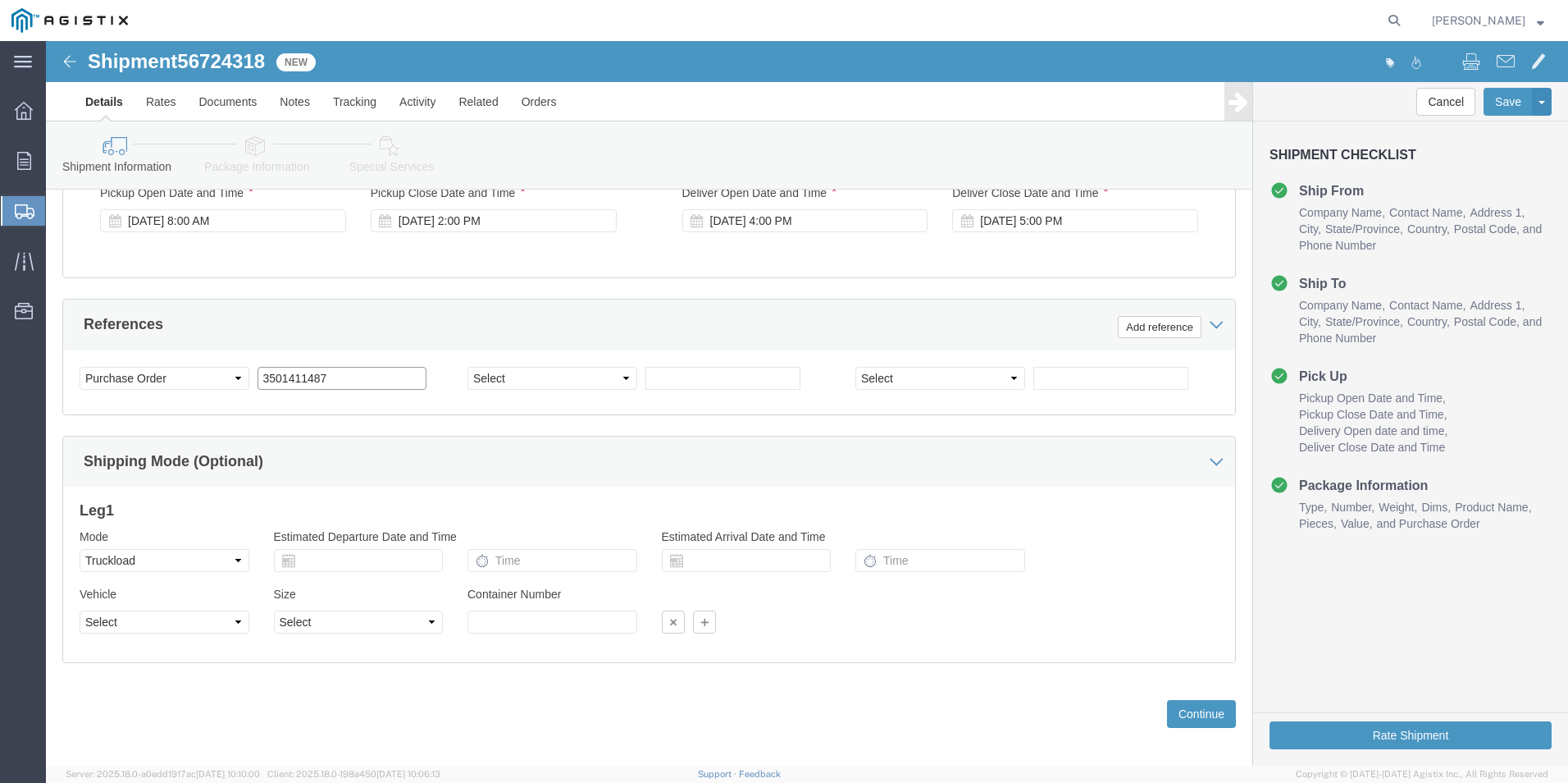
click input "3501411487"
type input "3501415633"
click div "Shipping Mode (Optional)"
click button "Continue"
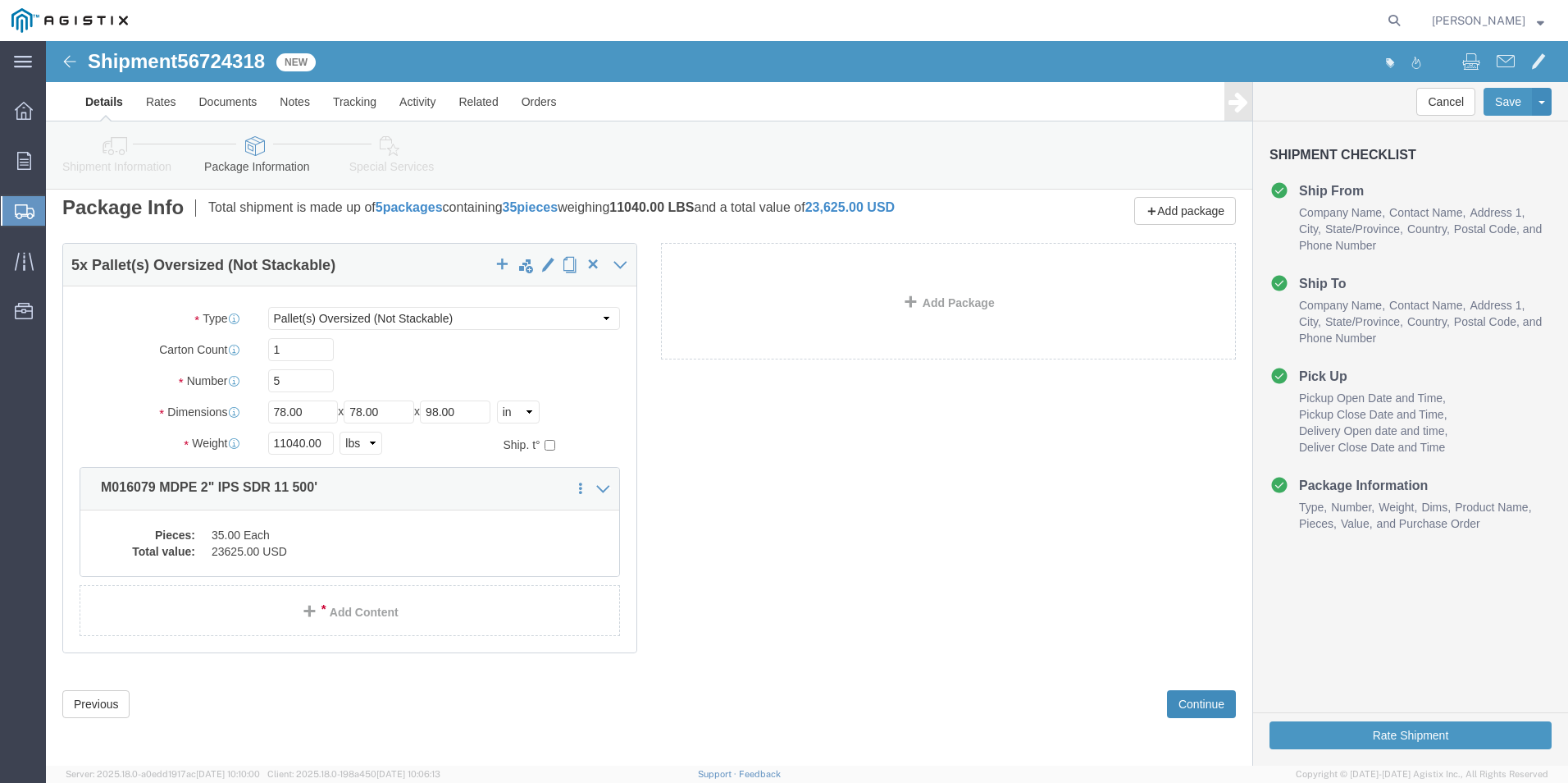
scroll to position [12, 0]
click button "Continue"
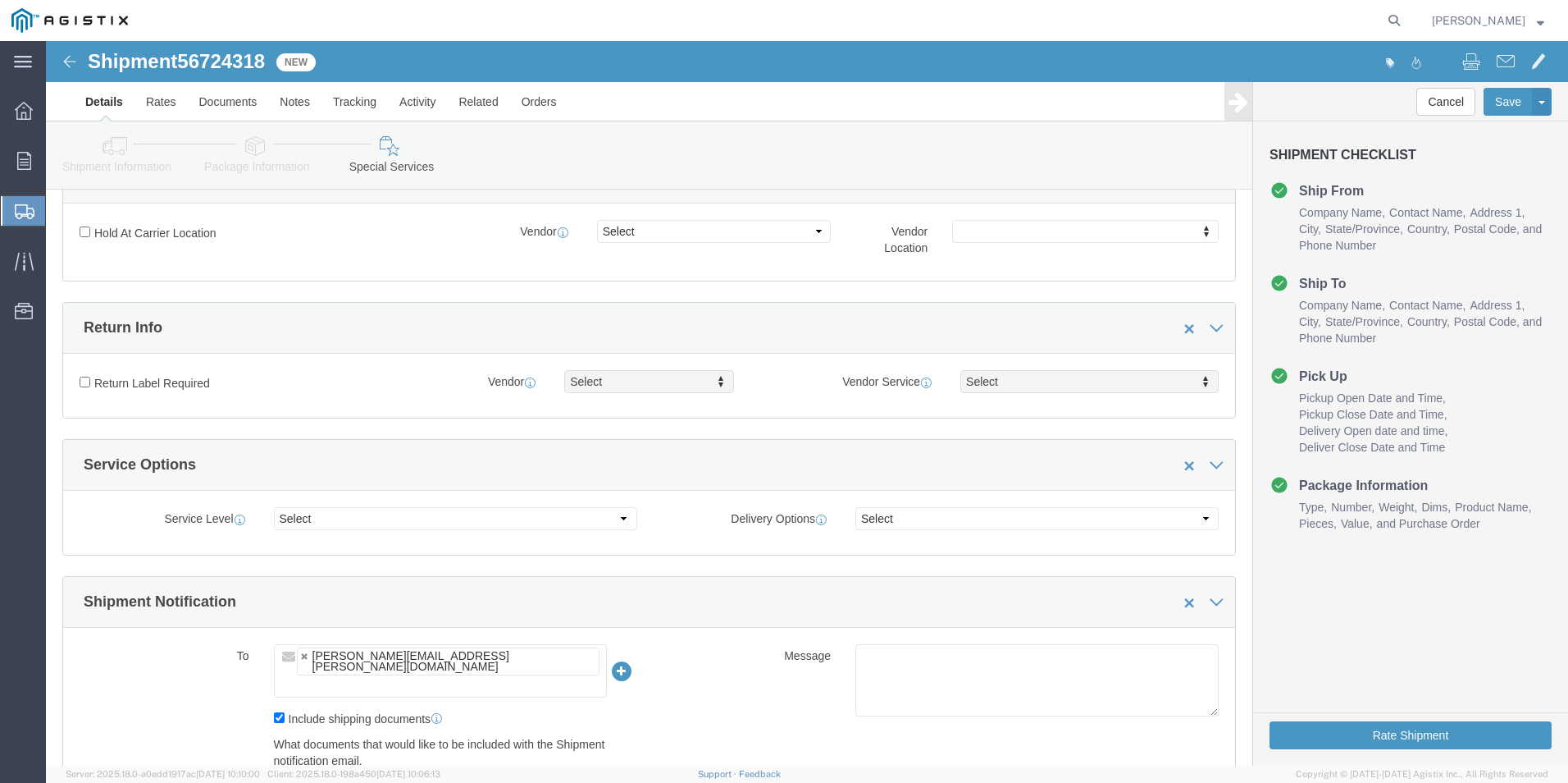
scroll to position [485, 0]
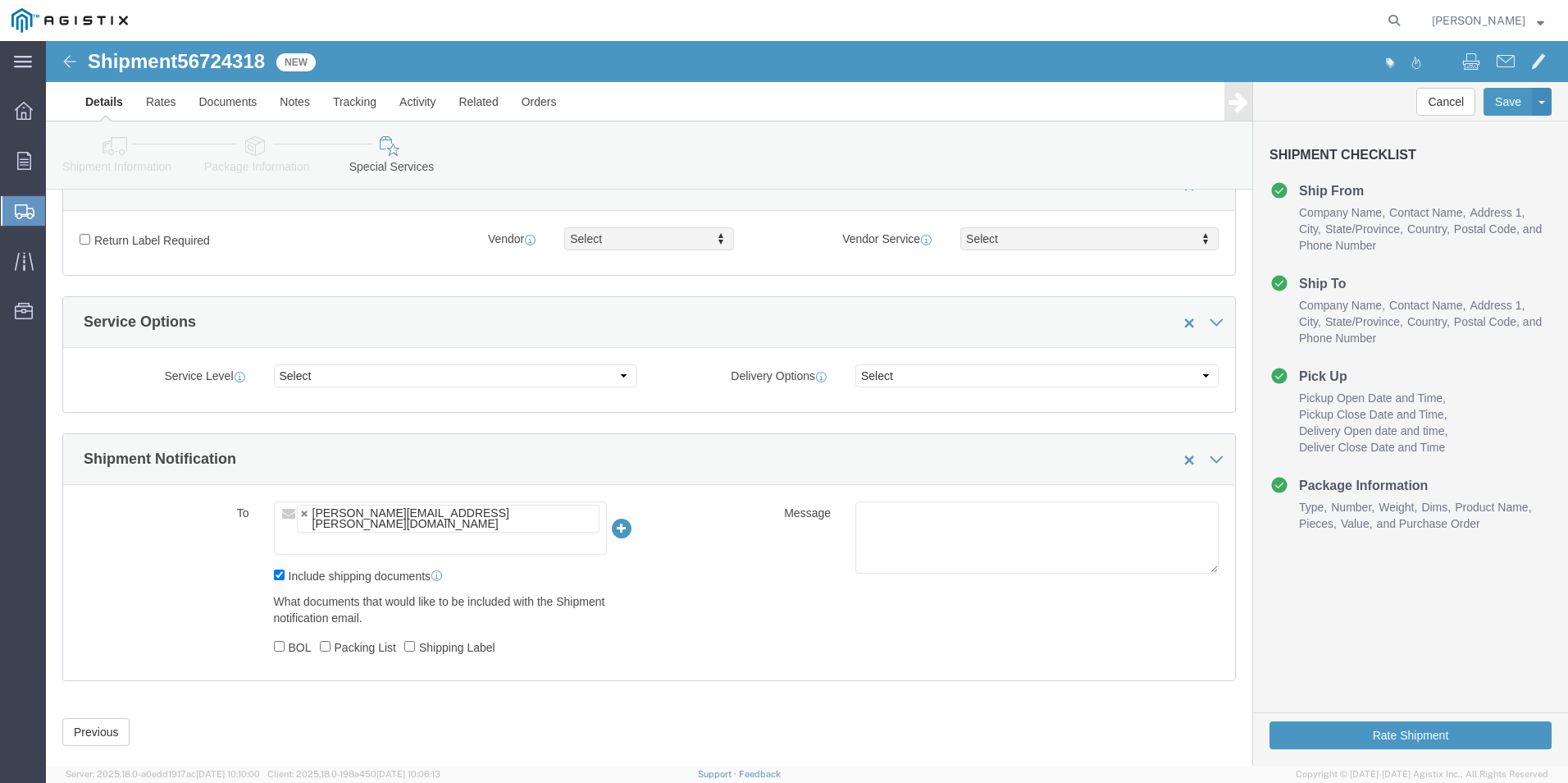
click input "text"
type input "a"
type input "[PERSON_NAME][EMAIL_ADDRESS][PERSON_NAME][DOMAIN_NAME]"
drag, startPoint x: 396, startPoint y: 489, endPoint x: 323, endPoint y: 495, distance: 73.2
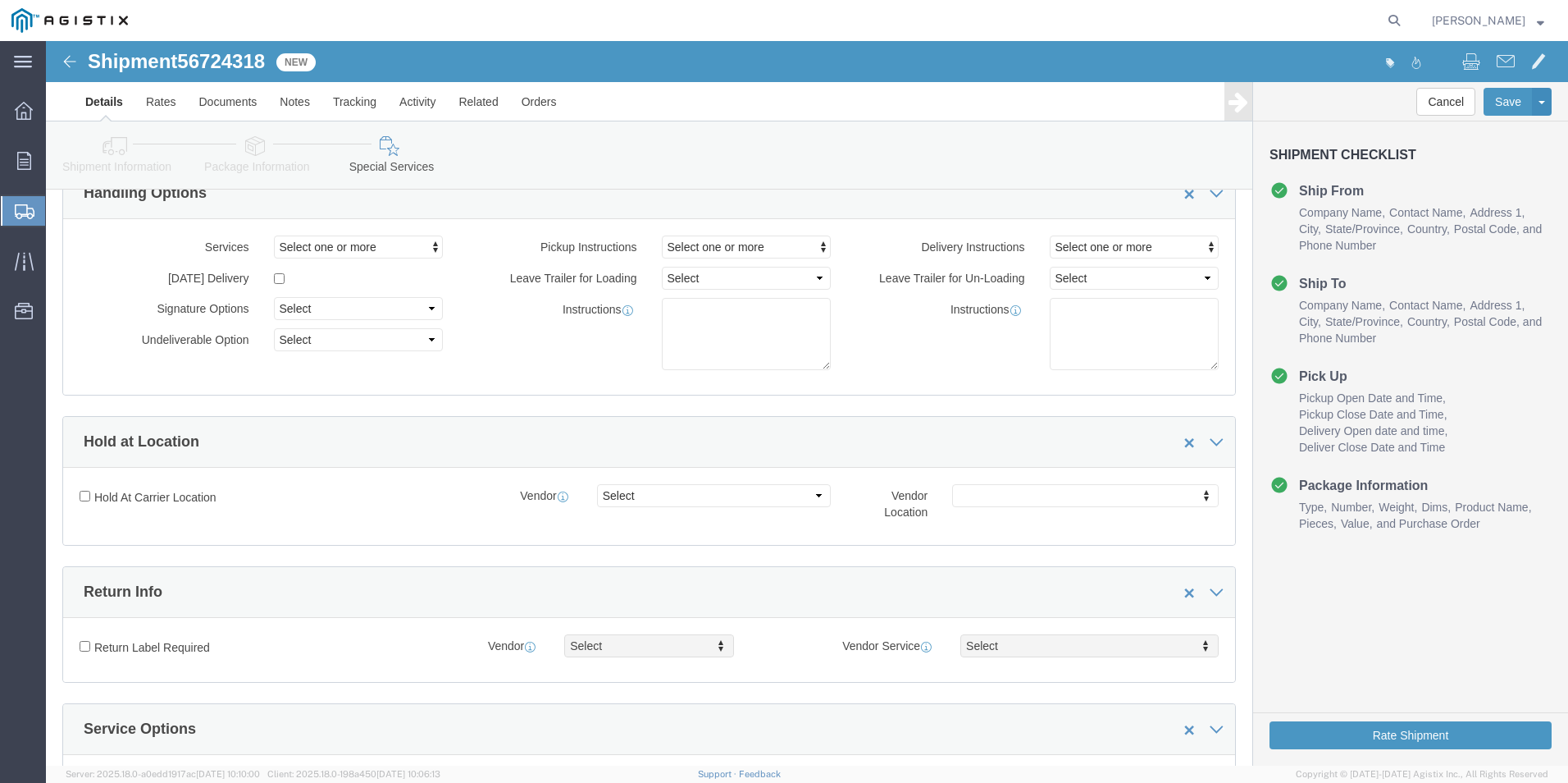
scroll to position [74, 0]
click button "Rate Shipment"
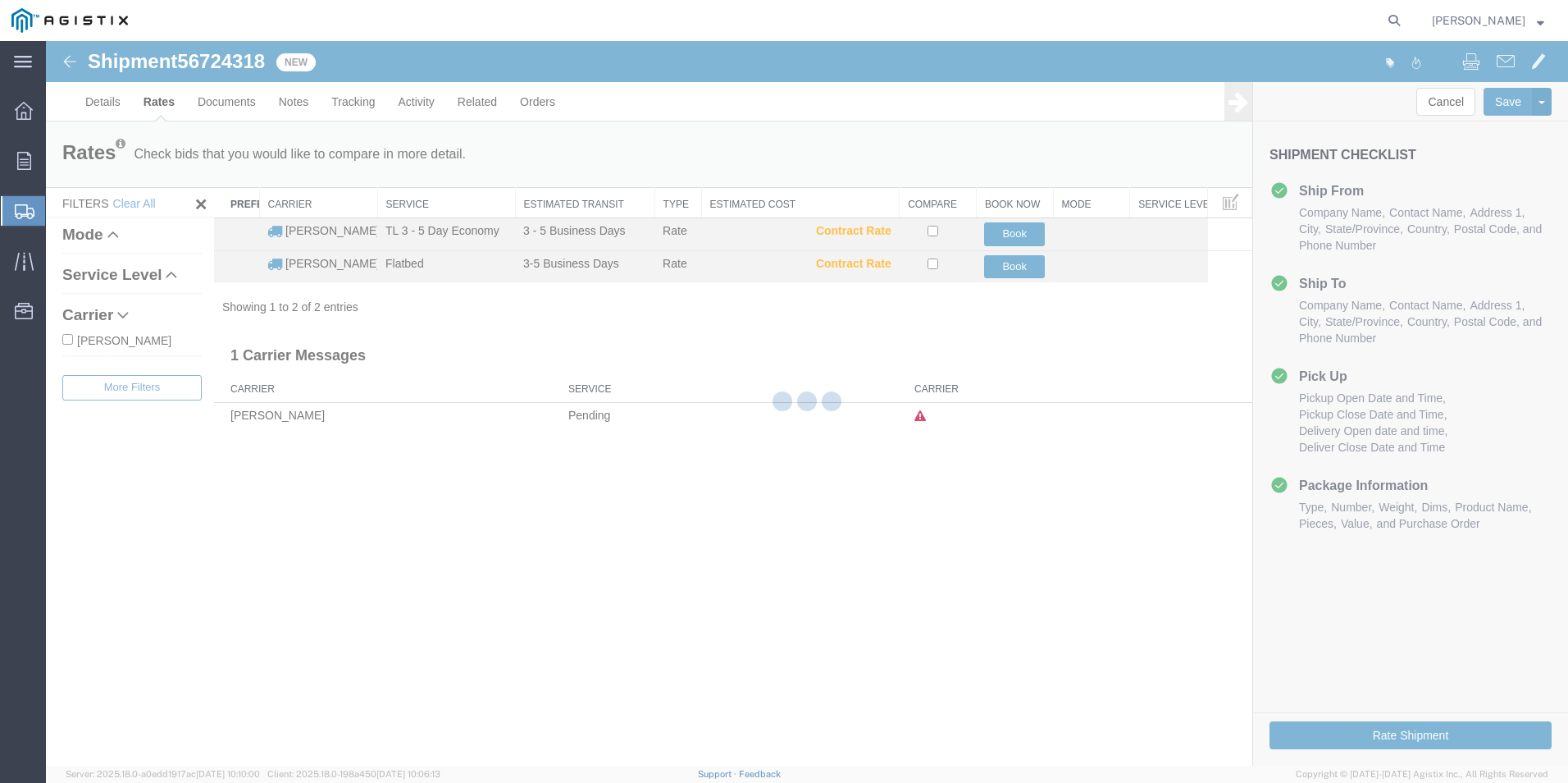
scroll to position [0, 0]
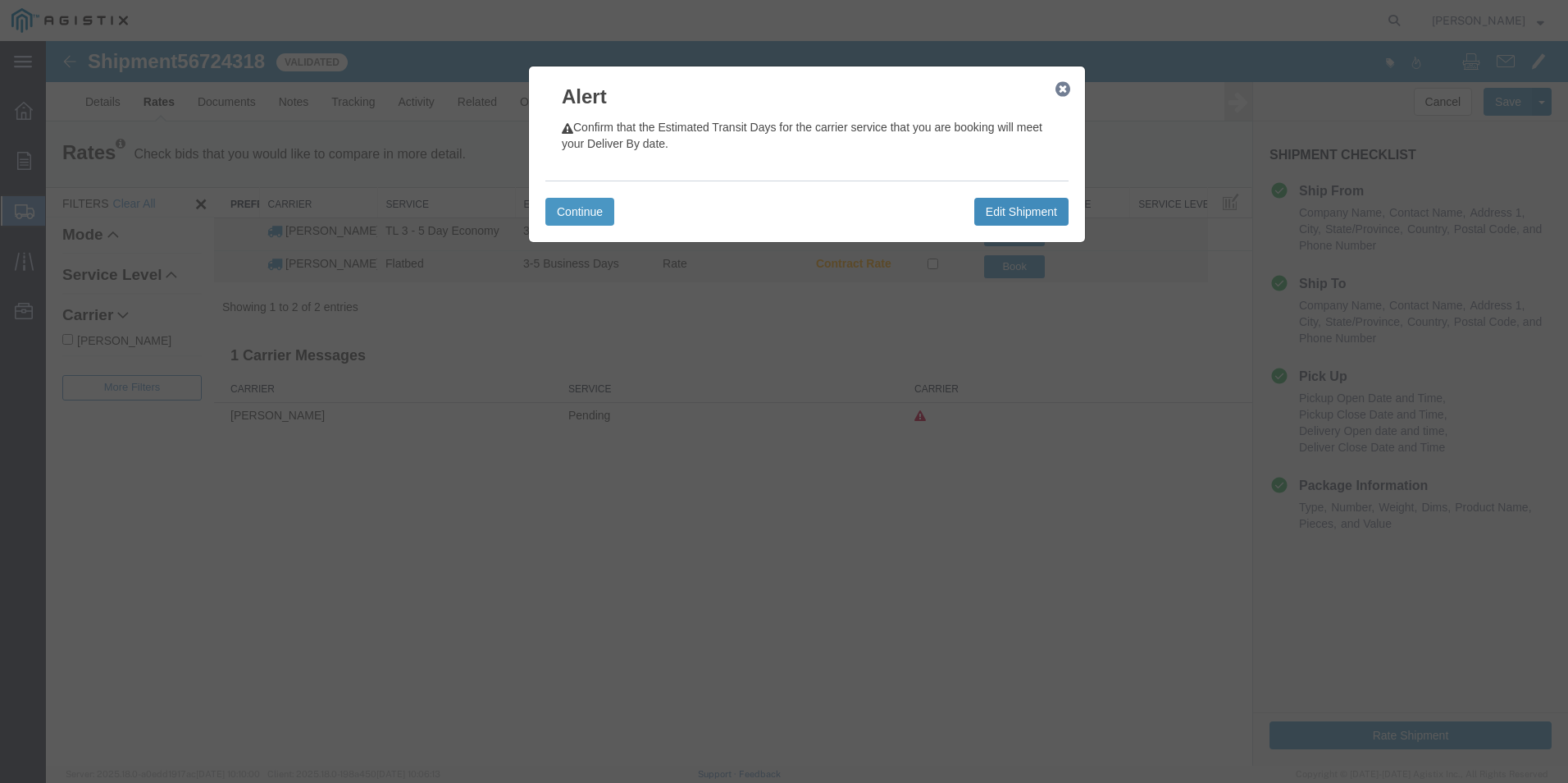
click at [1014, 213] on button "Edit Shipment" at bounding box center [1021, 211] width 94 height 28
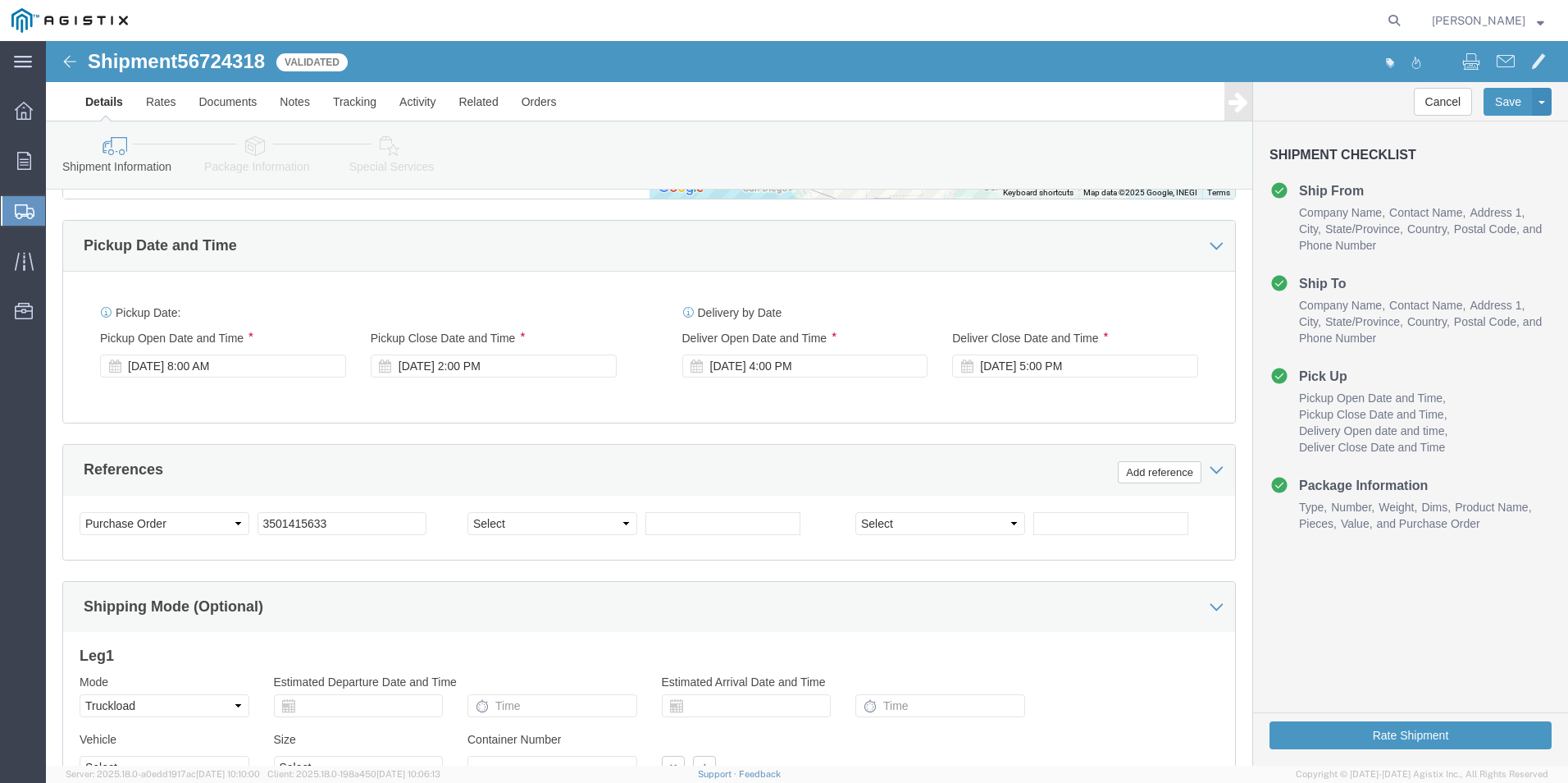
scroll to position [1079, 0]
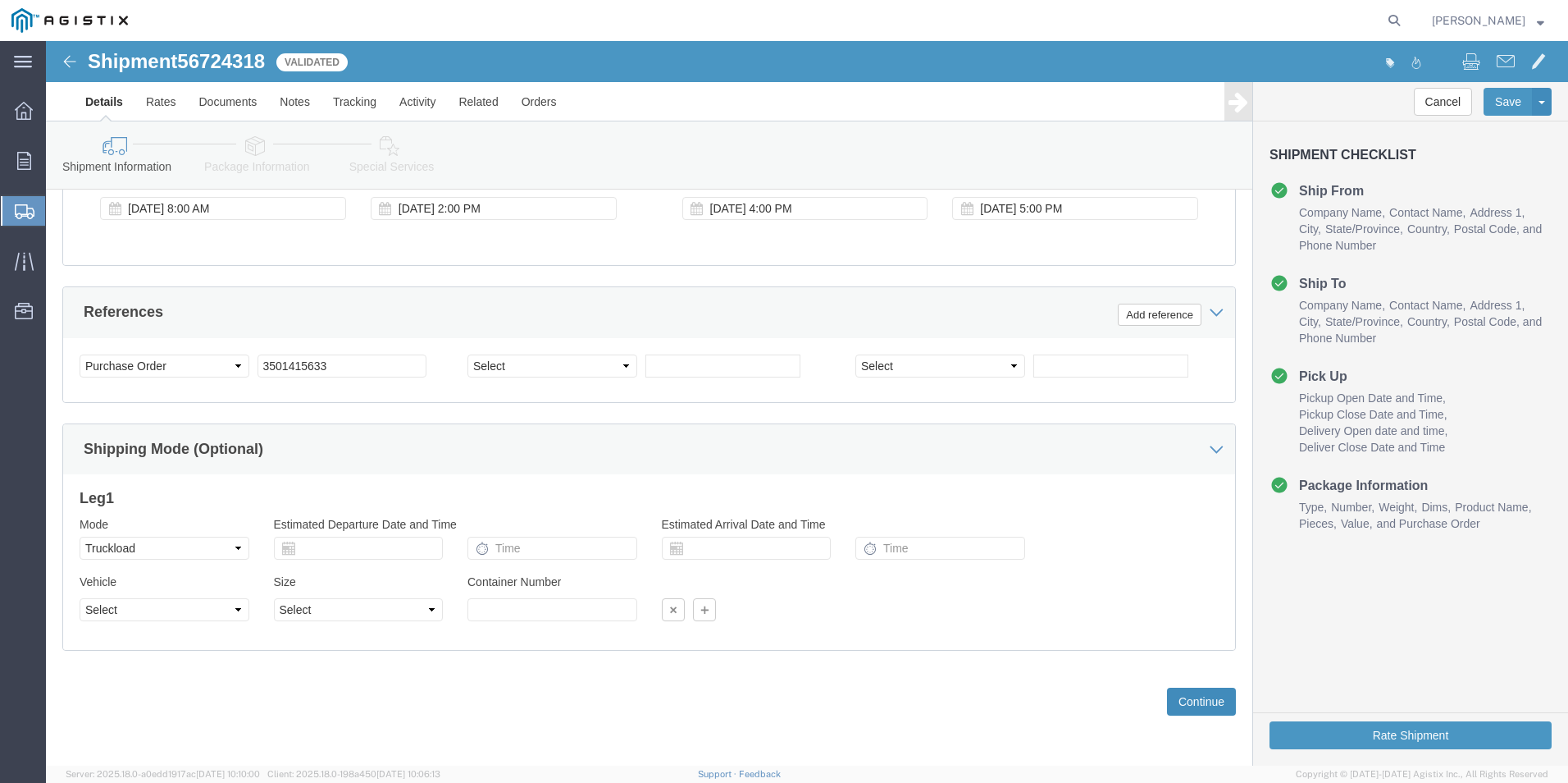
click button "Continue"
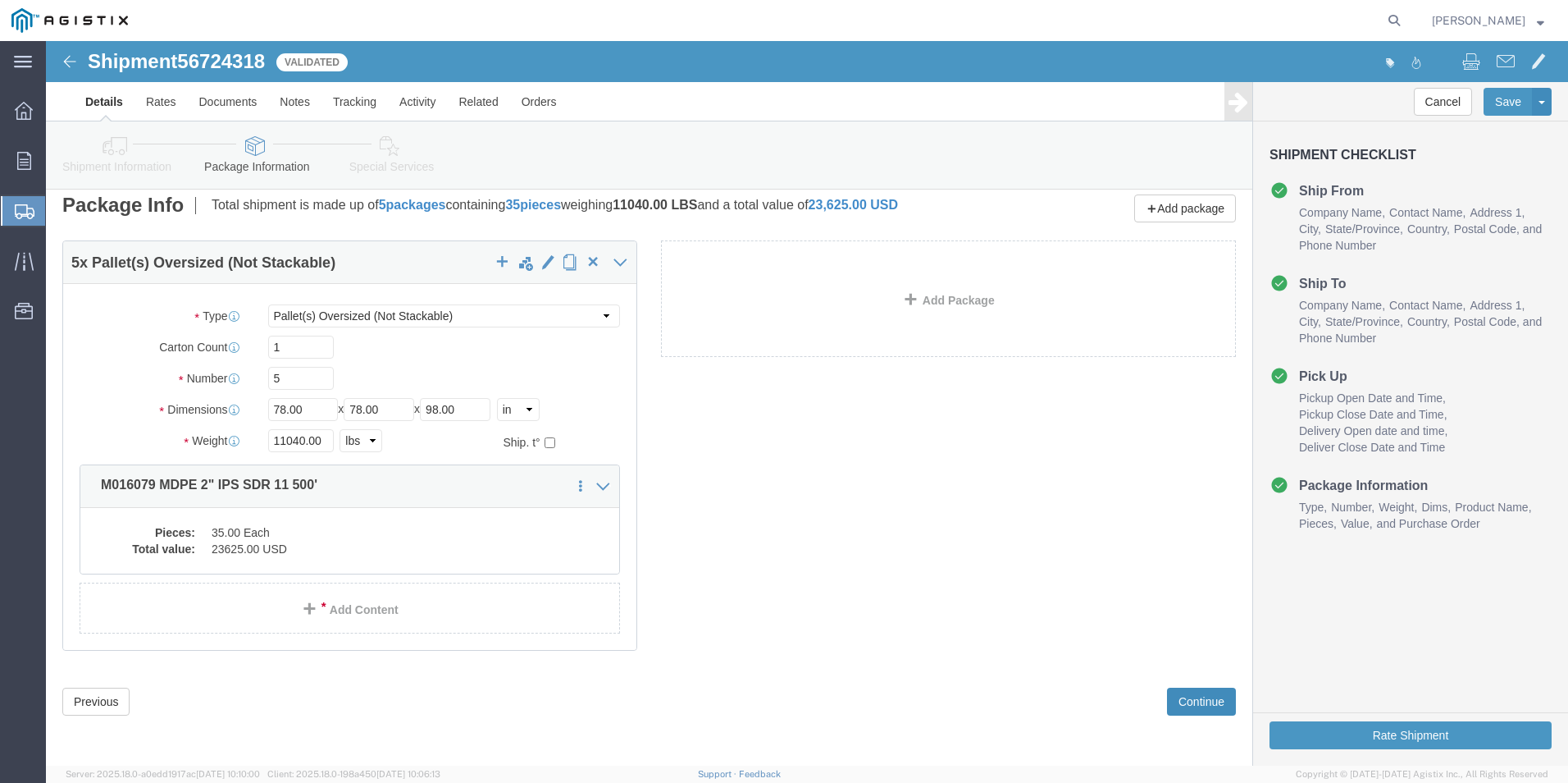
scroll to position [23, 0]
click button "Continue"
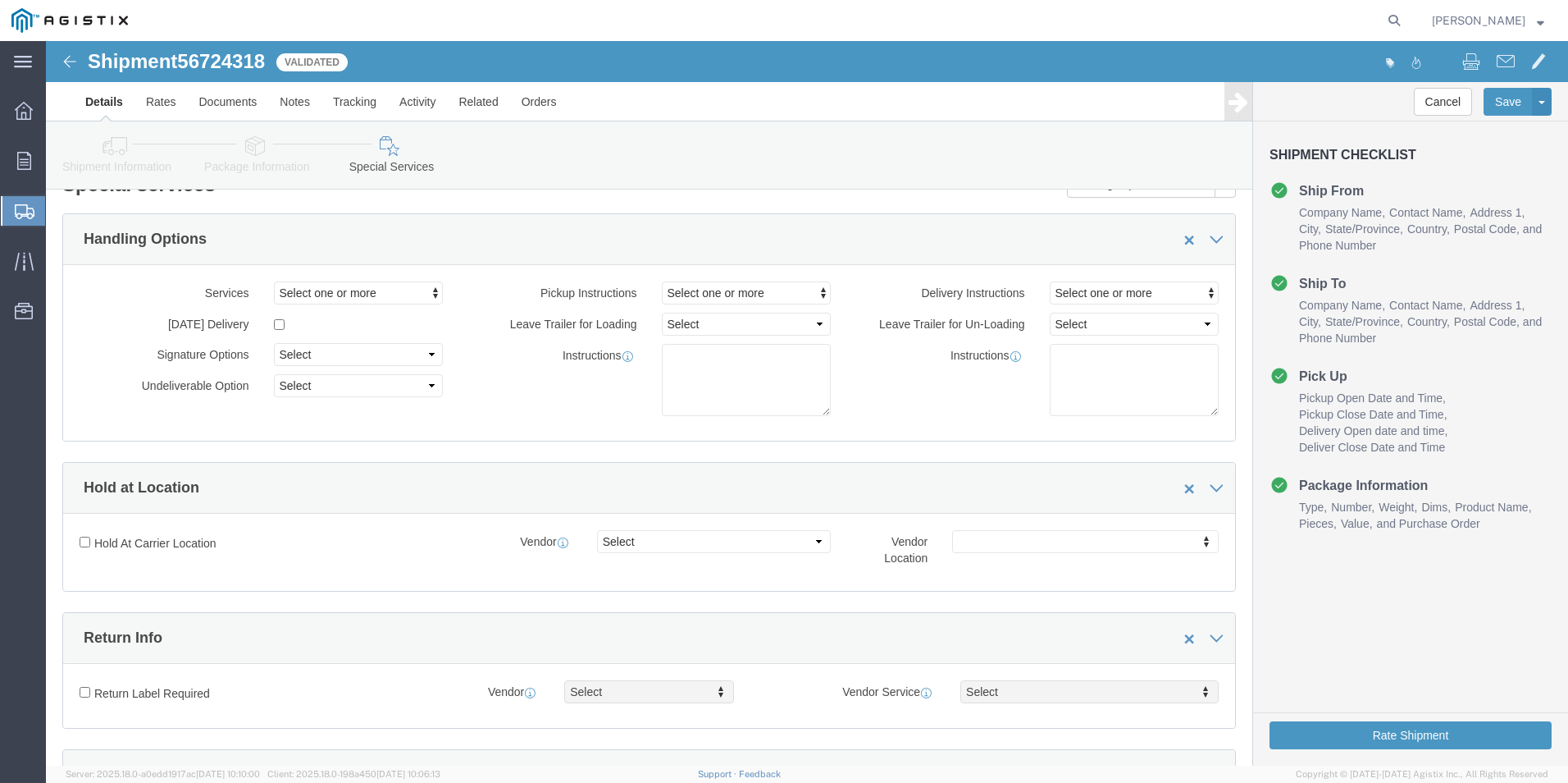
scroll to position [0, 0]
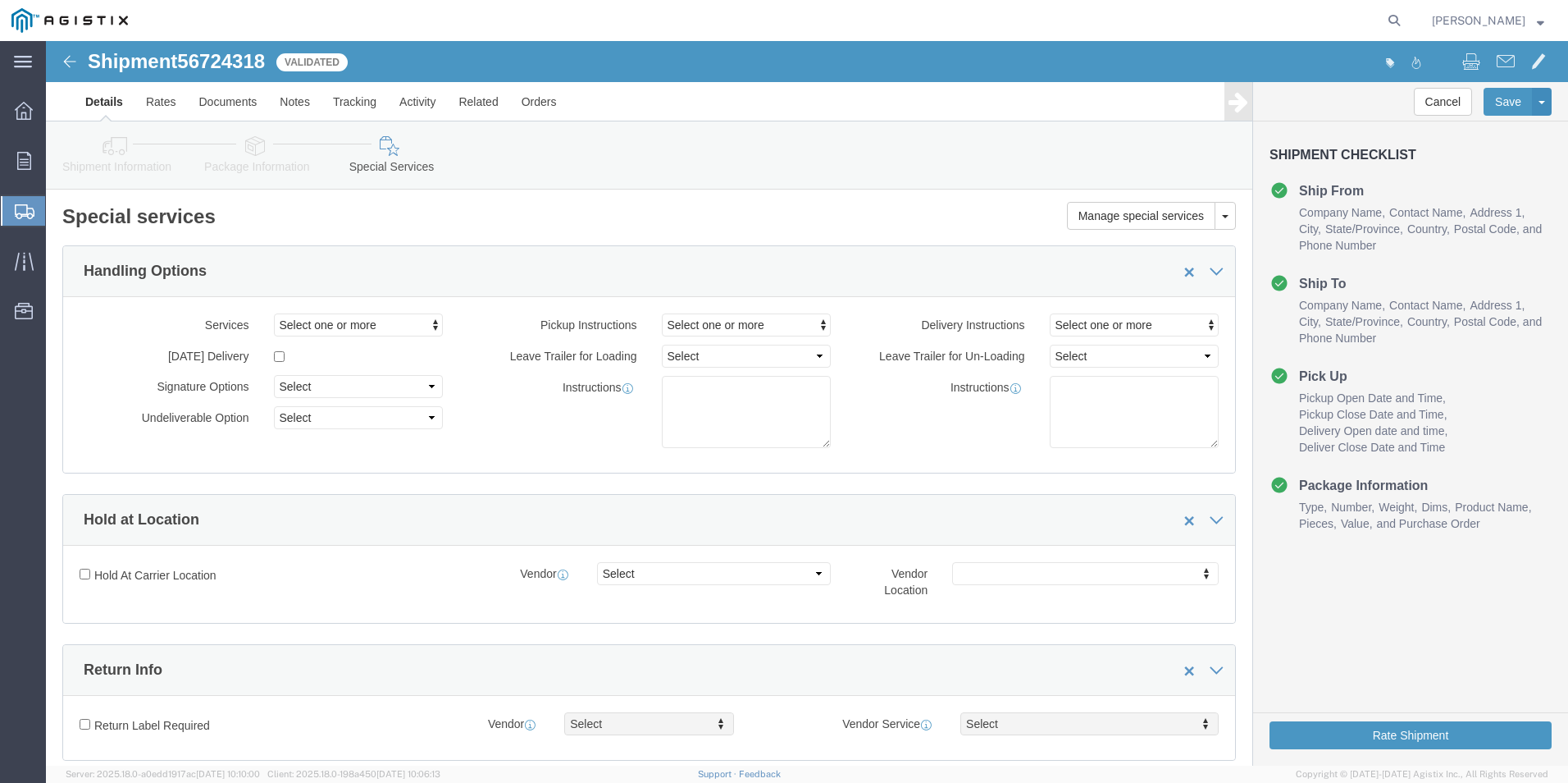
click img
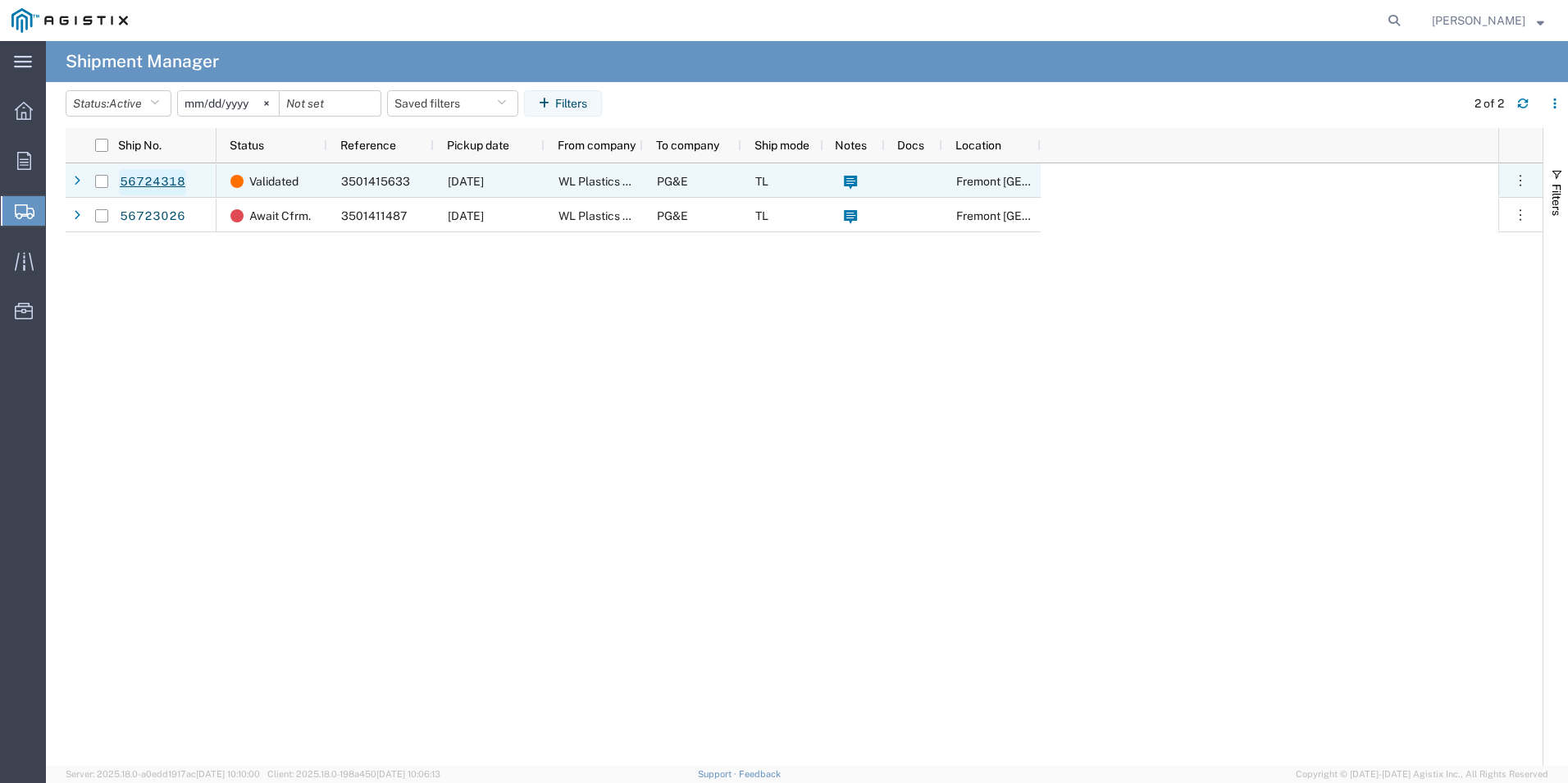
click at [129, 173] on link "56724318" at bounding box center [152, 181] width 68 height 26
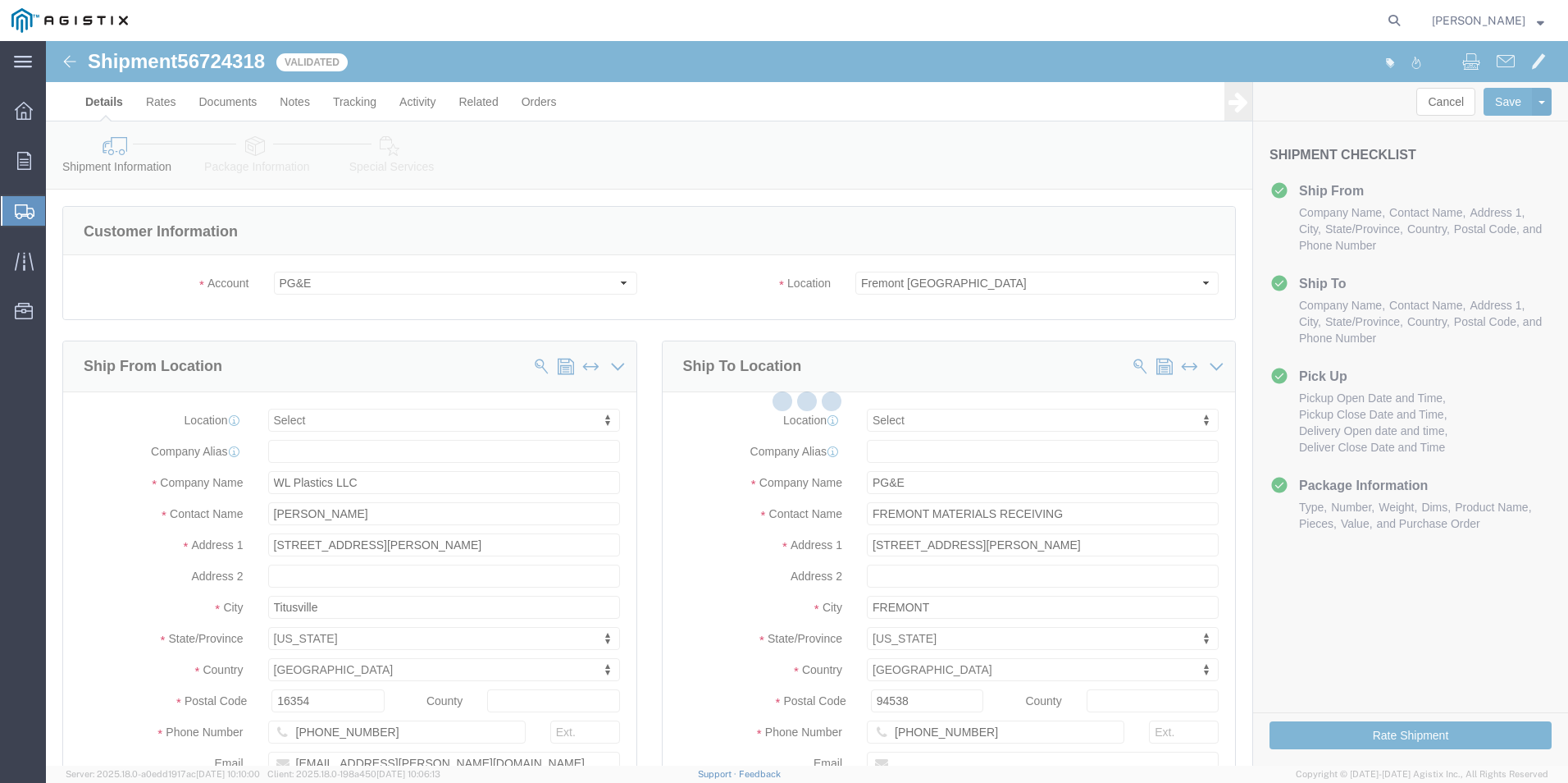
select select
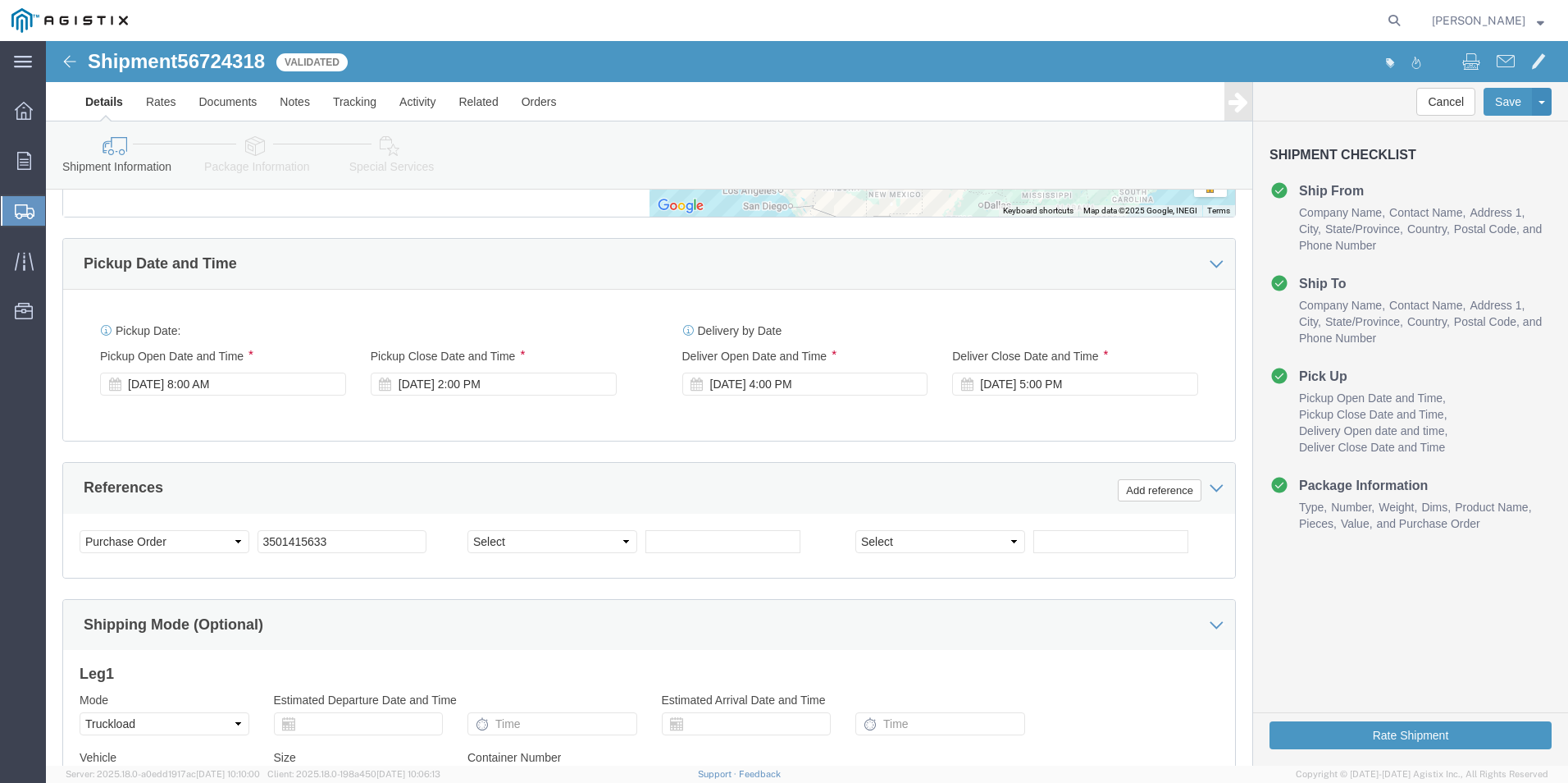
scroll to position [1067, 0]
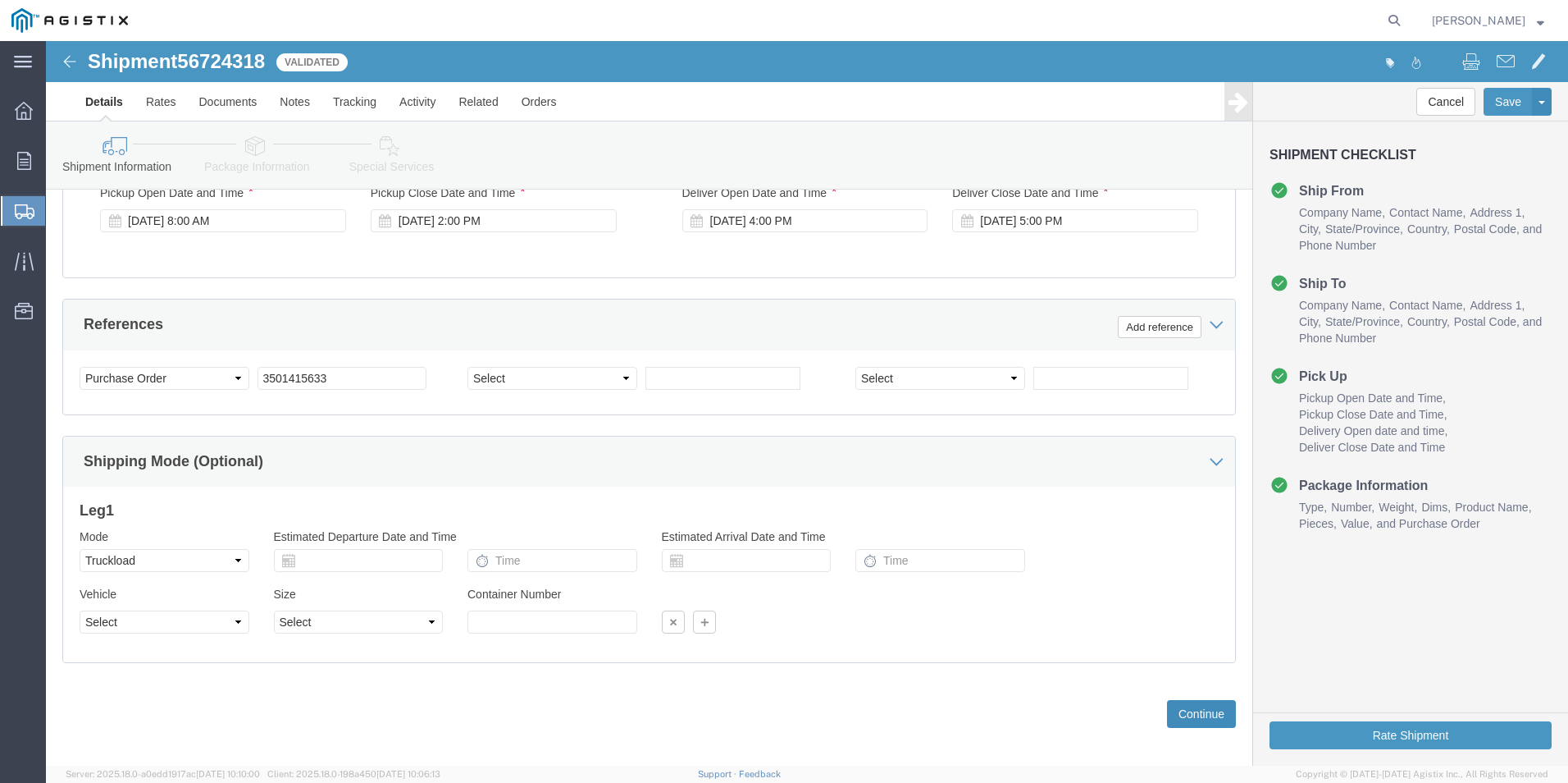
click button "Continue"
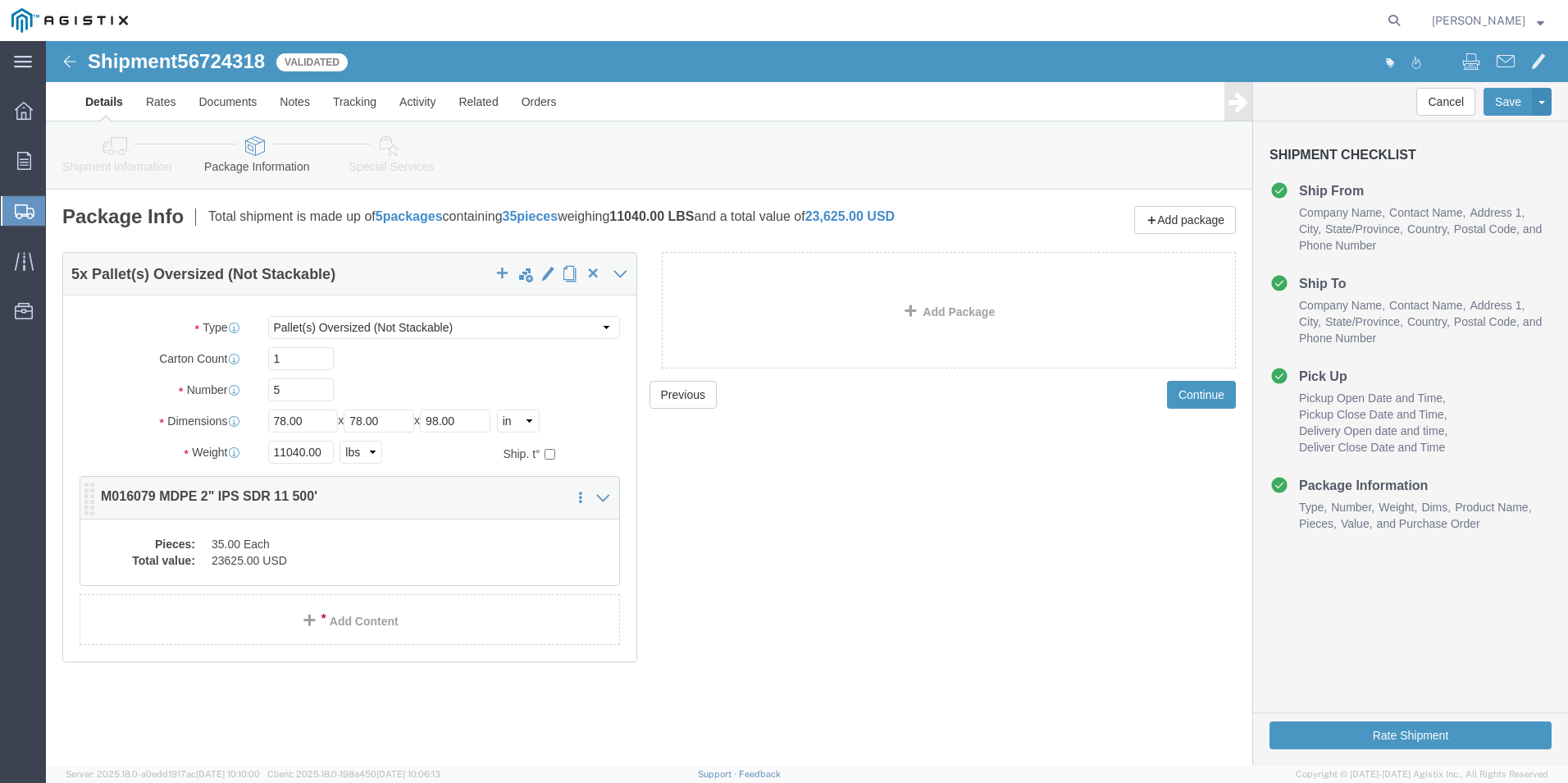
click dd "35.00 Each"
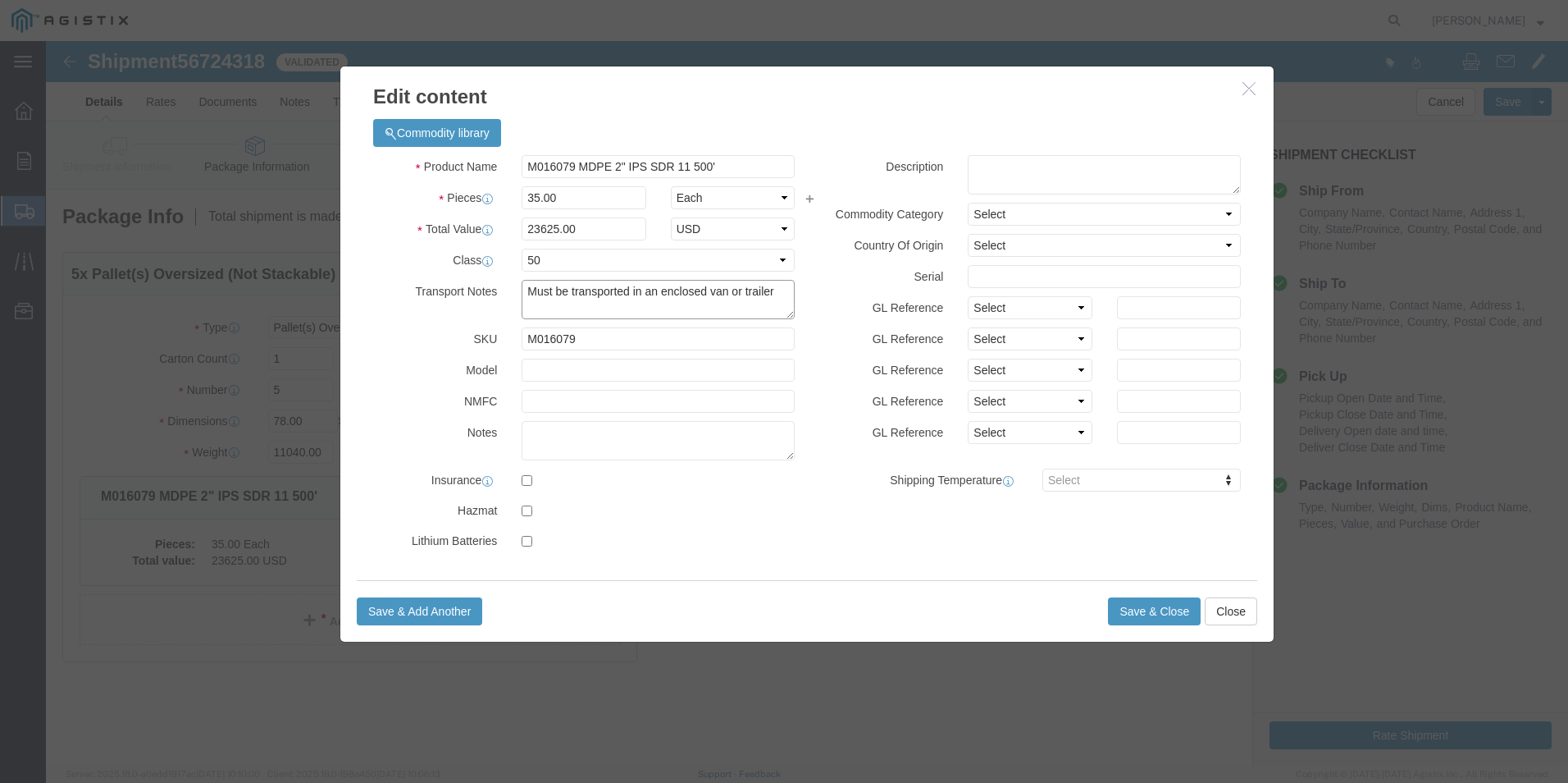
click textarea "Must be transported in an enclosed van or trailer"
type textarea "Must be transported in an enclosed van or trailer!"
click button "Save & Close"
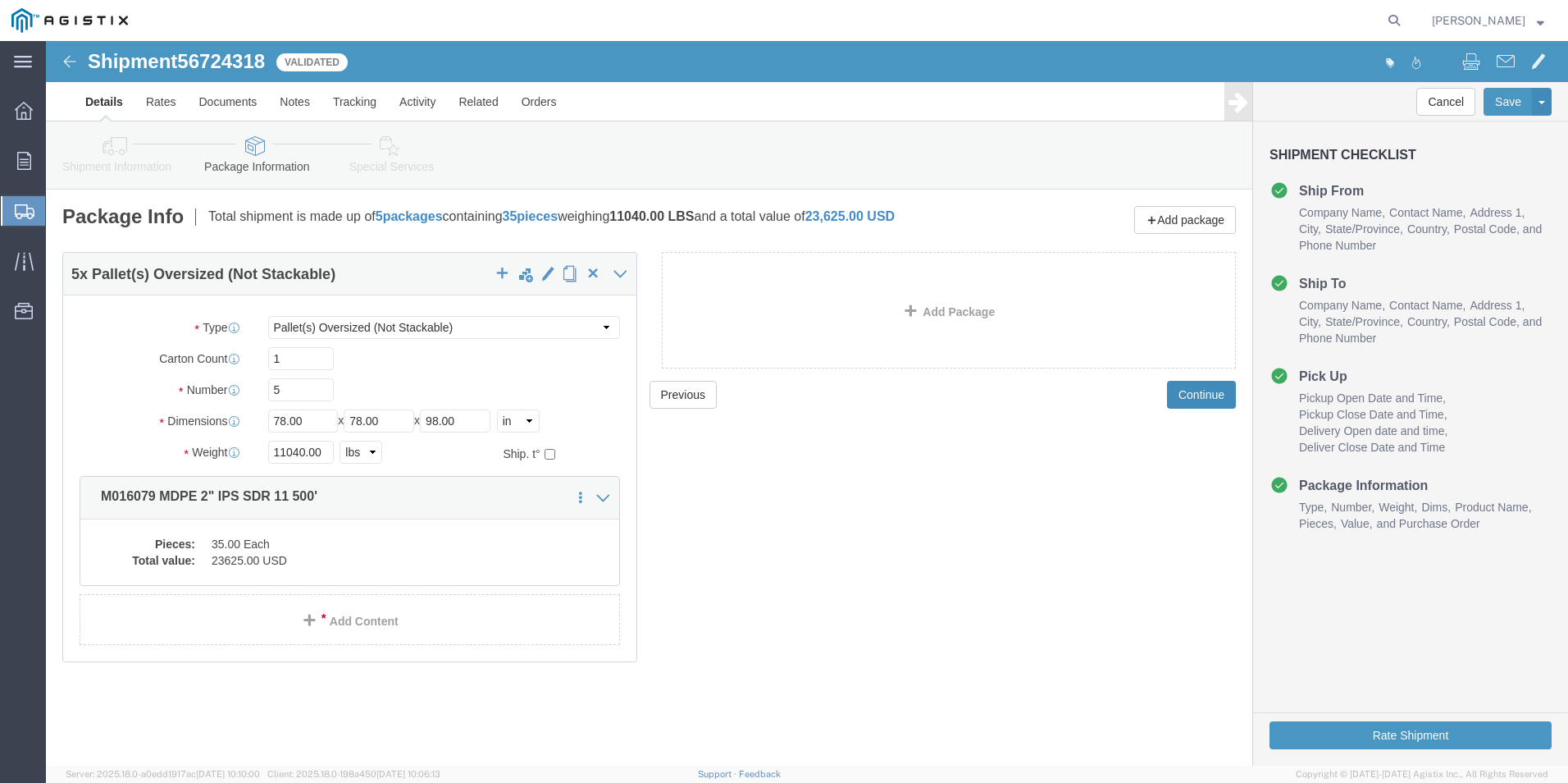
click button "Continue"
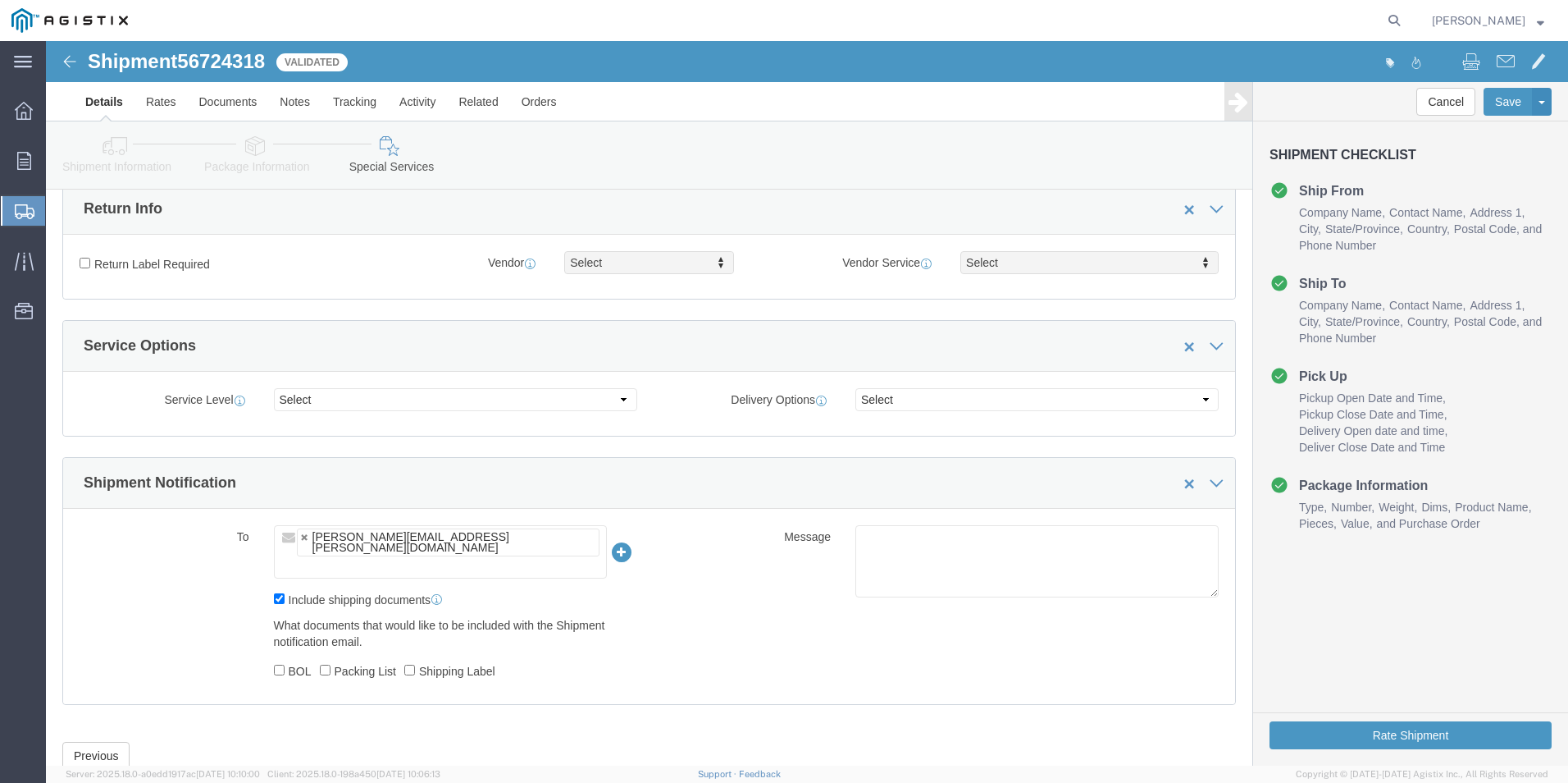
scroll to position [485, 0]
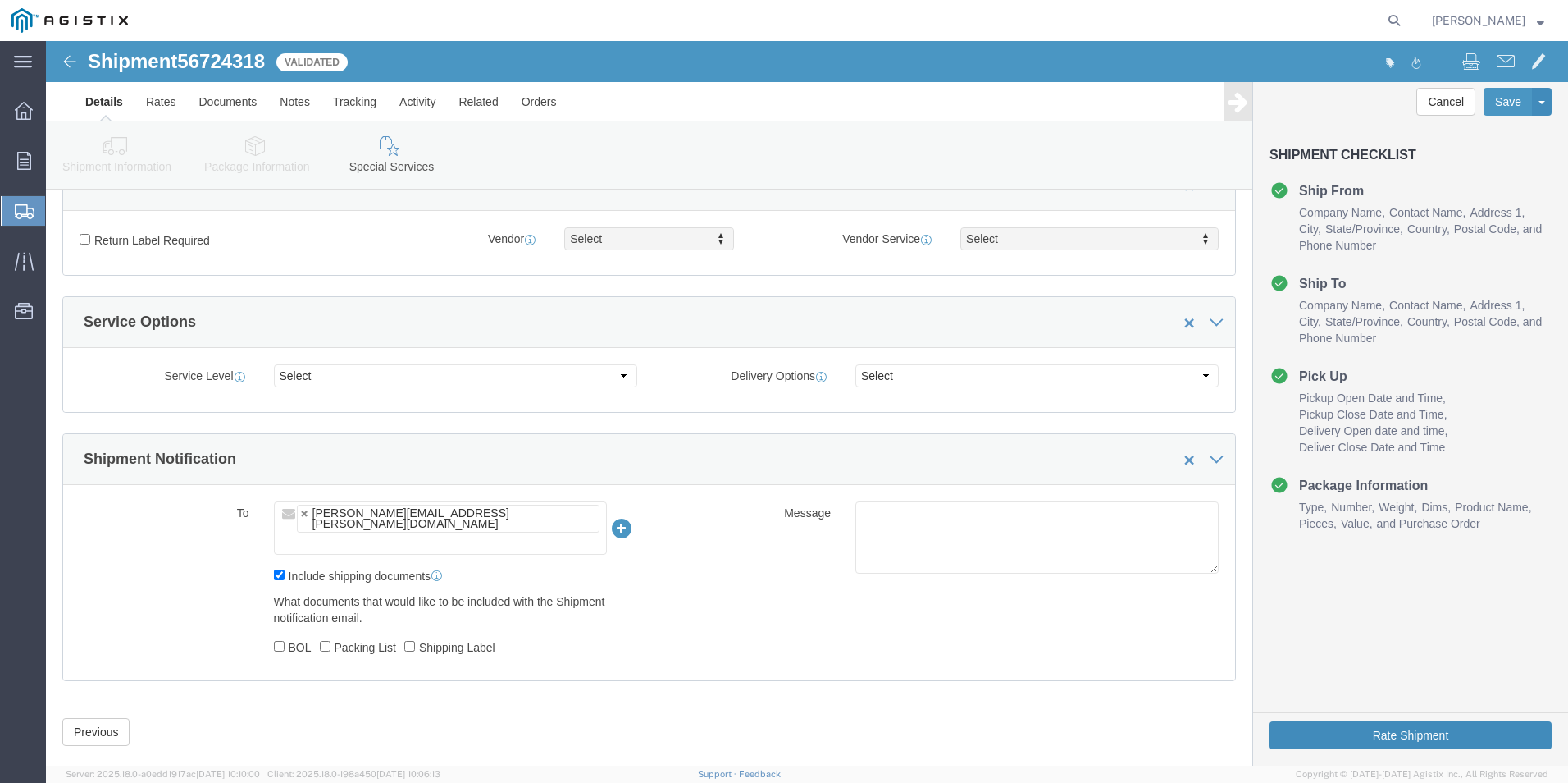
click button "Rate Shipment"
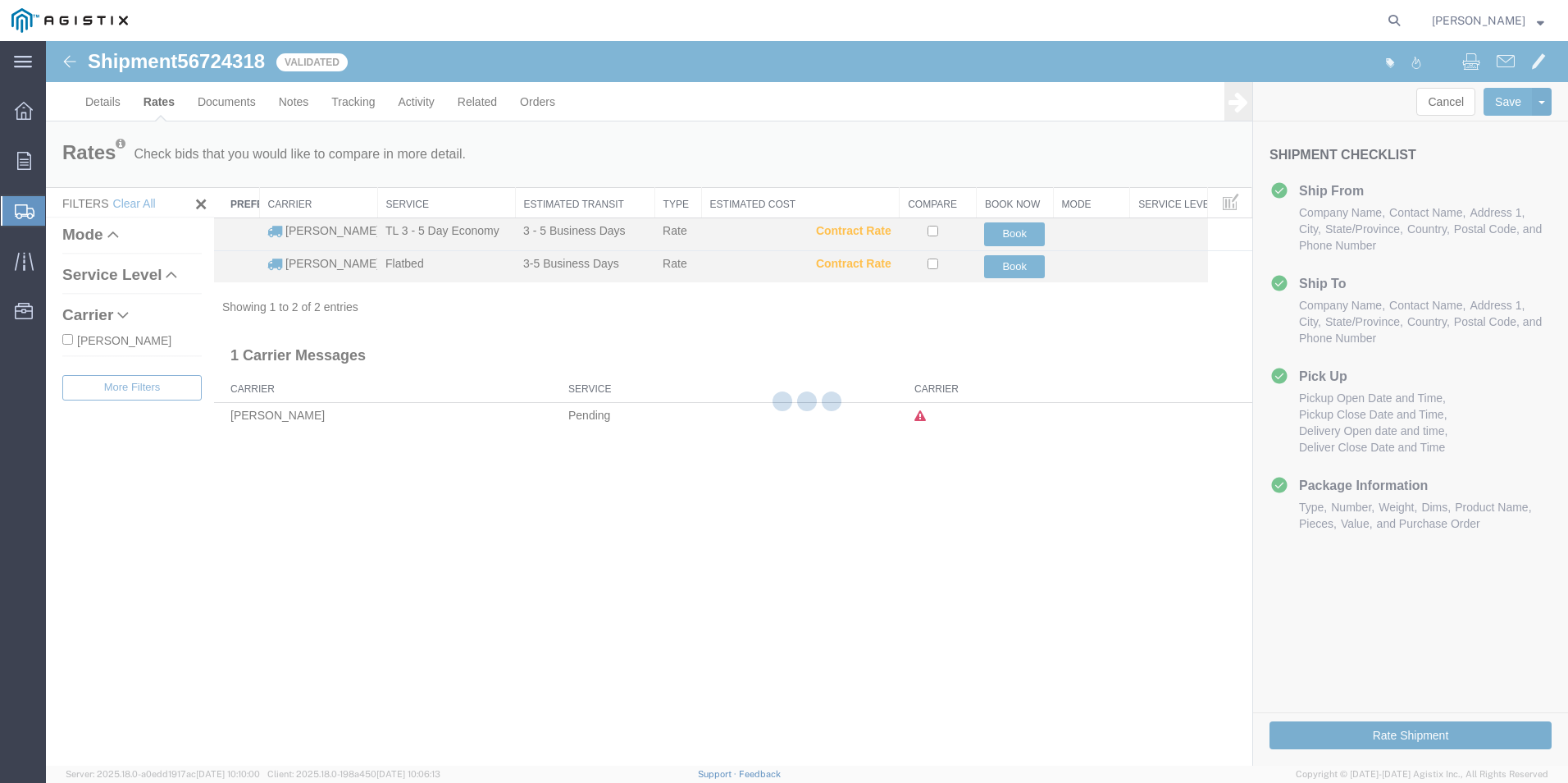
scroll to position [0, 0]
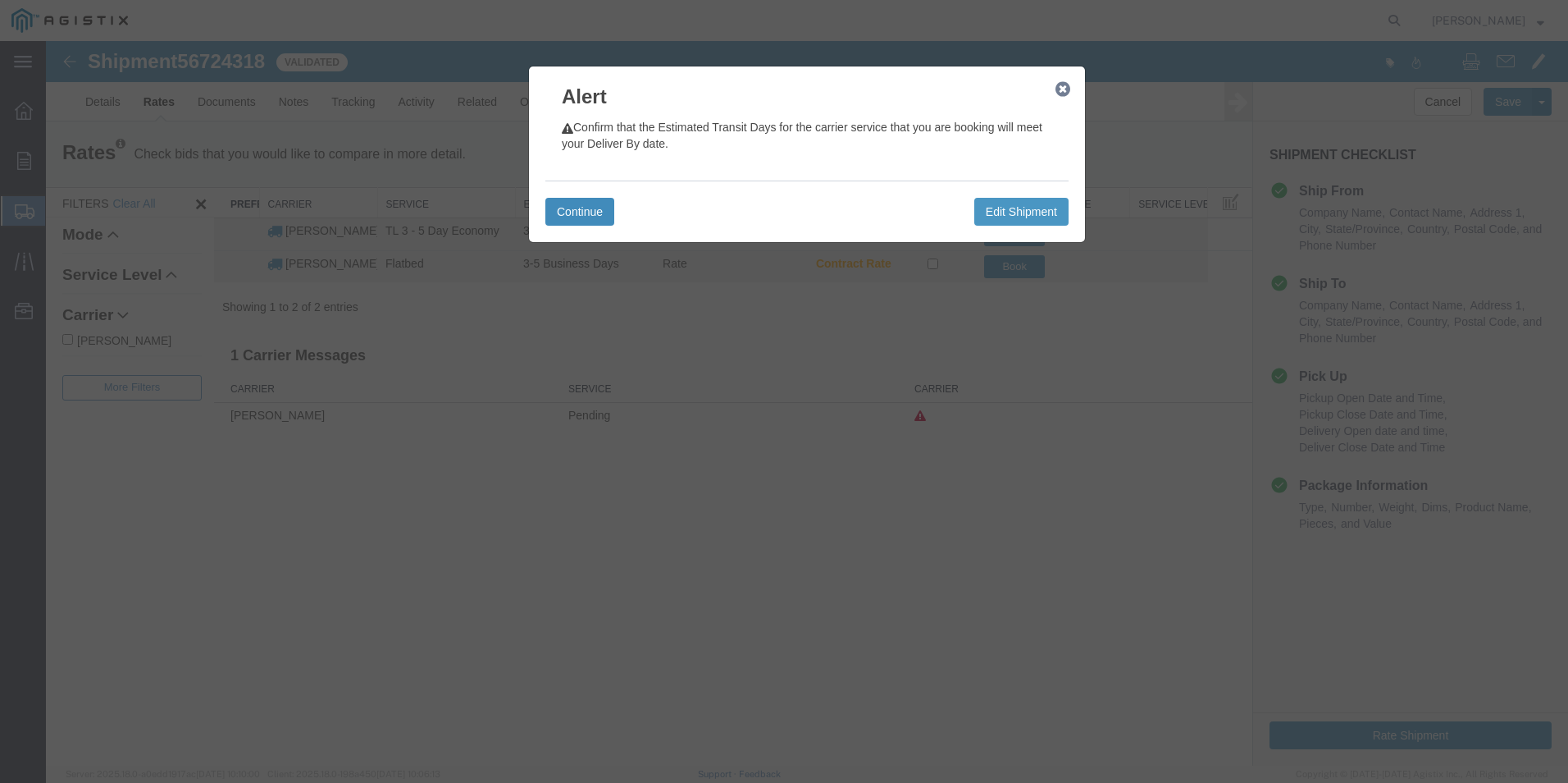
click at [579, 209] on button "Continue" at bounding box center [580, 211] width 69 height 28
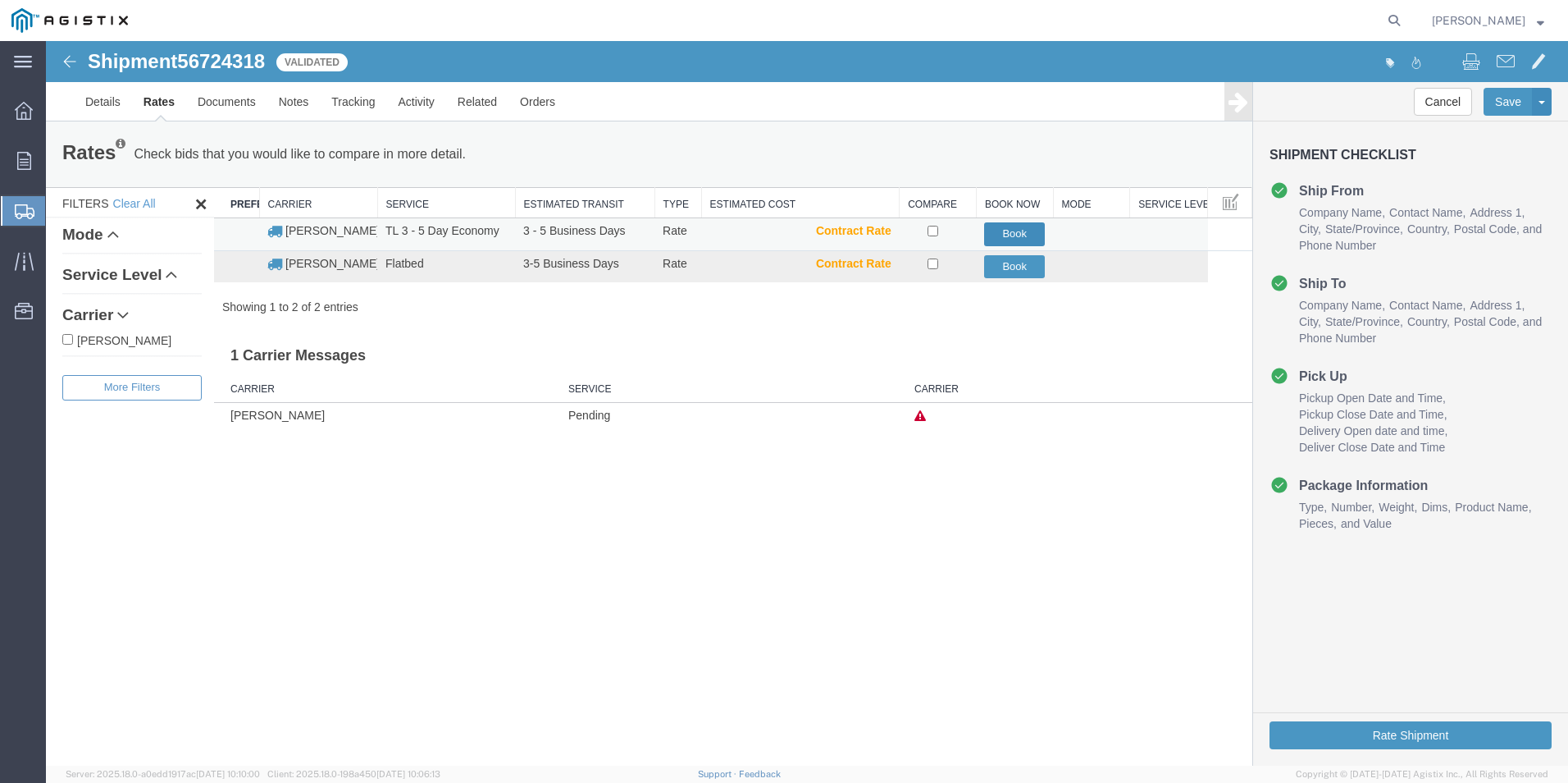
click at [1011, 228] on button "Book" at bounding box center [1014, 234] width 61 height 23
